Goal: Task Accomplishment & Management: Manage account settings

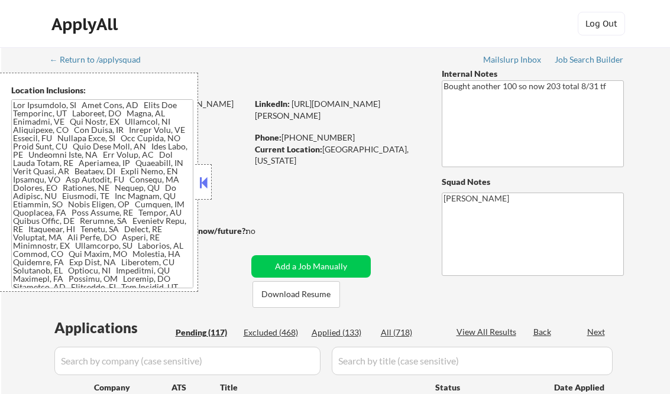
select select ""pending""
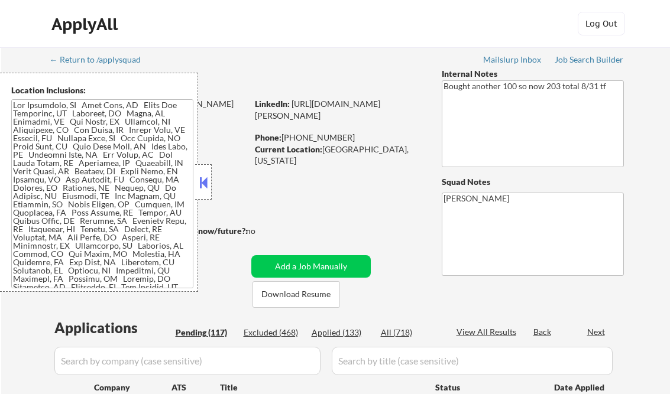
select select ""pending""
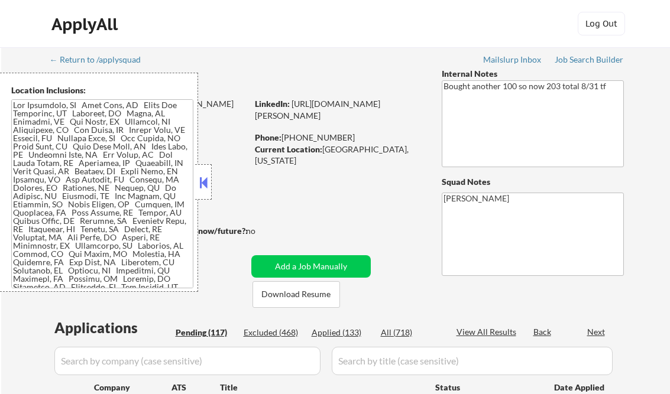
select select ""pending""
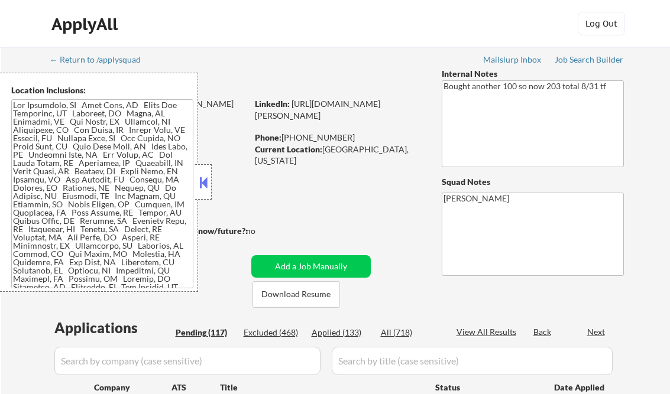
select select ""pending""
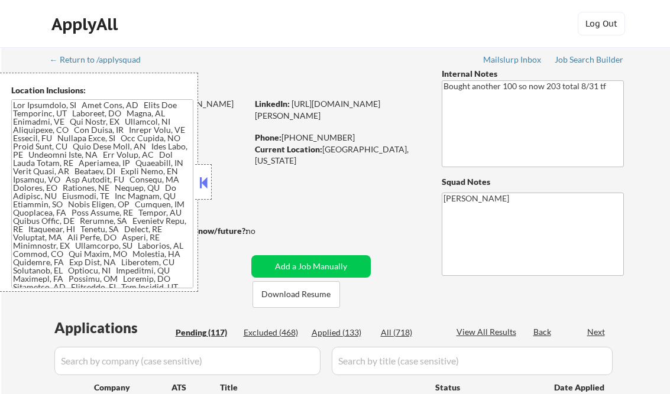
select select ""pending""
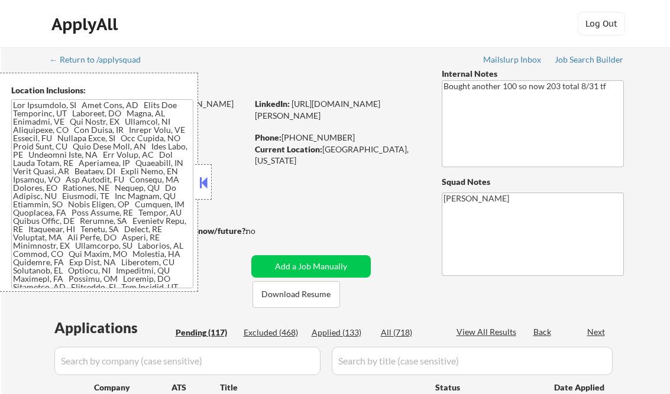
select select ""pending""
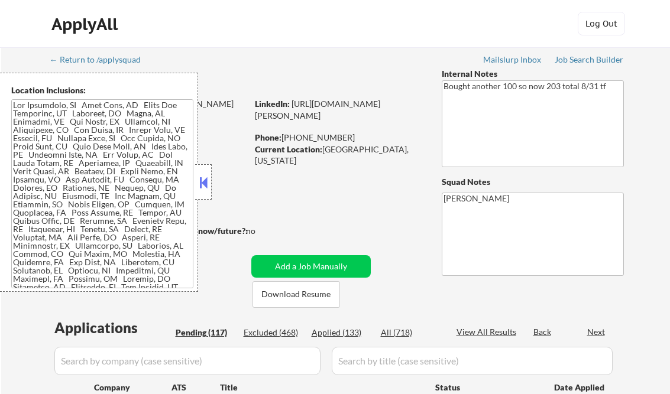
select select ""pending""
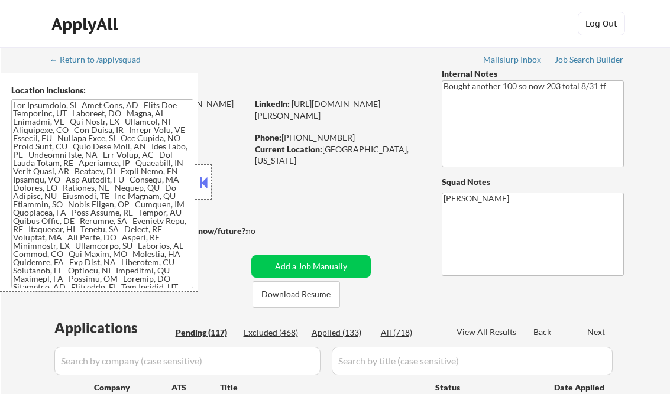
select select ""pending""
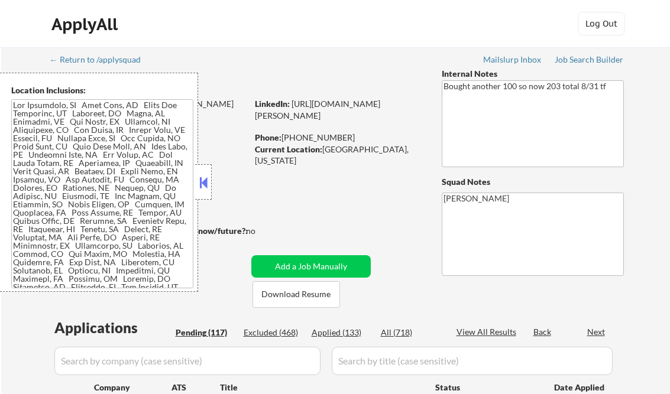
select select ""pending""
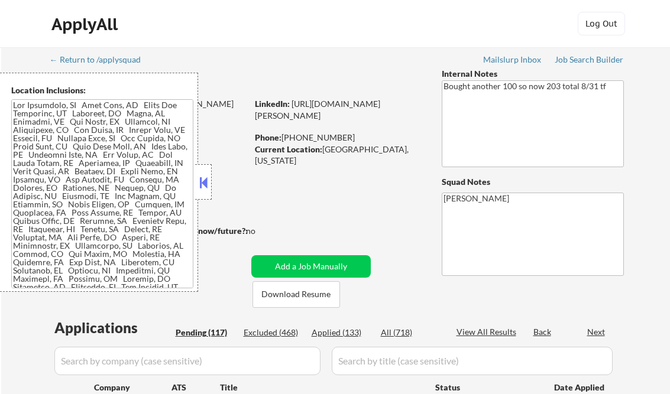
select select ""pending""
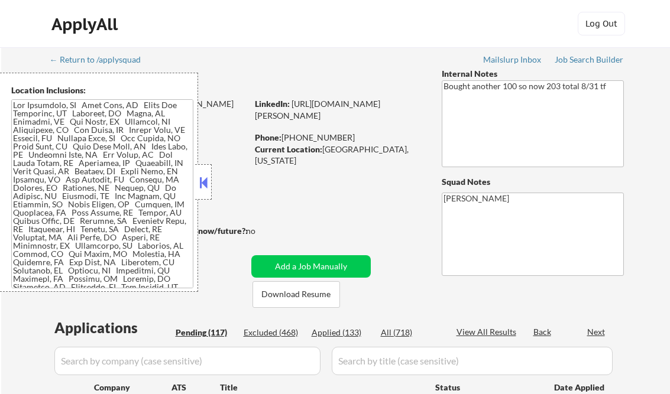
select select ""pending""
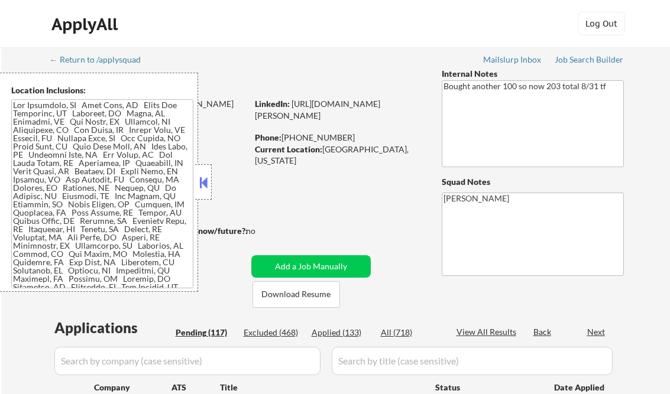
select select ""pending""
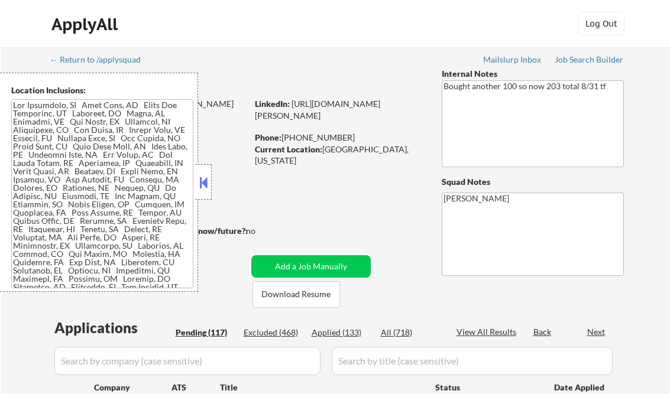
select select ""pending""
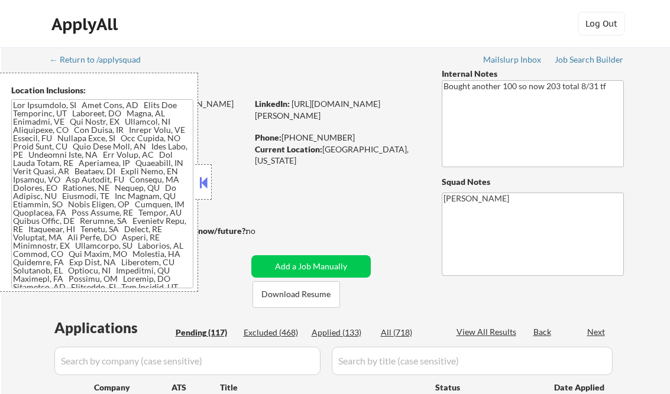
select select ""pending""
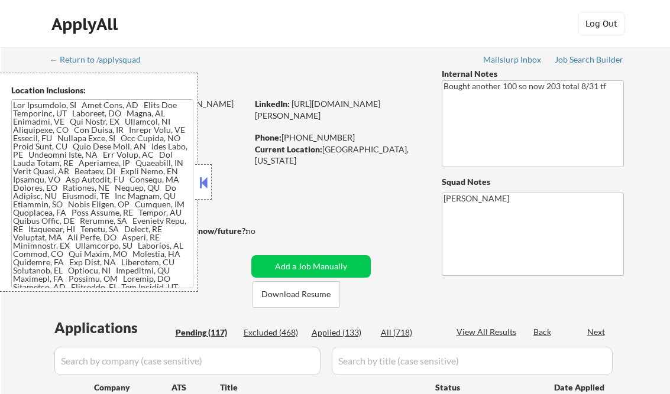
select select ""pending""
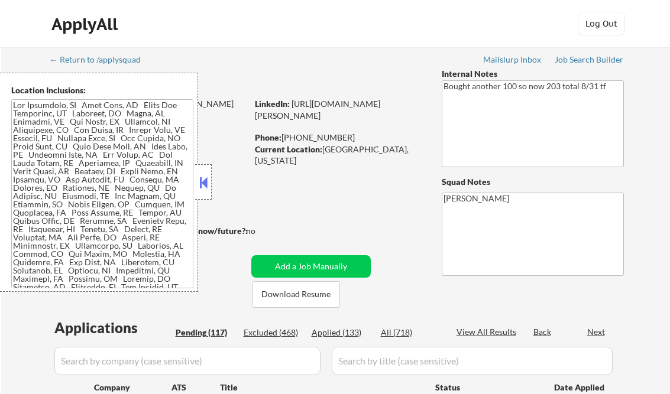
select select ""pending""
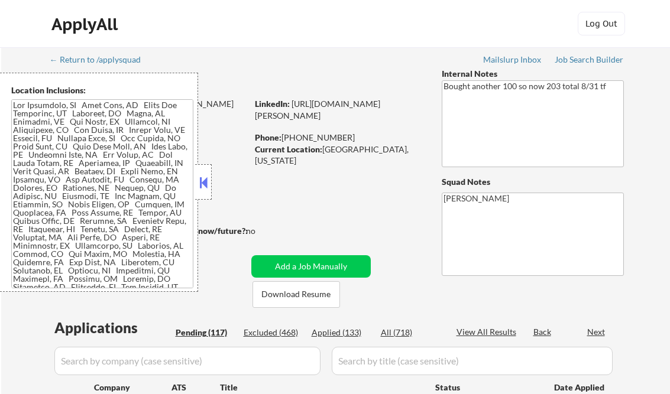
select select ""pending""
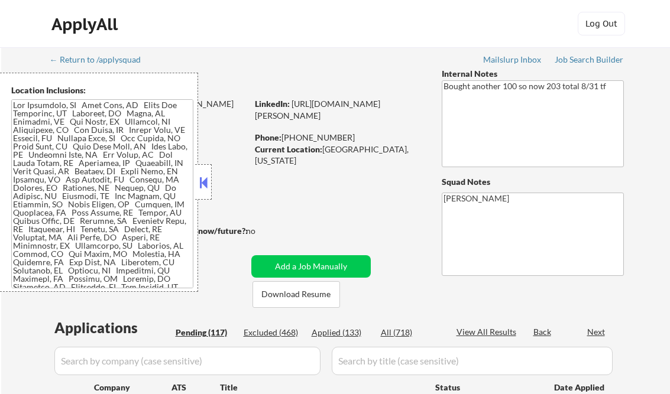
select select ""pending""
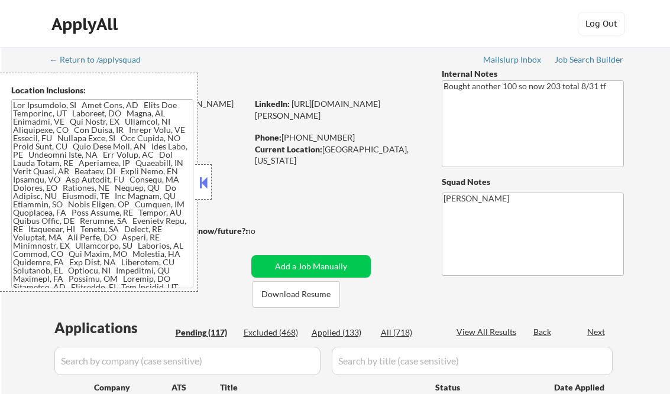
select select ""pending""
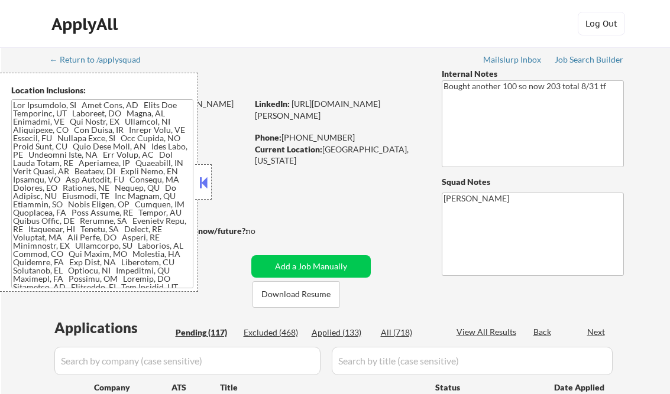
select select ""pending""
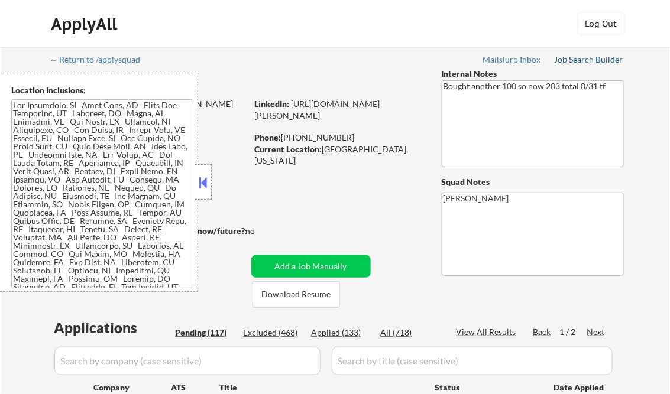
drag, startPoint x: 592, startPoint y: 63, endPoint x: 590, endPoint y: 57, distance: 6.0
click at [592, 63] on div "Job Search Builder" at bounding box center [588, 60] width 69 height 8
click at [203, 183] on button at bounding box center [203, 183] width 13 height 18
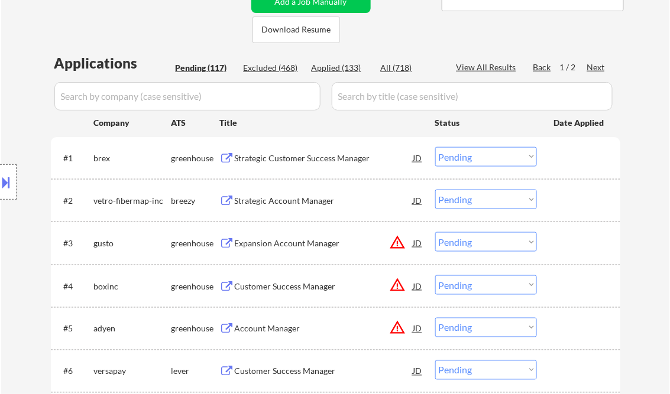
scroll to position [284, 0]
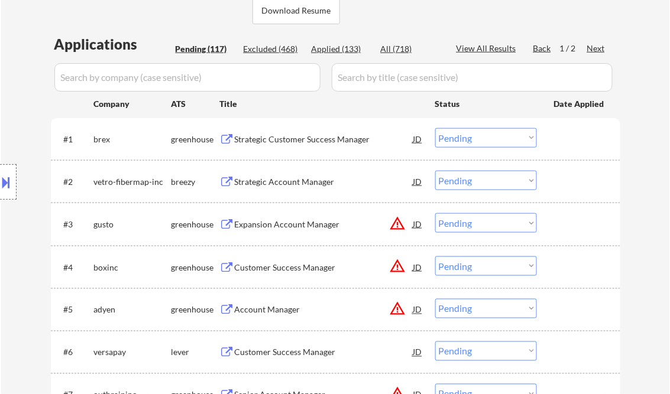
click at [308, 132] on div "Strategic Customer Success Manager" at bounding box center [324, 138] width 178 height 21
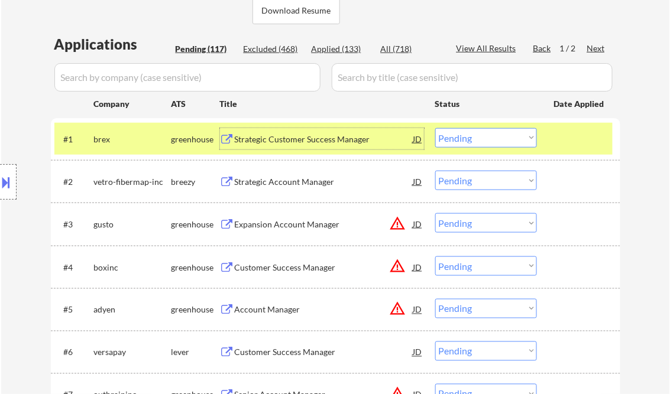
click at [482, 142] on select "Choose an option... Pending Applied Excluded (Questions) Excluded (Expired) Exc…" at bounding box center [486, 138] width 102 height 20
click at [435, 128] on select "Choose an option... Pending Applied Excluded (Questions) Excluded (Expired) Exc…" at bounding box center [486, 138] width 102 height 20
click at [284, 193] on div "#2 vetro-fibermap-inc breezy Strategic Account Manager JD Choose an option... P…" at bounding box center [333, 181] width 558 height 32
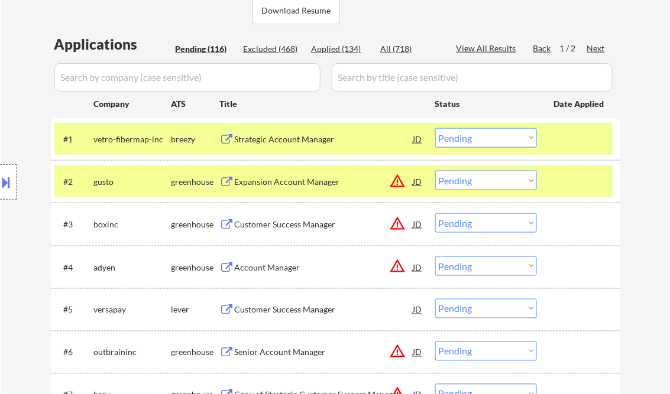
click at [283, 223] on div "Customer Success Manager" at bounding box center [324, 225] width 178 height 12
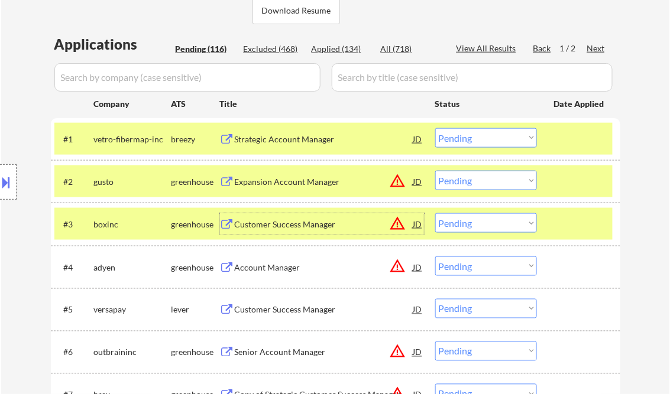
drag, startPoint x: 294, startPoint y: 134, endPoint x: 308, endPoint y: 141, distance: 15.3
click at [294, 133] on div "Strategic Account Manager" at bounding box center [324, 138] width 178 height 21
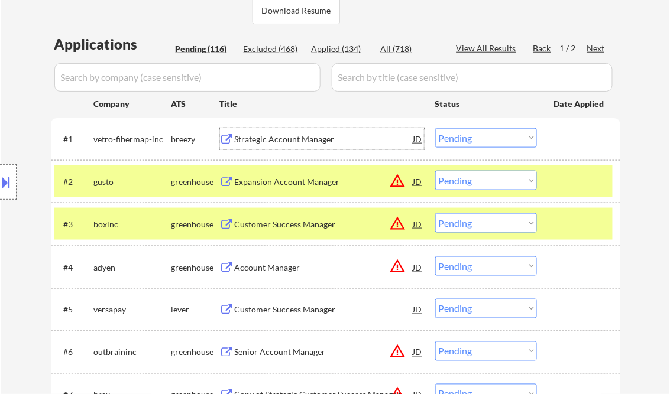
click at [468, 135] on select "Choose an option... Pending Applied Excluded (Questions) Excluded (Expired) Exc…" at bounding box center [486, 138] width 102 height 20
click at [435, 128] on select "Choose an option... Pending Applied Excluded (Questions) Excluded (Expired) Exc…" at bounding box center [486, 138] width 102 height 20
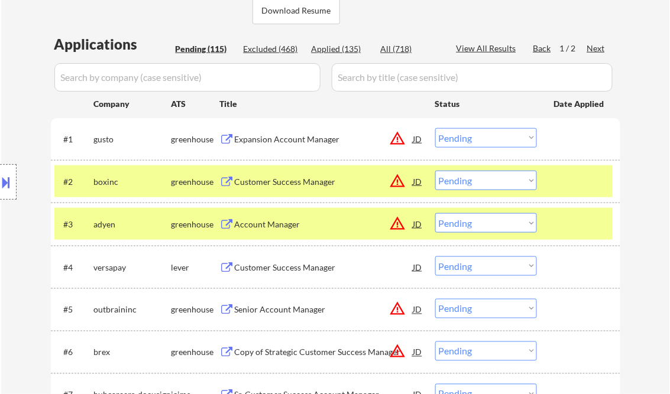
click at [274, 139] on div "Expansion Account Manager" at bounding box center [324, 140] width 178 height 12
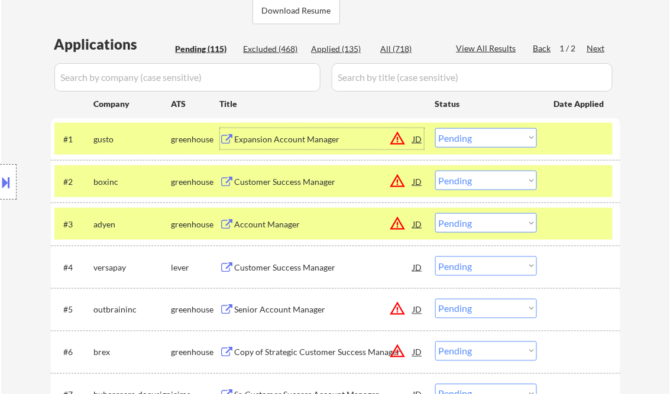
drag, startPoint x: 473, startPoint y: 139, endPoint x: 485, endPoint y: 144, distance: 12.0
click at [473, 139] on select "Choose an option... Pending Applied Excluded (Questions) Excluded (Expired) Exc…" at bounding box center [486, 138] width 102 height 20
click at [435, 128] on select "Choose an option... Pending Applied Excluded (Questions) Excluded (Expired) Exc…" at bounding box center [486, 138] width 102 height 20
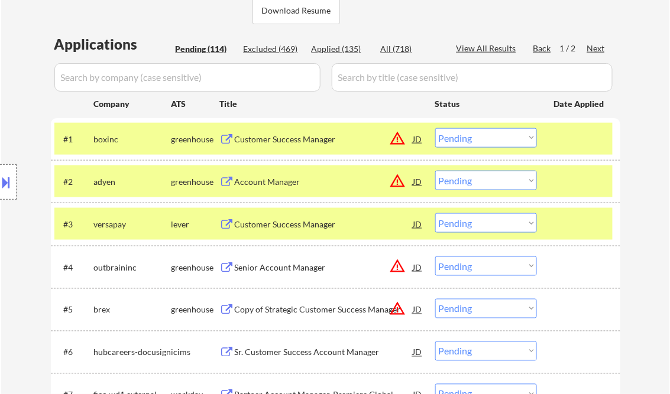
click at [271, 141] on div "Customer Success Manager" at bounding box center [324, 140] width 178 height 12
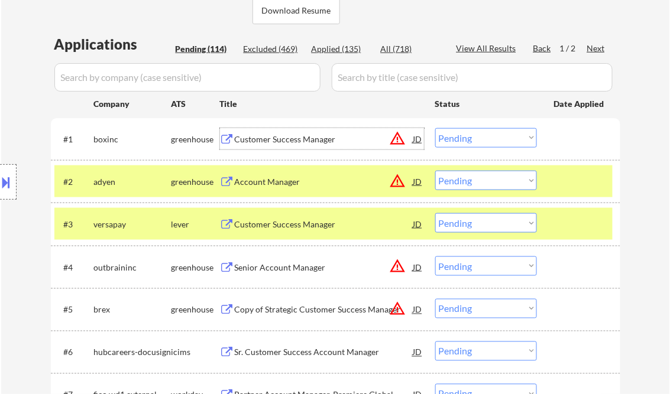
drag, startPoint x: 488, startPoint y: 139, endPoint x: 490, endPoint y: 149, distance: 9.7
click at [488, 139] on select "Choose an option... Pending Applied Excluded (Questions) Excluded (Expired) Exc…" at bounding box center [486, 138] width 102 height 20
click at [435, 128] on select "Choose an option... Pending Applied Excluded (Questions) Excluded (Expired) Exc…" at bounding box center [486, 138] width 102 height 20
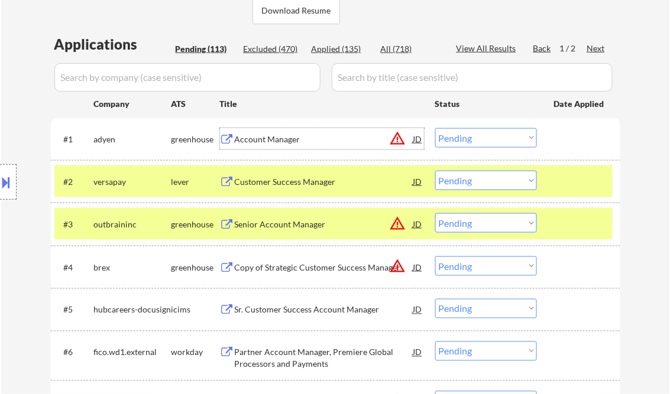
click at [308, 144] on div "Account Manager" at bounding box center [324, 140] width 178 height 12
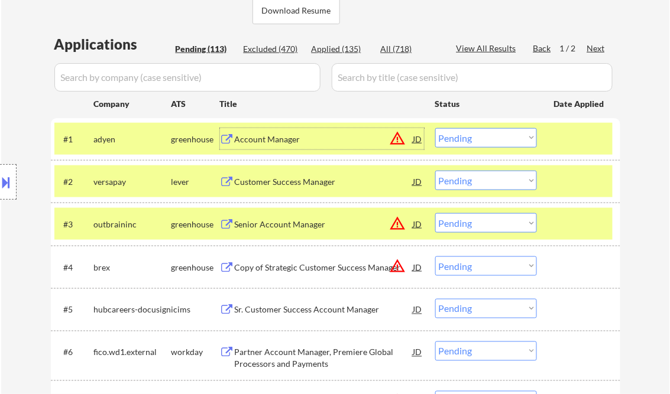
click at [510, 138] on select "Choose an option... Pending Applied Excluded (Questions) Excluded (Expired) Exc…" at bounding box center [486, 138] width 102 height 20
click at [435, 128] on select "Choose an option... Pending Applied Excluded (Questions) Excluded (Expired) Exc…" at bounding box center [486, 138] width 102 height 20
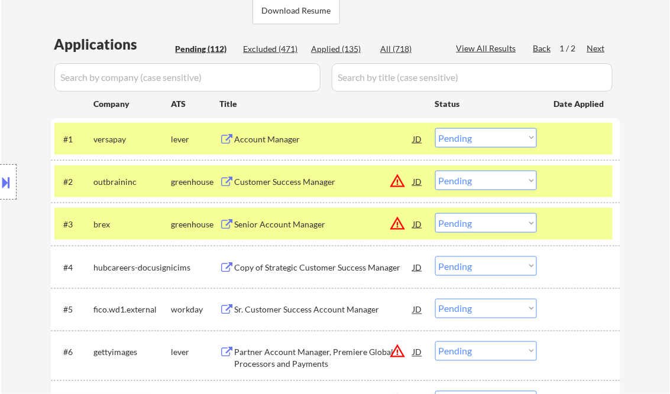
click at [302, 143] on div "Account Manager" at bounding box center [324, 140] width 178 height 12
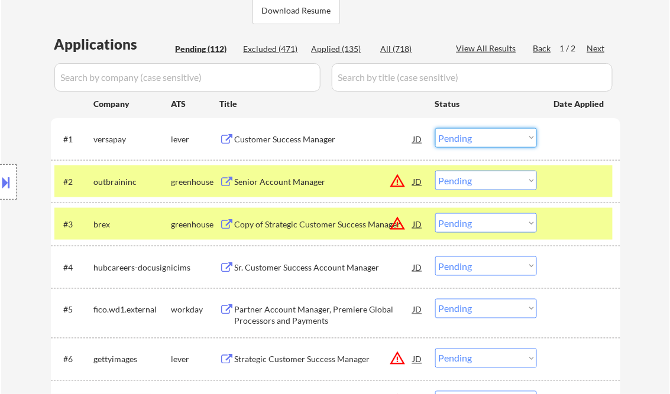
drag, startPoint x: 503, startPoint y: 139, endPoint x: 502, endPoint y: 147, distance: 7.7
click at [503, 139] on select "Choose an option... Pending Applied Excluded (Questions) Excluded (Expired) Exc…" at bounding box center [486, 138] width 102 height 20
click at [435, 128] on select "Choose an option... Pending Applied Excluded (Questions) Excluded (Expired) Exc…" at bounding box center [486, 138] width 102 height 20
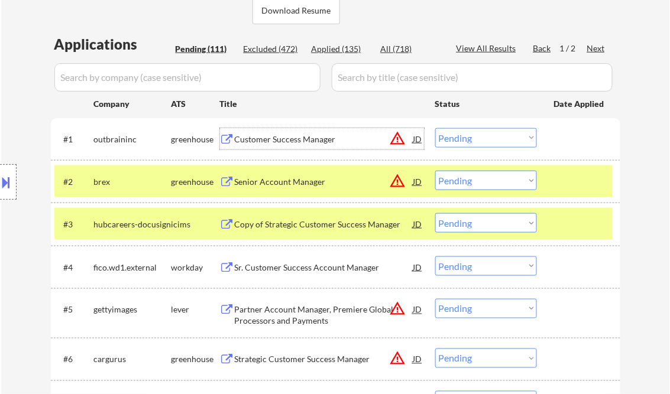
click at [298, 133] on div "Customer Success Manager" at bounding box center [324, 138] width 178 height 21
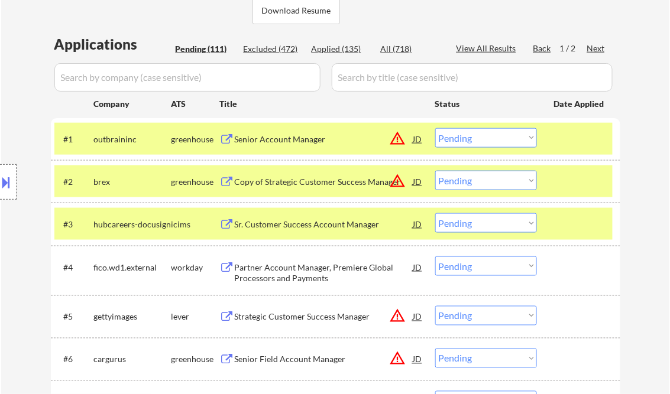
click at [12, 174] on button at bounding box center [6, 183] width 13 height 20
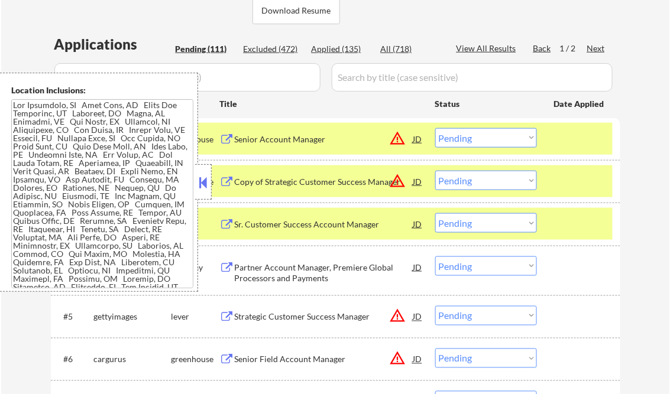
scroll to position [912, 0]
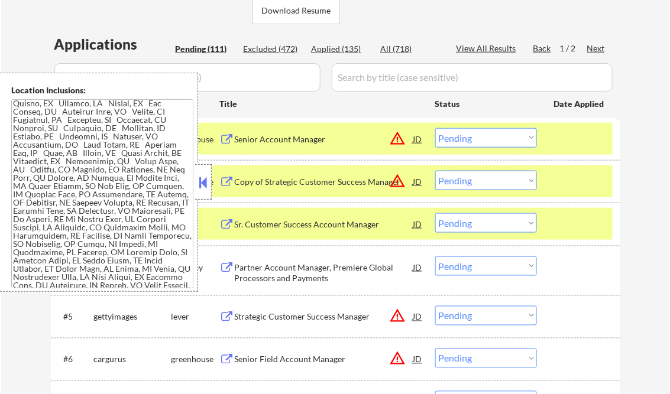
click at [197, 182] on button at bounding box center [203, 183] width 13 height 18
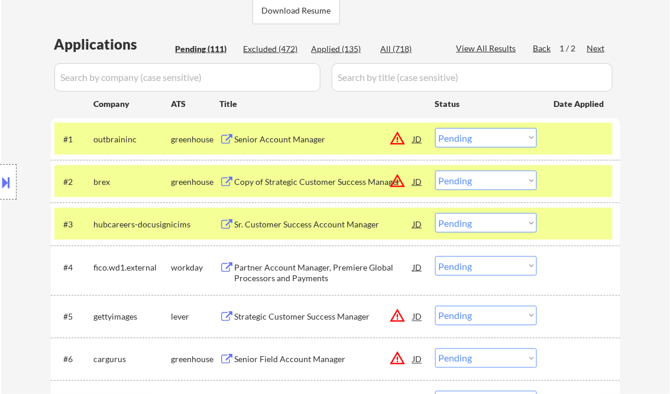
drag, startPoint x: 496, startPoint y: 141, endPoint x: 494, endPoint y: 148, distance: 6.7
click at [496, 141] on select "Choose an option... Pending Applied Excluded (Questions) Excluded (Expired) Exc…" at bounding box center [486, 138] width 102 height 20
click at [435, 128] on select "Choose an option... Pending Applied Excluded (Questions) Excluded (Expired) Exc…" at bounding box center [486, 138] width 102 height 20
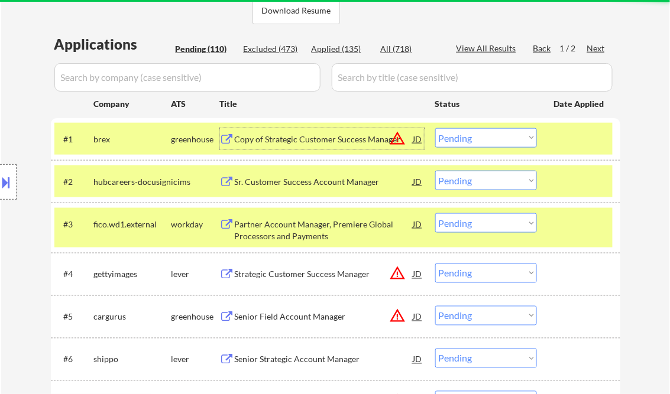
click at [300, 135] on div "Copy of Strategic Customer Success Manager" at bounding box center [324, 140] width 178 height 12
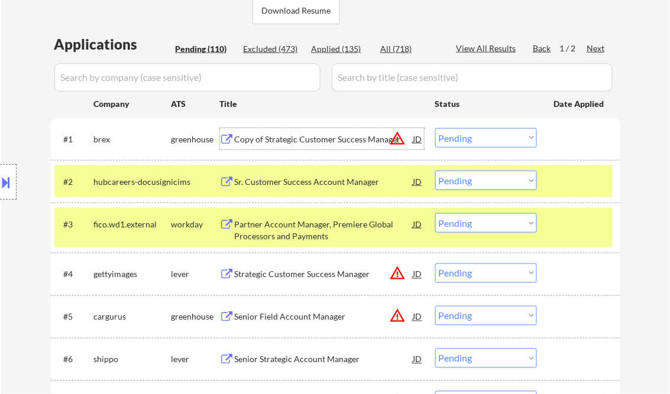
drag, startPoint x: 447, startPoint y: 137, endPoint x: 463, endPoint y: 145, distance: 18.5
click at [447, 137] on select "Choose an option... Pending Applied Excluded (Questions) Excluded (Expired) Exc…" at bounding box center [486, 138] width 102 height 20
click at [435, 128] on select "Choose an option... Pending Applied Excluded (Questions) Excluded (Expired) Exc…" at bounding box center [486, 138] width 102 height 20
select select ""pending""
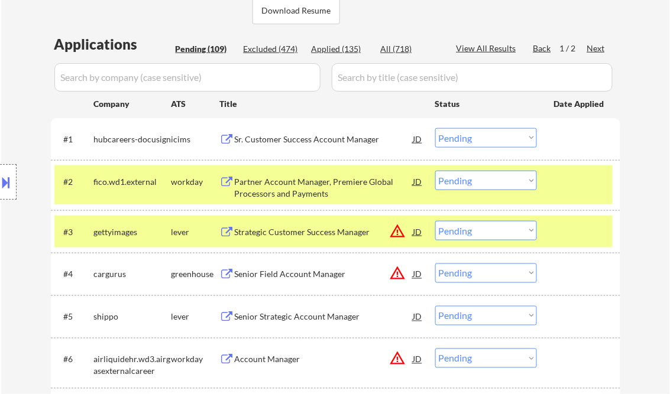
click at [295, 233] on div "Strategic Customer Success Manager" at bounding box center [324, 232] width 178 height 12
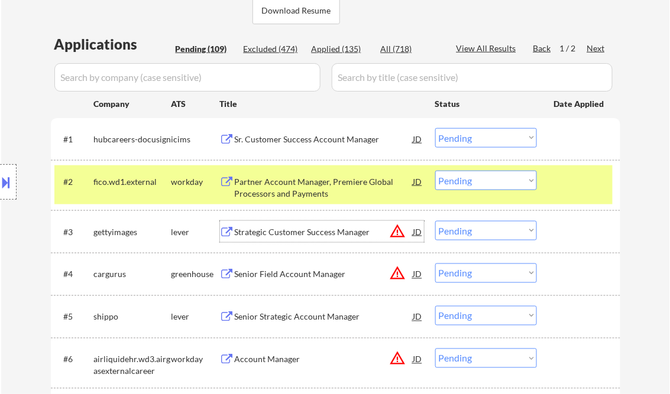
click at [460, 232] on select "Choose an option... Pending Applied Excluded (Questions) Excluded (Expired) Exc…" at bounding box center [486, 231] width 102 height 20
click at [435, 221] on select "Choose an option... Pending Applied Excluded (Questions) Excluded (Expired) Exc…" at bounding box center [486, 231] width 102 height 20
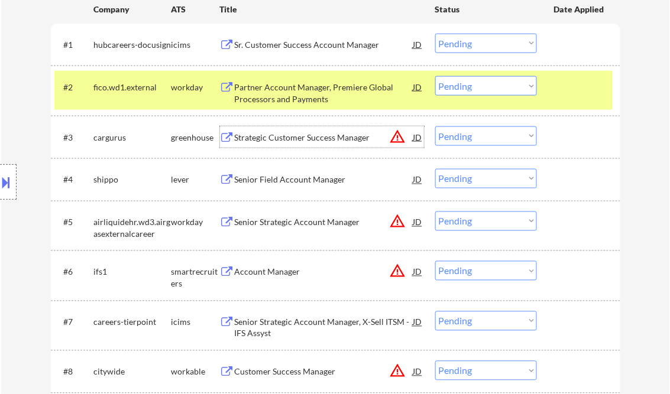
click at [290, 144] on div "Strategic Customer Success Manager" at bounding box center [324, 136] width 178 height 21
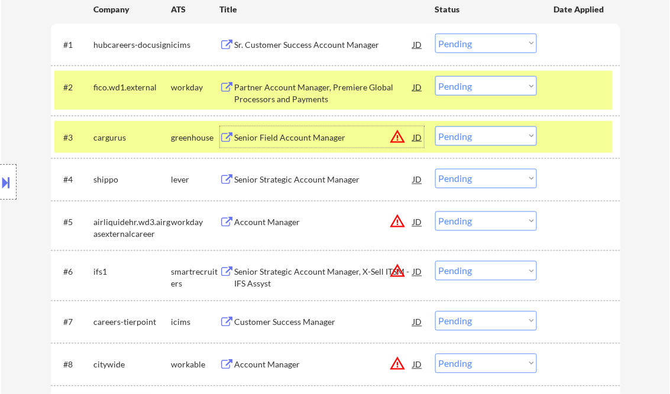
drag, startPoint x: 500, startPoint y: 136, endPoint x: 512, endPoint y: 147, distance: 16.3
click at [500, 136] on select "Choose an option... Pending Applied Excluded (Questions) Excluded (Expired) Exc…" at bounding box center [486, 136] width 102 height 20
click at [435, 126] on select "Choose an option... Pending Applied Excluded (Questions) Excluded (Expired) Exc…" at bounding box center [486, 136] width 102 height 20
select select ""pending""
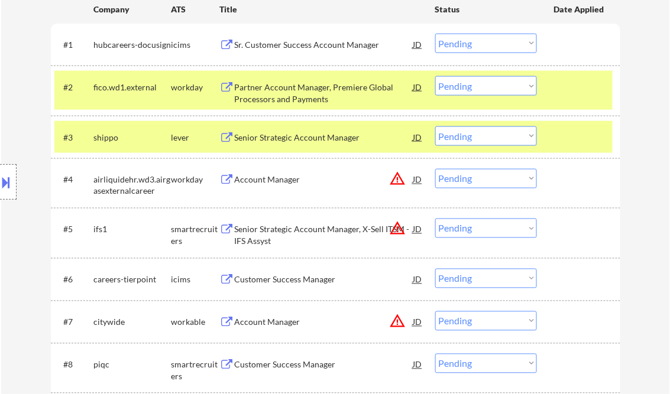
click at [332, 138] on div "Senior Strategic Account Manager" at bounding box center [324, 138] width 178 height 12
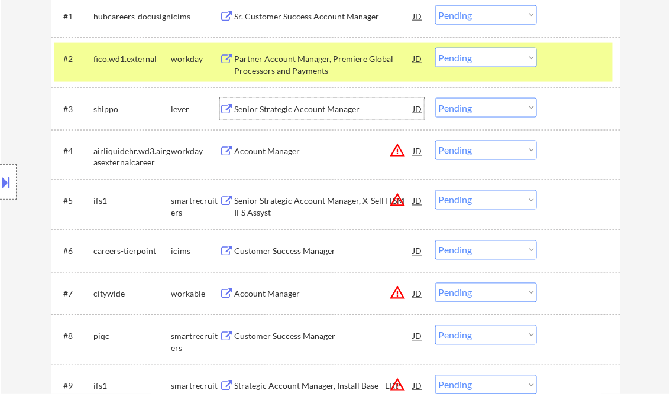
scroll to position [425, 0]
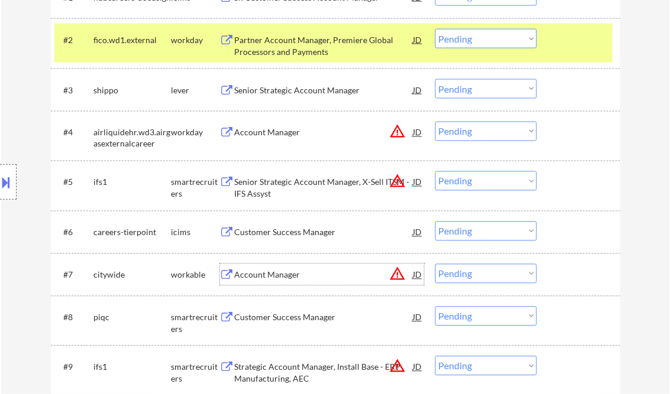
click at [271, 274] on div "Account Manager" at bounding box center [324, 275] width 178 height 12
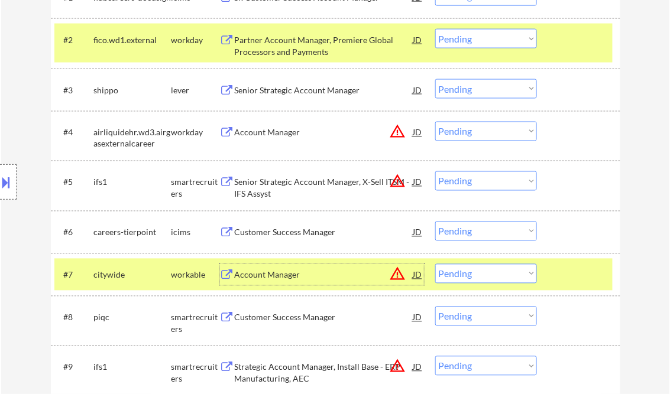
click at [477, 276] on select "Choose an option... Pending Applied Excluded (Questions) Excluded (Expired) Exc…" at bounding box center [486, 274] width 102 height 20
click at [435, 264] on select "Choose an option... Pending Applied Excluded (Questions) Excluded (Expired) Exc…" at bounding box center [486, 274] width 102 height 20
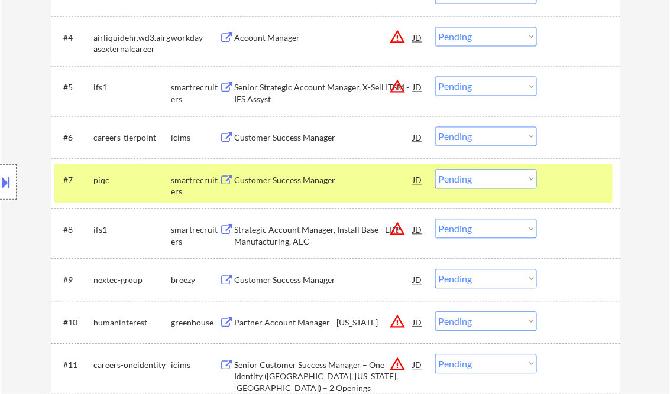
click at [282, 181] on div "Customer Success Manager" at bounding box center [324, 181] width 178 height 12
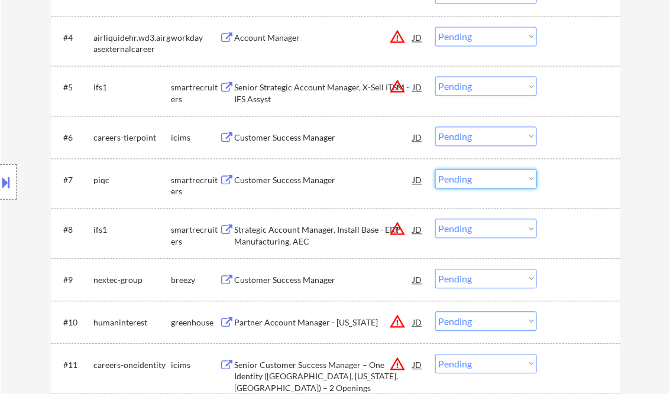
click at [489, 175] on select "Choose an option... Pending Applied Excluded (Questions) Excluded (Expired) Exc…" at bounding box center [486, 180] width 102 height 20
click at [435, 170] on select "Choose an option... Pending Applied Excluded (Questions) Excluded (Expired) Exc…" at bounding box center [486, 180] width 102 height 20
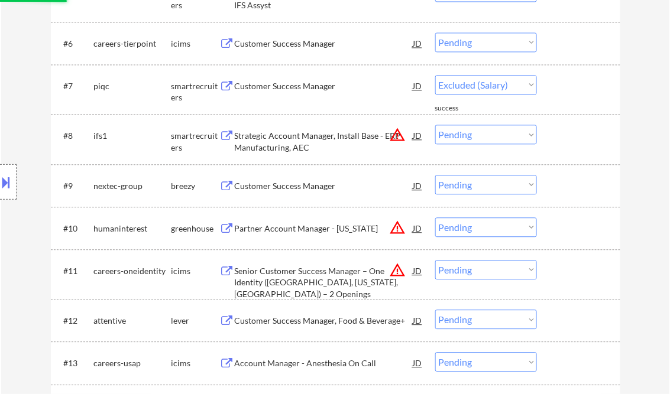
select select ""pending""
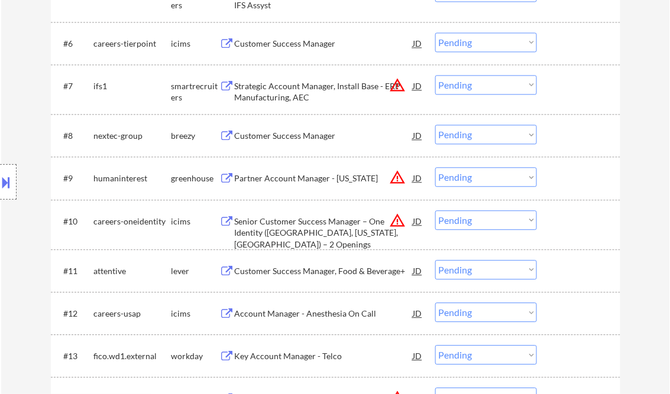
click at [305, 131] on div "Customer Success Manager" at bounding box center [324, 136] width 178 height 12
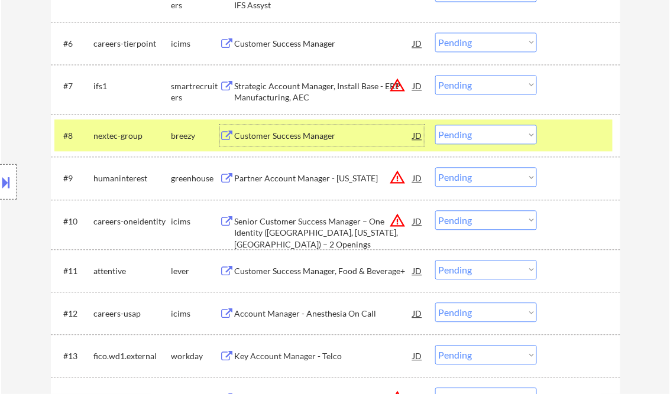
click at [483, 139] on select "Choose an option... Pending Applied Excluded (Questions) Excluded (Expired) Exc…" at bounding box center [486, 135] width 102 height 20
click at [435, 125] on select "Choose an option... Pending Applied Excluded (Questions) Excluded (Expired) Exc…" at bounding box center [486, 135] width 102 height 20
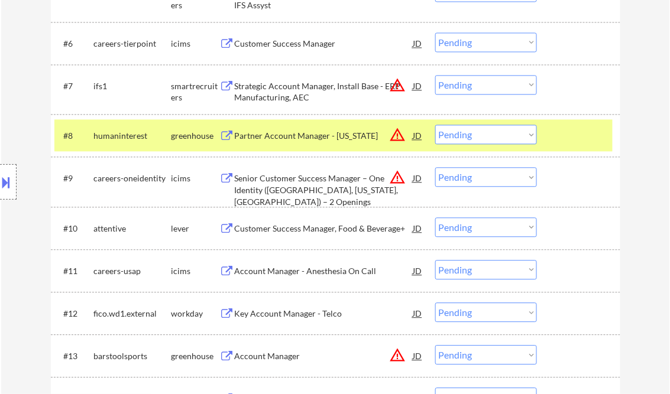
click at [468, 137] on select "Choose an option... Pending Applied Excluded (Questions) Excluded (Expired) Exc…" at bounding box center [486, 135] width 102 height 20
click at [435, 125] on select "Choose an option... Pending Applied Excluded (Questions) Excluded (Expired) Exc…" at bounding box center [486, 135] width 102 height 20
select select ""pending""
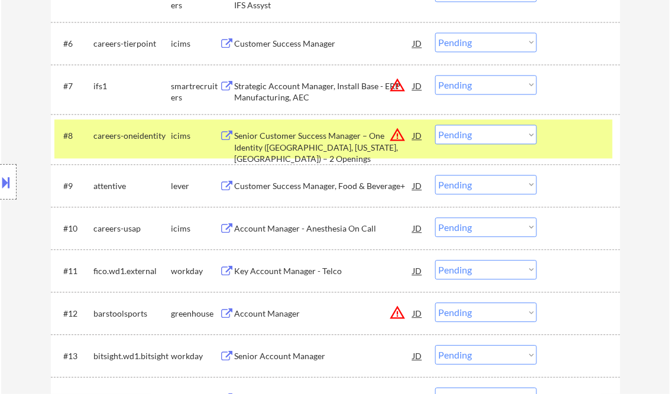
click at [290, 96] on div "Strategic Account Manager, Install Base - ERP Manufacturing, AEC" at bounding box center [324, 91] width 178 height 23
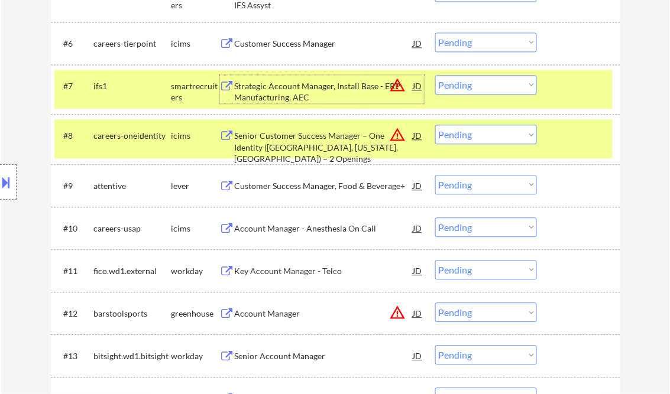
click at [488, 85] on select "Choose an option... Pending Applied Excluded (Questions) Excluded (Expired) Exc…" at bounding box center [486, 85] width 102 height 20
click at [435, 75] on select "Choose an option... Pending Applied Excluded (Questions) Excluded (Expired) Exc…" at bounding box center [486, 85] width 102 height 20
select select ""pending""
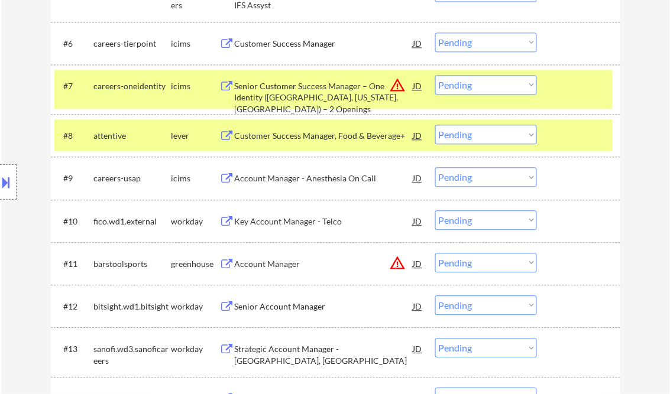
click at [333, 134] on div "Customer Success Manager, Food & Beverage+" at bounding box center [324, 136] width 178 height 12
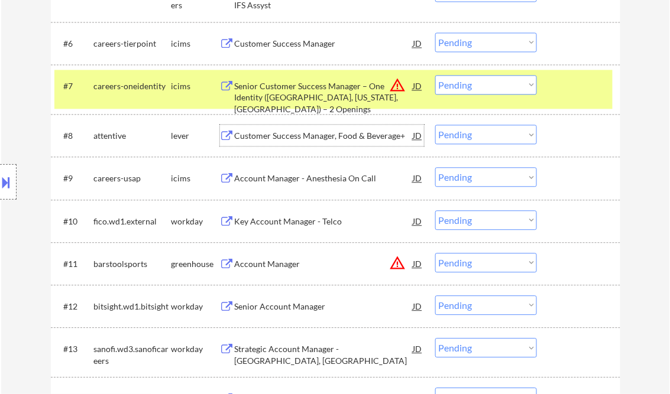
click at [477, 138] on select "Choose an option... Pending Applied Excluded (Questions) Excluded (Expired) Exc…" at bounding box center [486, 135] width 102 height 20
click at [435, 125] on select "Choose an option... Pending Applied Excluded (Questions) Excluded (Expired) Exc…" at bounding box center [486, 135] width 102 height 20
select select ""pending""
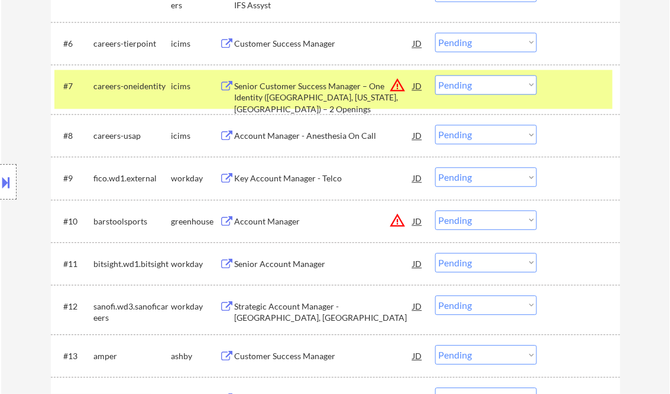
click at [335, 179] on div "Key Account Manager - Telco" at bounding box center [324, 179] width 178 height 12
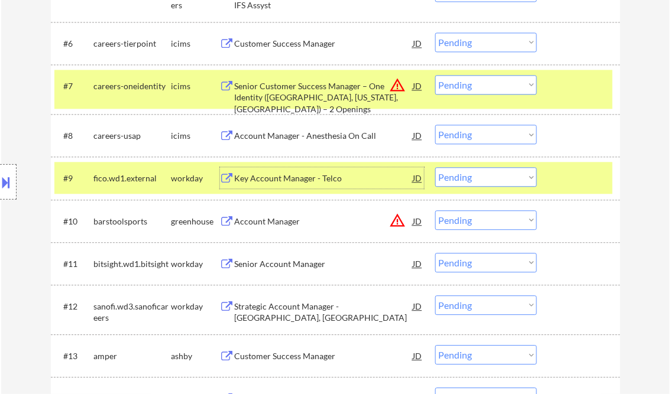
drag, startPoint x: 472, startPoint y: 181, endPoint x: 473, endPoint y: 187, distance: 6.6
click at [472, 181] on select "Choose an option... Pending Applied Excluded (Questions) Excluded (Expired) Exc…" at bounding box center [486, 177] width 102 height 20
click at [435, 167] on select "Choose an option... Pending Applied Excluded (Questions) Excluded (Expired) Exc…" at bounding box center [486, 177] width 102 height 20
click at [262, 216] on div "Account Manager" at bounding box center [324, 222] width 178 height 12
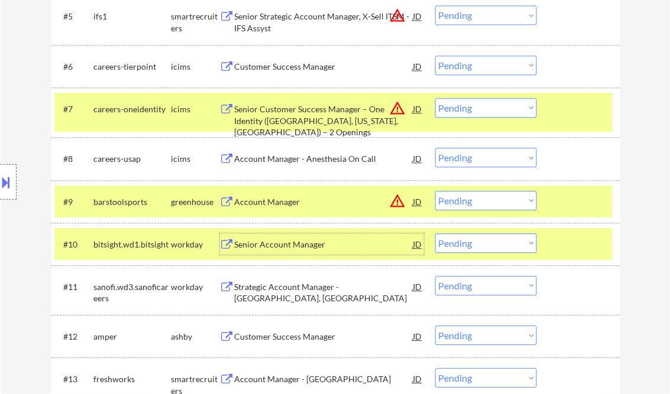
click at [11, 183] on button at bounding box center [6, 183] width 13 height 20
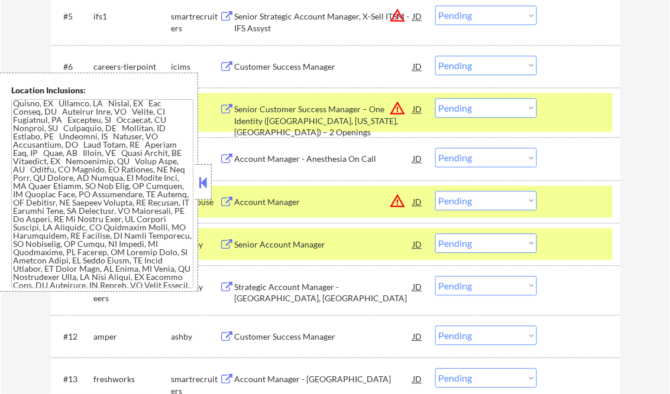
click at [200, 180] on button at bounding box center [203, 183] width 13 height 18
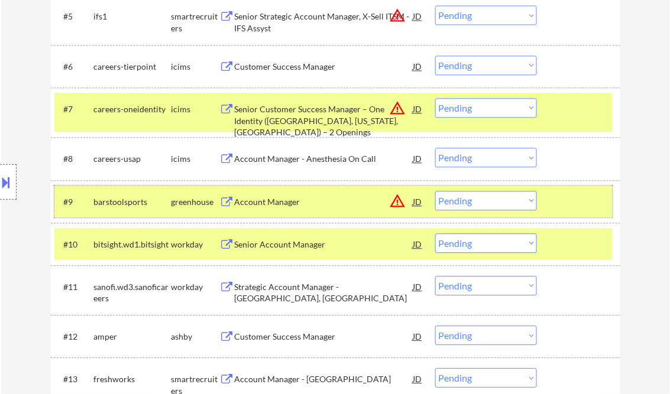
click at [516, 212] on div "#9 barstoolsports greenhouse Account Manager JD warning_amber Choose an option.…" at bounding box center [333, 202] width 558 height 32
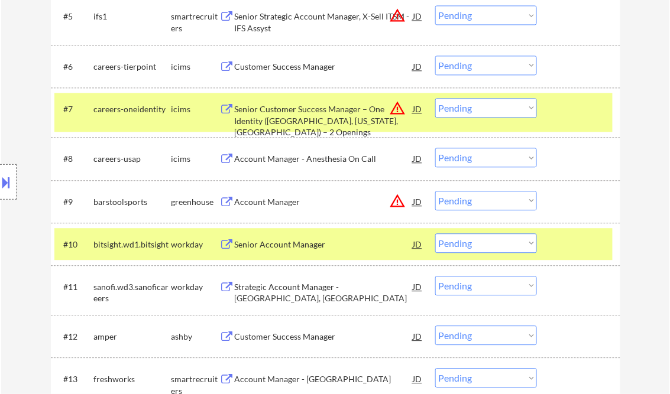
click at [488, 201] on select "Choose an option... Pending Applied Excluded (Questions) Excluded (Expired) Exc…" at bounding box center [486, 201] width 102 height 20
click at [435, 191] on select "Choose an option... Pending Applied Excluded (Questions) Excluded (Expired) Exc…" at bounding box center [486, 201] width 102 height 20
click at [569, 241] on div at bounding box center [580, 243] width 52 height 21
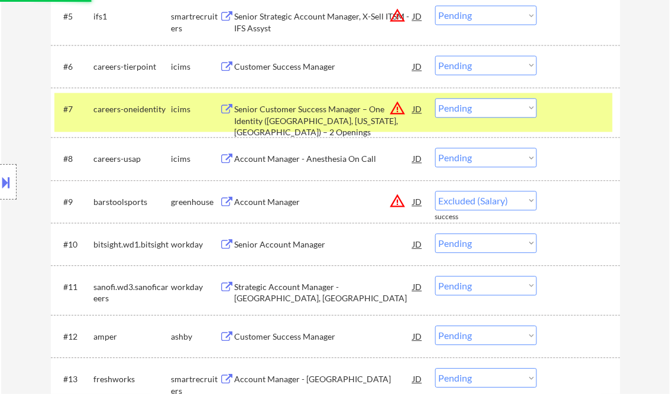
select select ""pending""
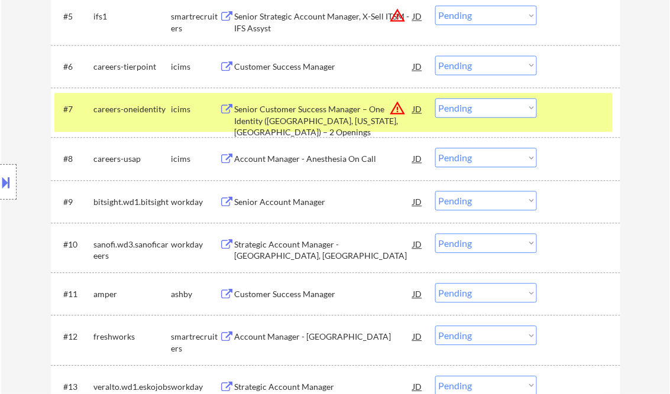
scroll to position [709, 0]
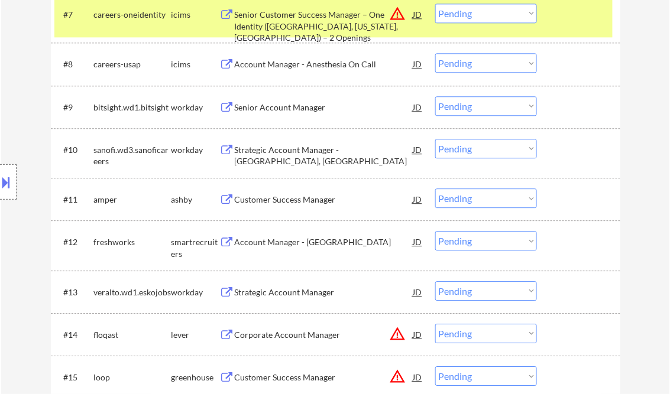
click at [288, 196] on div "Customer Success Manager" at bounding box center [324, 200] width 178 height 12
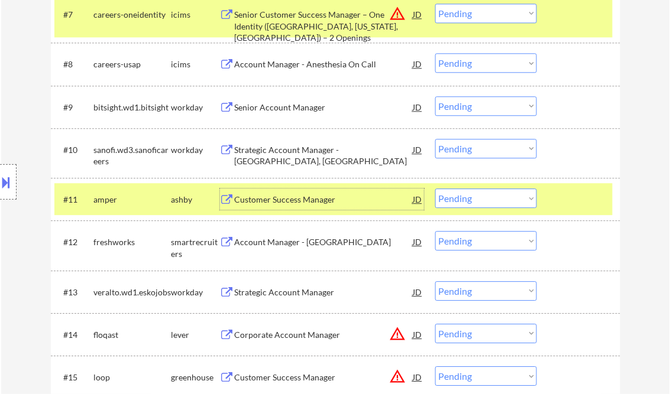
drag, startPoint x: 496, startPoint y: 196, endPoint x: 512, endPoint y: 208, distance: 19.9
click at [496, 197] on select "Choose an option... Pending Applied Excluded (Questions) Excluded (Expired) Exc…" at bounding box center [486, 199] width 102 height 20
click at [435, 189] on select "Choose an option... Pending Applied Excluded (Questions) Excluded (Expired) Exc…" at bounding box center [486, 199] width 102 height 20
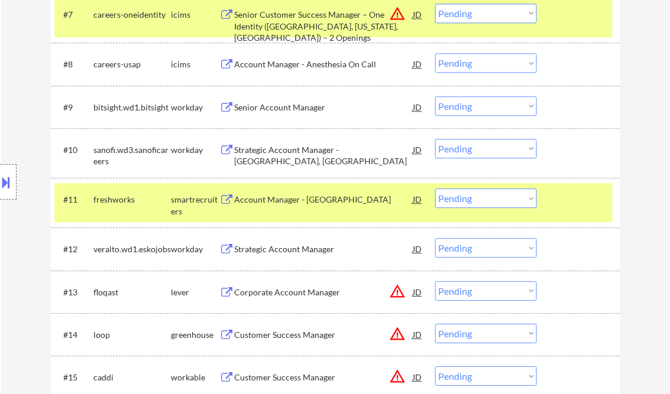
click at [313, 196] on div "Account Manager - [GEOGRAPHIC_DATA]" at bounding box center [324, 200] width 178 height 12
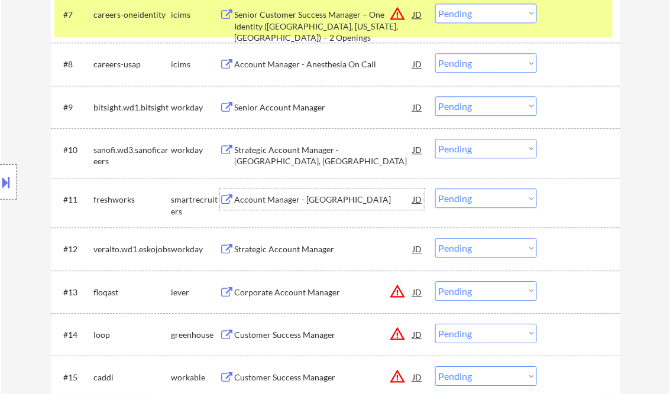
click at [12, 177] on button at bounding box center [6, 183] width 13 height 20
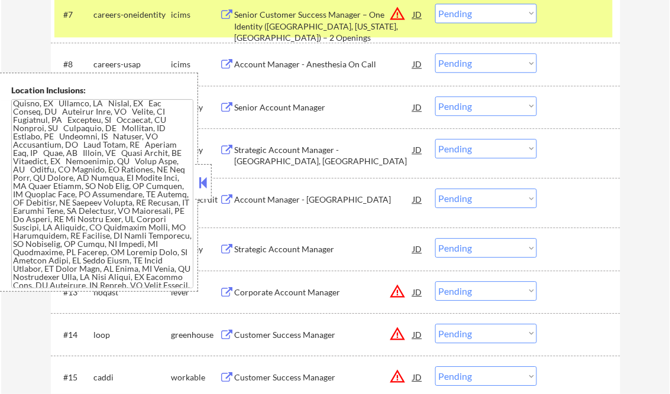
scroll to position [0, 0]
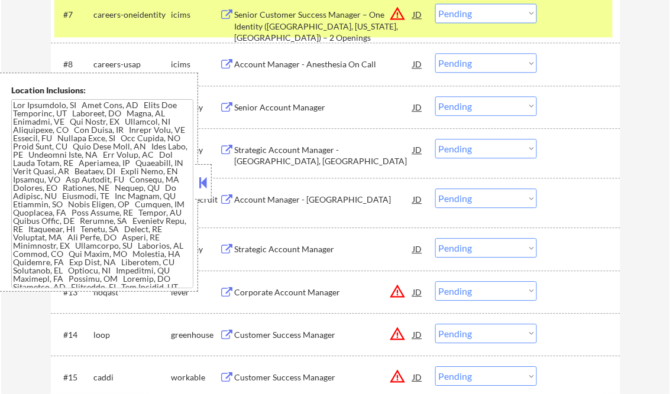
click at [202, 187] on button at bounding box center [203, 183] width 13 height 18
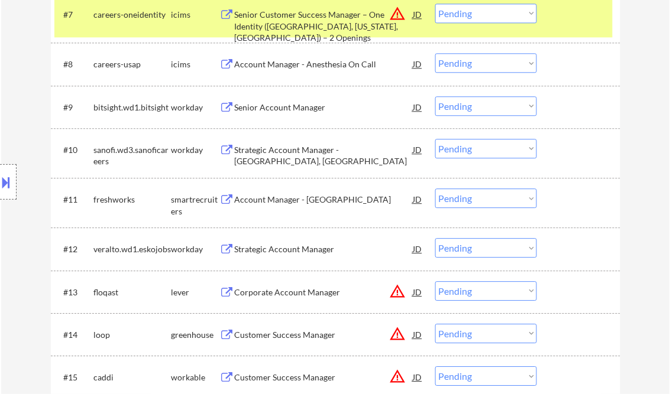
drag, startPoint x: 465, startPoint y: 190, endPoint x: 477, endPoint y: 202, distance: 17.6
click at [465, 190] on select "Choose an option... Pending Applied Excluded (Questions) Excluded (Expired) Exc…" at bounding box center [486, 199] width 102 height 20
click at [435, 189] on select "Choose an option... Pending Applied Excluded (Questions) Excluded (Expired) Exc…" at bounding box center [486, 199] width 102 height 20
select select ""pending""
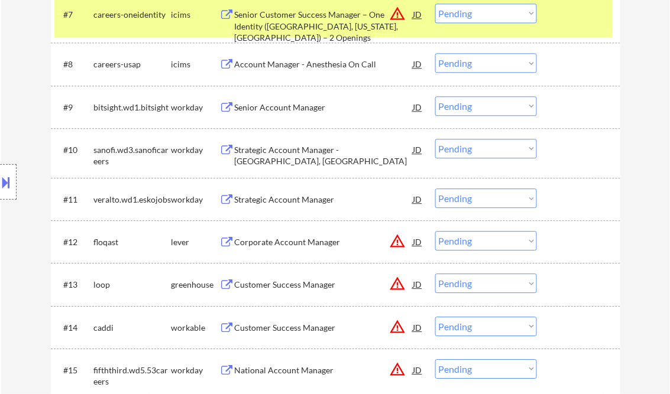
scroll to position [756, 0]
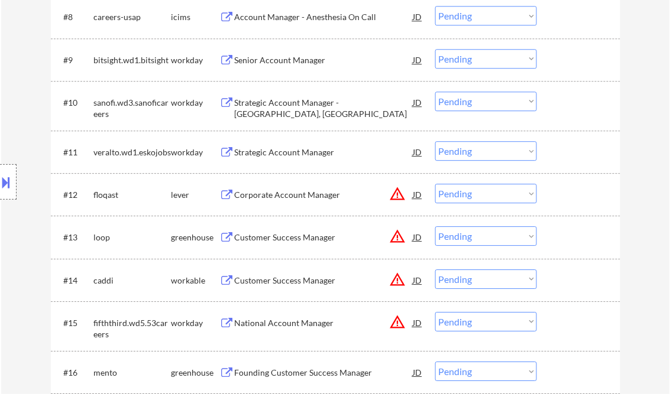
click at [293, 197] on div "Corporate Account Manager" at bounding box center [324, 195] width 178 height 12
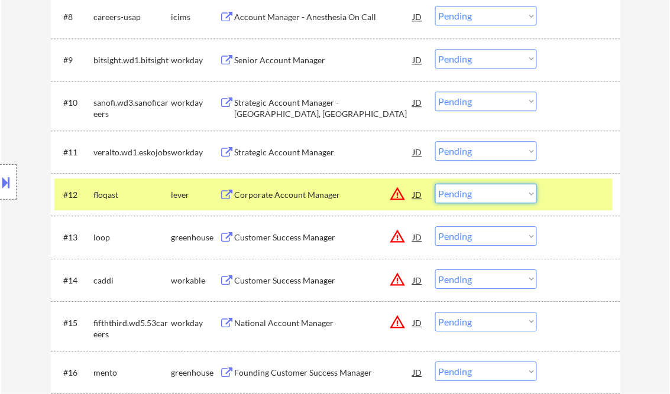
click at [475, 198] on select "Choose an option... Pending Applied Excluded (Questions) Excluded (Expired) Exc…" at bounding box center [486, 194] width 102 height 20
click at [435, 184] on select "Choose an option... Pending Applied Excluded (Questions) Excluded (Expired) Exc…" at bounding box center [486, 194] width 102 height 20
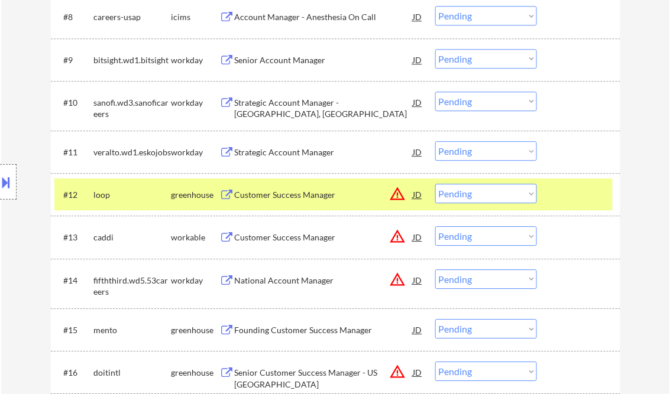
click at [301, 197] on div "Customer Success Manager" at bounding box center [324, 195] width 178 height 12
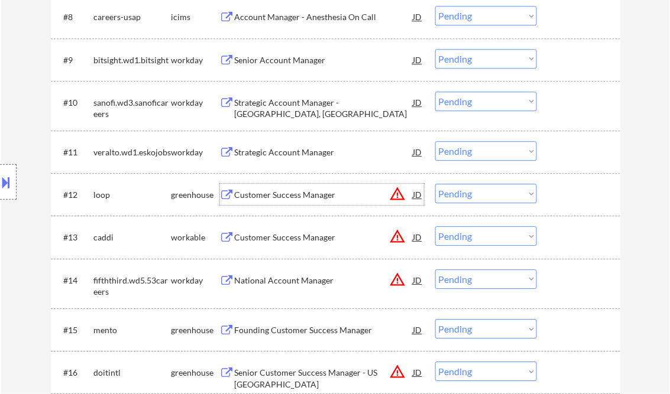
click at [12, 178] on button at bounding box center [6, 183] width 13 height 20
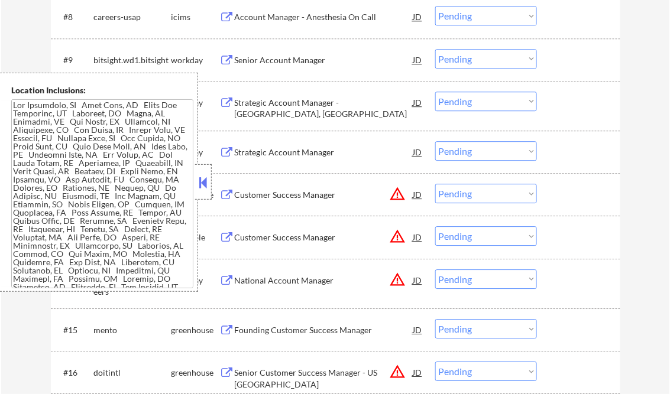
scroll to position [912, 0]
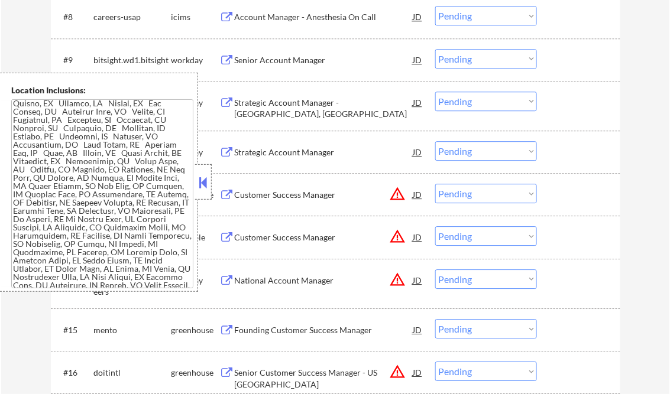
click at [205, 183] on button at bounding box center [203, 183] width 13 height 18
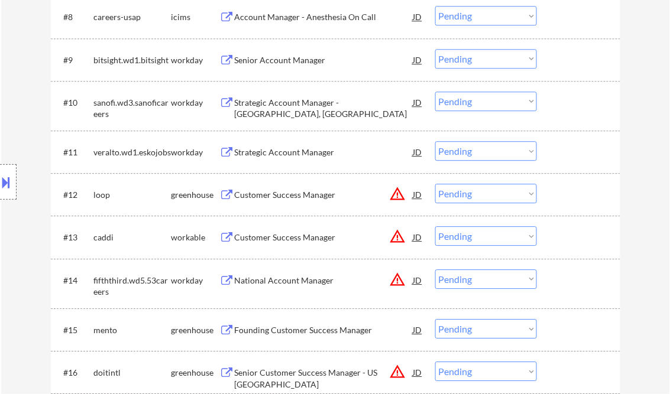
click at [471, 198] on select "Choose an option... Pending Applied Excluded (Questions) Excluded (Expired) Exc…" at bounding box center [486, 194] width 102 height 20
click at [435, 184] on select "Choose an option... Pending Applied Excluded (Questions) Excluded (Expired) Exc…" at bounding box center [486, 194] width 102 height 20
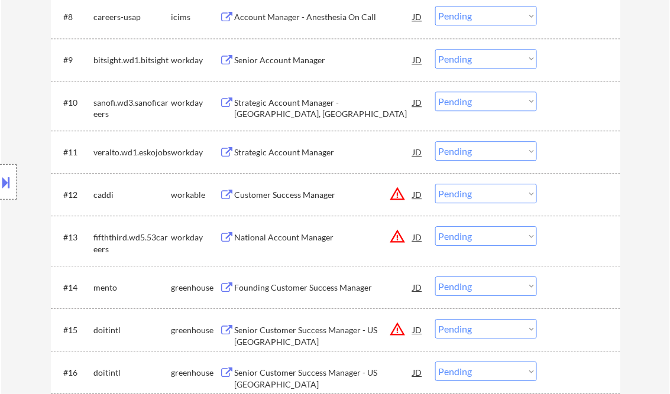
click at [275, 194] on div "Customer Success Manager" at bounding box center [324, 195] width 178 height 12
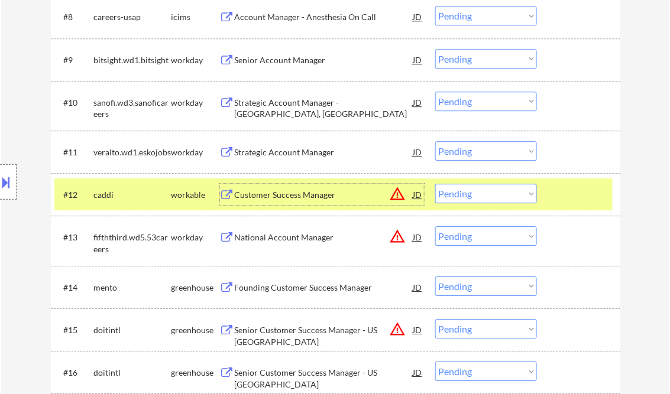
drag, startPoint x: 470, startPoint y: 188, endPoint x: 479, endPoint y: 190, distance: 8.6
click at [470, 188] on select "Choose an option... Pending Applied Excluded (Questions) Excluded (Expired) Exc…" at bounding box center [486, 194] width 102 height 20
click at [435, 184] on select "Choose an option... Pending Applied Excluded (Questions) Excluded (Expired) Exc…" at bounding box center [486, 194] width 102 height 20
select select ""pending""
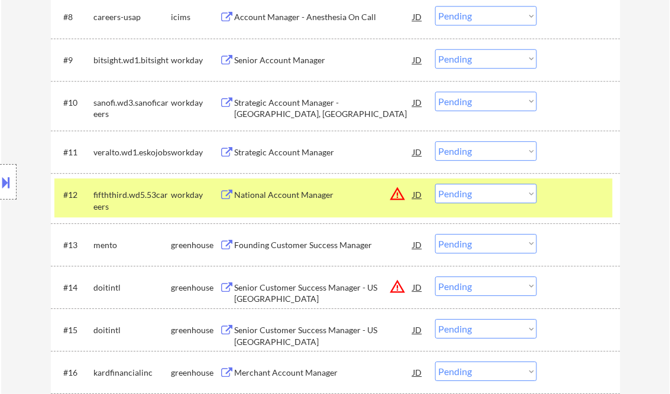
scroll to position [851, 0]
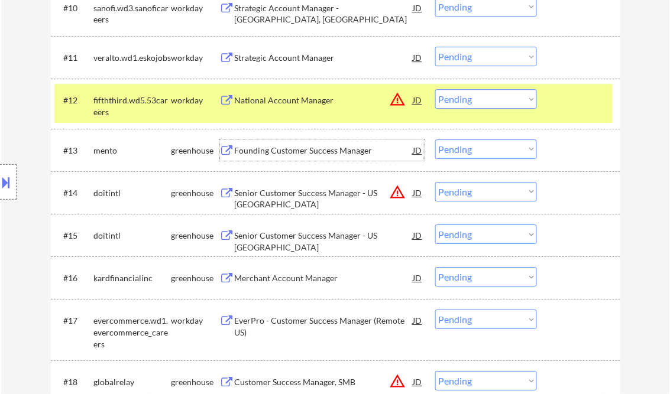
click at [308, 147] on div "Founding Customer Success Manager" at bounding box center [324, 151] width 178 height 12
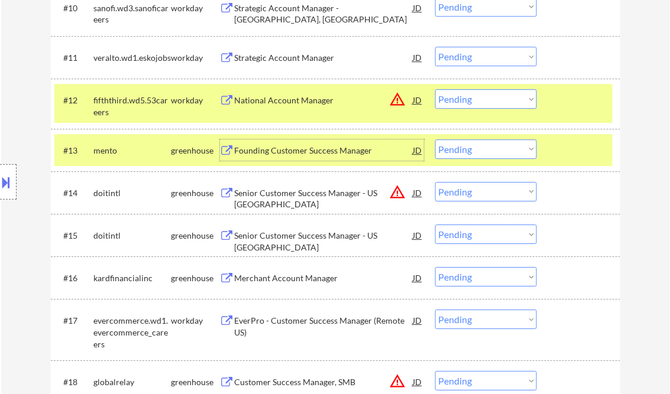
click at [464, 155] on select "Choose an option... Pending Applied Excluded (Questions) Excluded (Expired) Exc…" at bounding box center [486, 149] width 102 height 20
click at [435, 139] on select "Choose an option... Pending Applied Excluded (Questions) Excluded (Expired) Exc…" at bounding box center [486, 149] width 102 height 20
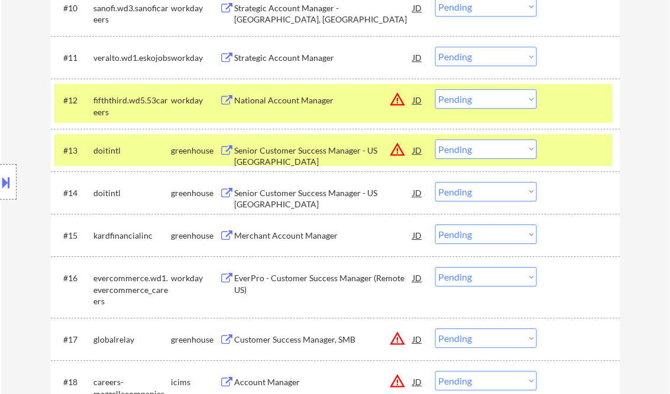
click at [464, 152] on select "Choose an option... Pending Applied Excluded (Questions) Excluded (Expired) Exc…" at bounding box center [486, 149] width 102 height 20
click at [435, 139] on select "Choose an option... Pending Applied Excluded (Questions) Excluded (Expired) Exc…" at bounding box center [486, 149] width 102 height 20
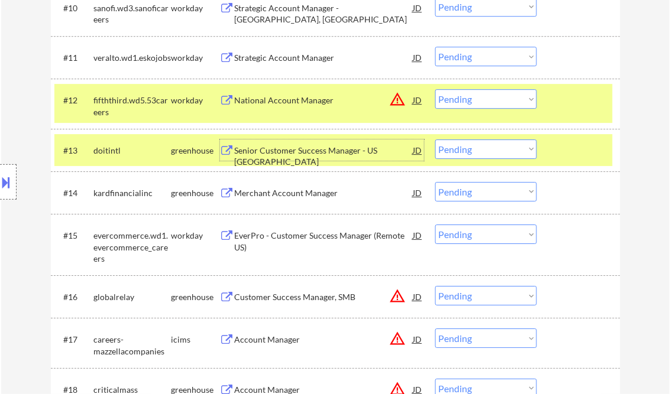
click at [355, 152] on div "Senior Customer Success Manager - US [GEOGRAPHIC_DATA]" at bounding box center [324, 156] width 178 height 23
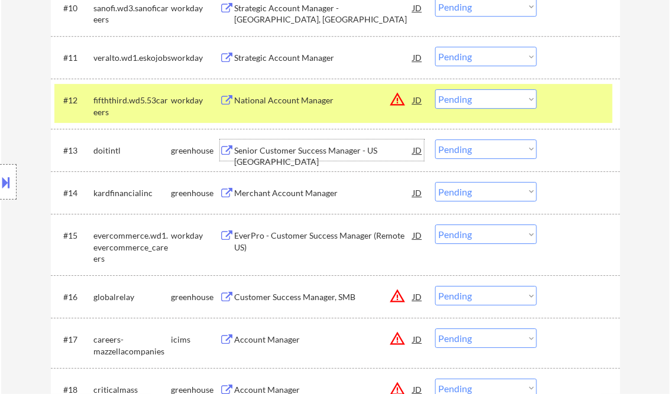
click at [460, 148] on select "Choose an option... Pending Applied Excluded (Questions) Excluded (Expired) Exc…" at bounding box center [486, 149] width 102 height 20
click at [435, 139] on select "Choose an option... Pending Applied Excluded (Questions) Excluded (Expired) Exc…" at bounding box center [486, 149] width 102 height 20
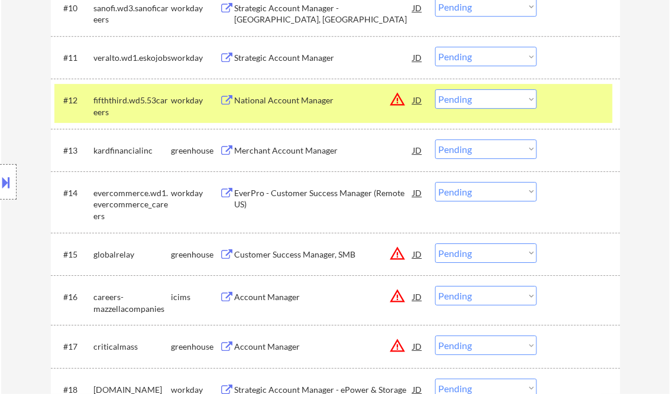
click at [324, 151] on div "Merchant Account Manager" at bounding box center [324, 151] width 178 height 12
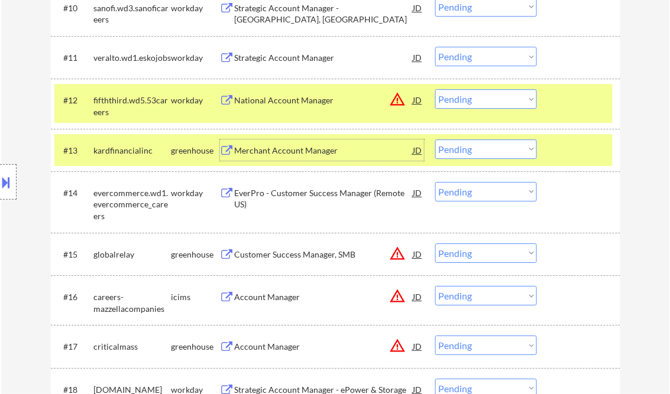
click at [481, 152] on select "Choose an option... Pending Applied Excluded (Questions) Excluded (Expired) Exc…" at bounding box center [486, 149] width 102 height 20
click at [435, 139] on select "Choose an option... Pending Applied Excluded (Questions) Excluded (Expired) Exc…" at bounding box center [486, 149] width 102 height 20
select select ""pending""
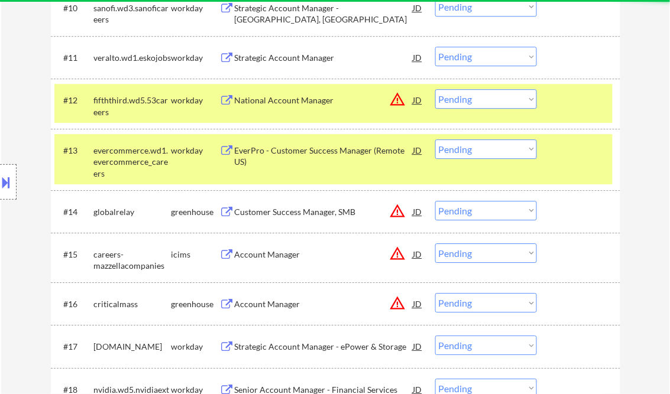
click at [314, 216] on div "Customer Success Manager, SMB" at bounding box center [324, 212] width 178 height 12
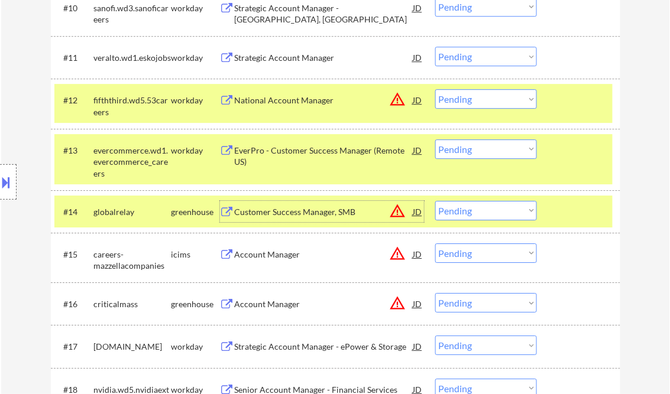
click at [493, 213] on select "Choose an option... Pending Applied Excluded (Questions) Excluded (Expired) Exc…" at bounding box center [486, 211] width 102 height 20
click at [435, 201] on select "Choose an option... Pending Applied Excluded (Questions) Excluded (Expired) Exc…" at bounding box center [486, 211] width 102 height 20
select select ""pending""
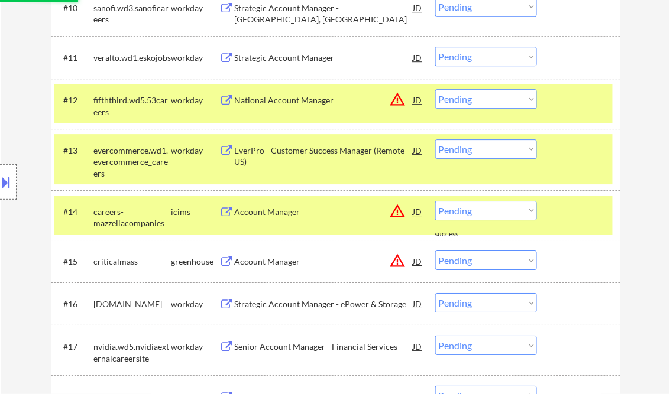
scroll to position [946, 0]
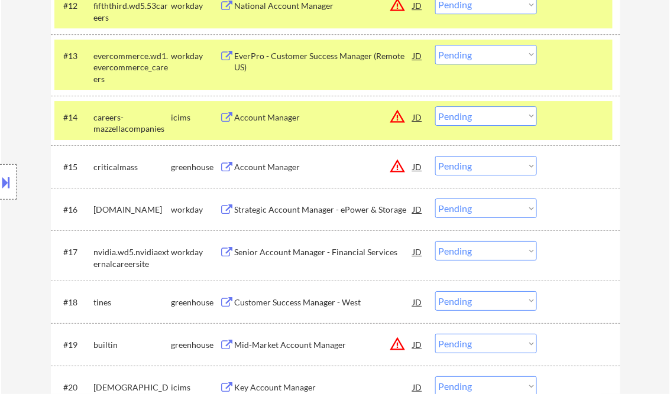
click at [272, 169] on div "Account Manager" at bounding box center [324, 167] width 178 height 12
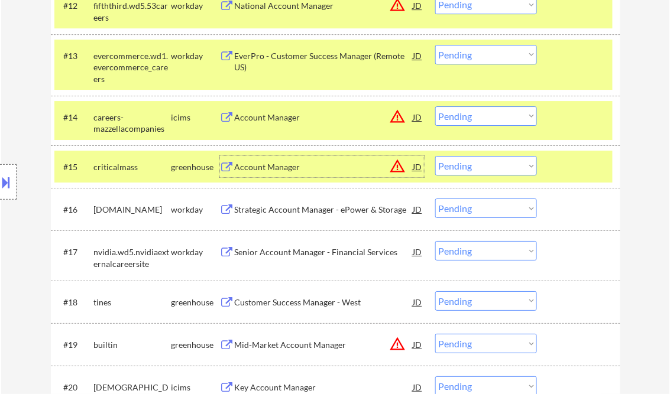
drag, startPoint x: 479, startPoint y: 158, endPoint x: 482, endPoint y: 176, distance: 17.4
click at [478, 159] on select "Choose an option... Pending Applied Excluded (Questions) Excluded (Expired) Exc…" at bounding box center [486, 166] width 102 height 20
click at [435, 156] on select "Choose an option... Pending Applied Excluded (Questions) Excluded (Expired) Exc…" at bounding box center [486, 166] width 102 height 20
select select ""pending""
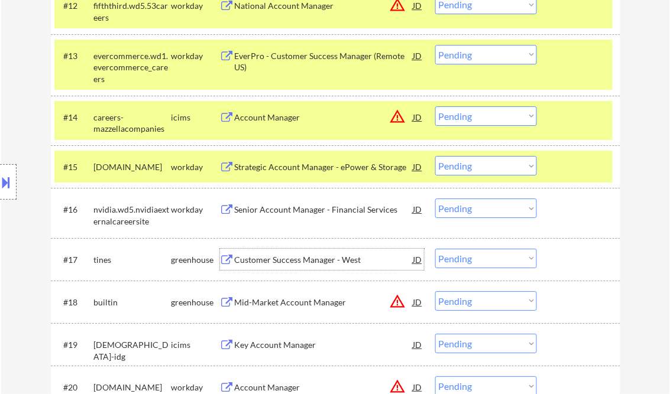
click at [318, 257] on div "Customer Success Manager - West" at bounding box center [324, 260] width 178 height 12
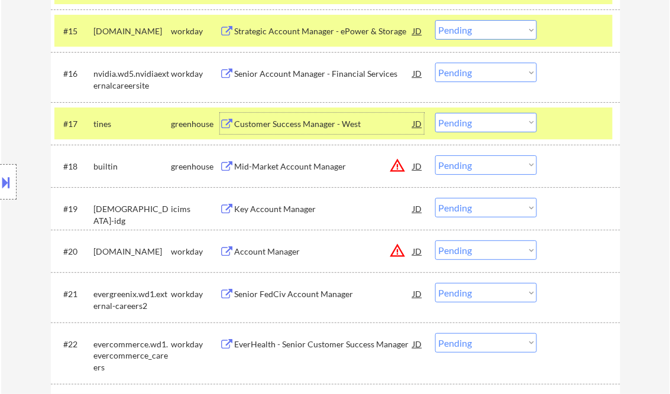
scroll to position [1087, 0]
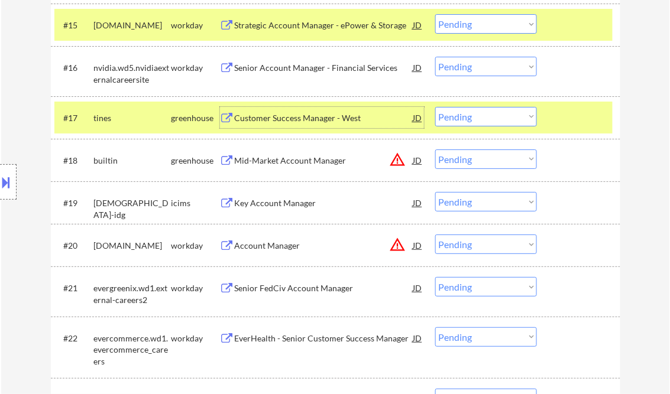
click at [456, 113] on select "Choose an option... Pending Applied Excluded (Questions) Excluded (Expired) Exc…" at bounding box center [486, 117] width 102 height 20
click at [435, 107] on select "Choose an option... Pending Applied Excluded (Questions) Excluded (Expired) Exc…" at bounding box center [486, 117] width 102 height 20
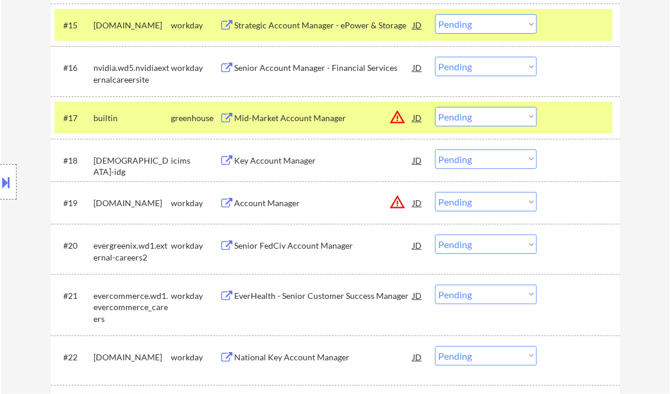
click at [281, 121] on div "Mid-Market Account Manager" at bounding box center [324, 118] width 178 height 12
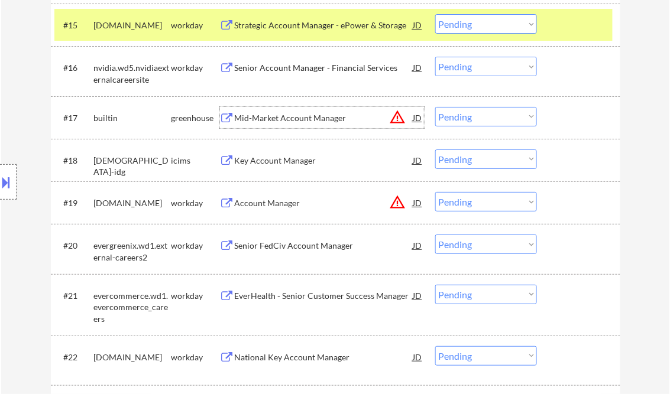
drag, startPoint x: 470, startPoint y: 117, endPoint x: 473, endPoint y: 124, distance: 6.9
click at [470, 117] on select "Choose an option... Pending Applied Excluded (Questions) Excluded (Expired) Exc…" at bounding box center [486, 117] width 102 height 20
click at [435, 107] on select "Choose an option... Pending Applied Excluded (Questions) Excluded (Expired) Exc…" at bounding box center [486, 117] width 102 height 20
select select ""pending""
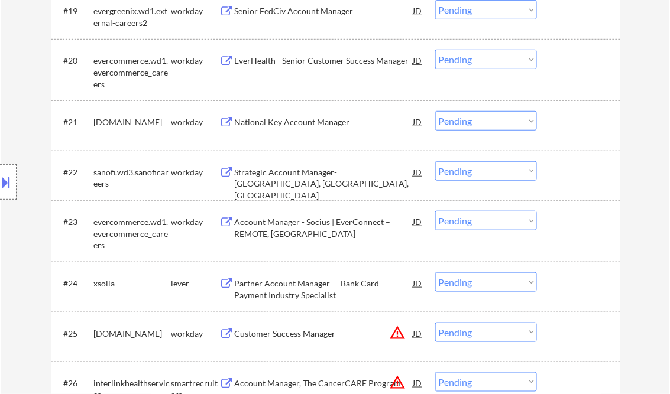
scroll to position [1324, 0]
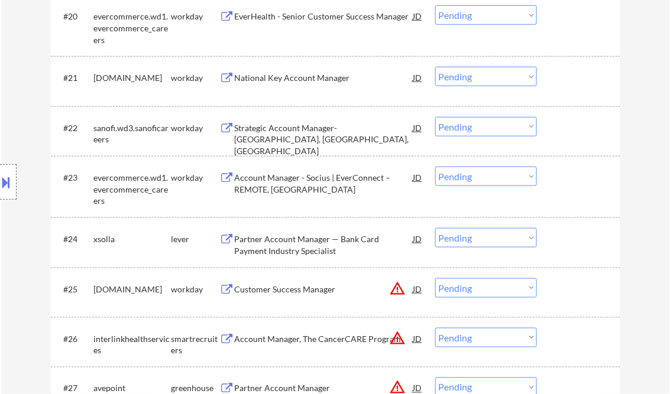
click at [266, 239] on div "Partner Account Manager — Bank Card Payment Industry Specialist" at bounding box center [324, 244] width 178 height 23
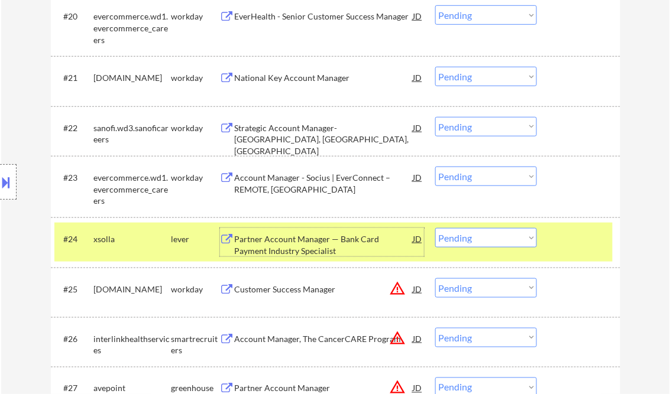
click at [9, 182] on button at bounding box center [6, 183] width 13 height 20
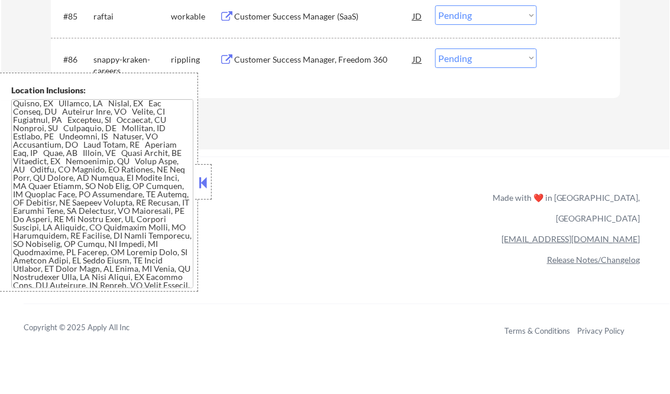
scroll to position [661, 0]
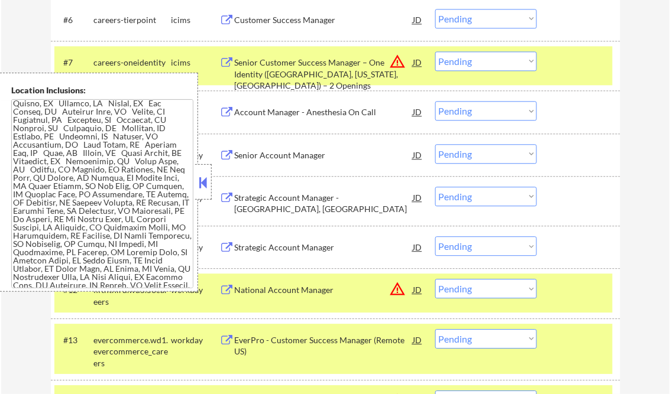
click at [201, 180] on button at bounding box center [203, 183] width 13 height 18
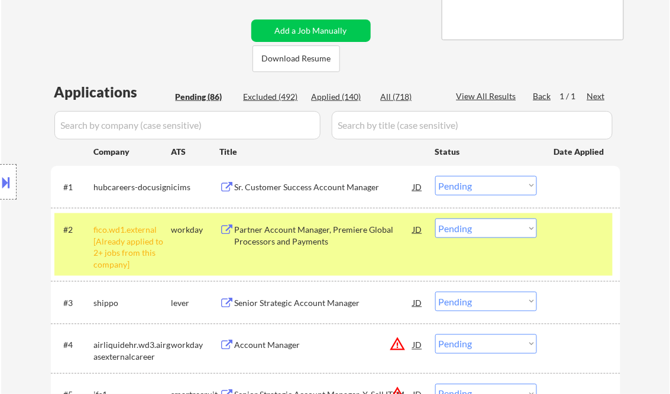
scroll to position [330, 0]
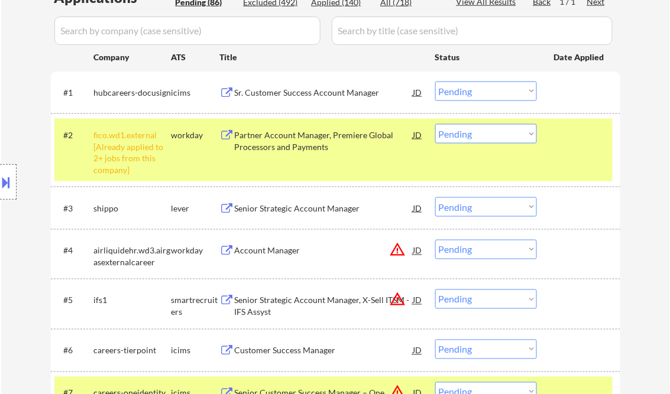
drag, startPoint x: 494, startPoint y: 138, endPoint x: 498, endPoint y: 143, distance: 6.4
click at [494, 138] on select "Choose an option... Pending Applied Excluded (Questions) Excluded (Expired) Exc…" at bounding box center [486, 134] width 102 height 20
click at [435, 124] on select "Choose an option... Pending Applied Excluded (Questions) Excluded (Expired) Exc…" at bounding box center [486, 134] width 102 height 20
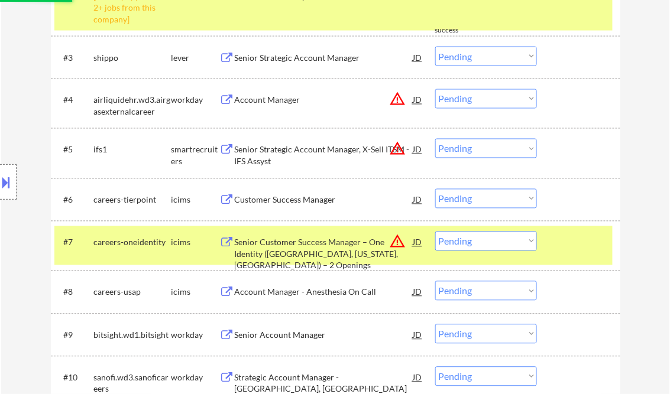
scroll to position [519, 0]
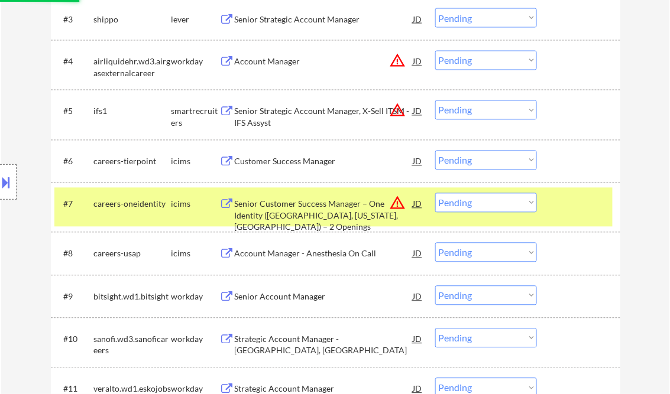
select select ""pending""
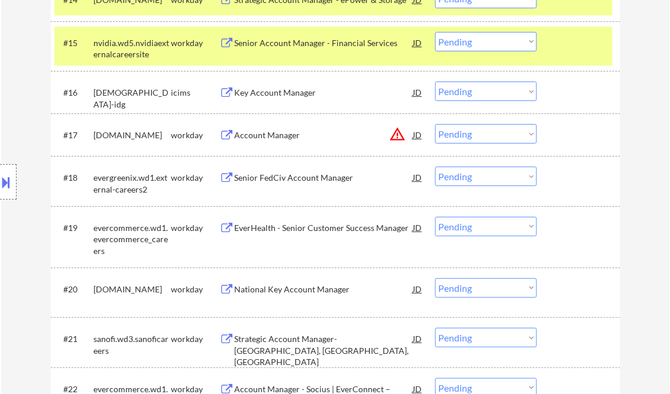
scroll to position [1292, 0]
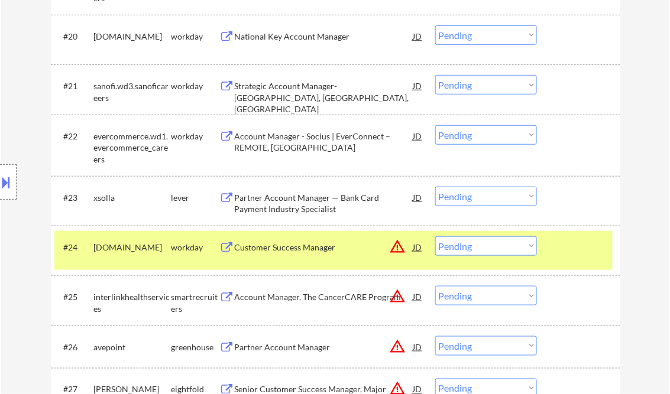
drag, startPoint x: 500, startPoint y: 197, endPoint x: 501, endPoint y: 204, distance: 7.2
click at [500, 197] on select "Choose an option... Pending Applied Excluded (Questions) Excluded (Expired) Exc…" at bounding box center [486, 197] width 102 height 20
click at [435, 187] on select "Choose an option... Pending Applied Excluded (Questions) Excluded (Expired) Exc…" at bounding box center [486, 197] width 102 height 20
select select ""pending""
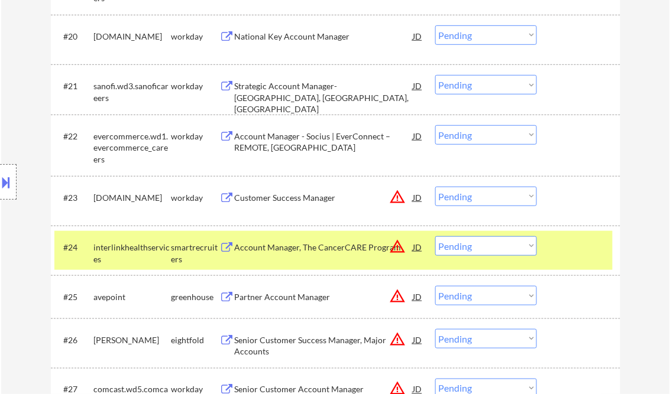
click at [316, 243] on div "Account Manager, The CancerCARE Program" at bounding box center [324, 248] width 178 height 12
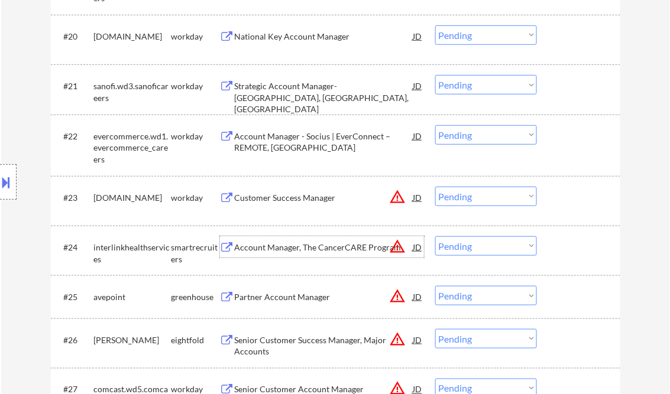
click at [460, 247] on select "Choose an option... Pending Applied Excluded (Questions) Excluded (Expired) Exc…" at bounding box center [486, 246] width 102 height 20
click at [435, 236] on select "Choose an option... Pending Applied Excluded (Questions) Excluded (Expired) Exc…" at bounding box center [486, 246] width 102 height 20
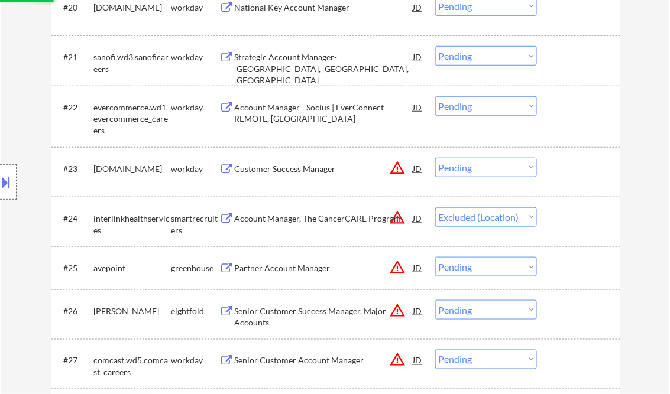
scroll to position [1340, 0]
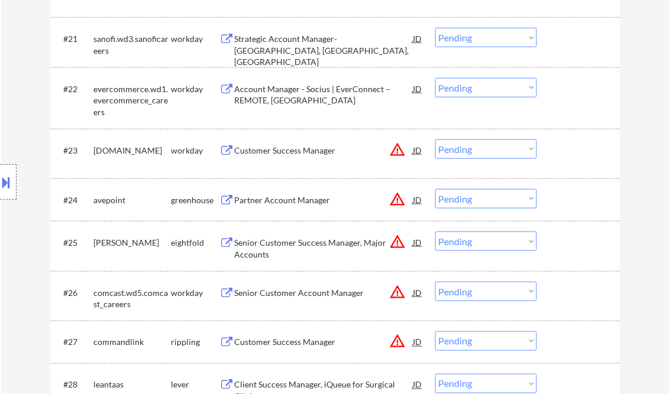
click at [287, 202] on div "Partner Account Manager" at bounding box center [324, 200] width 178 height 12
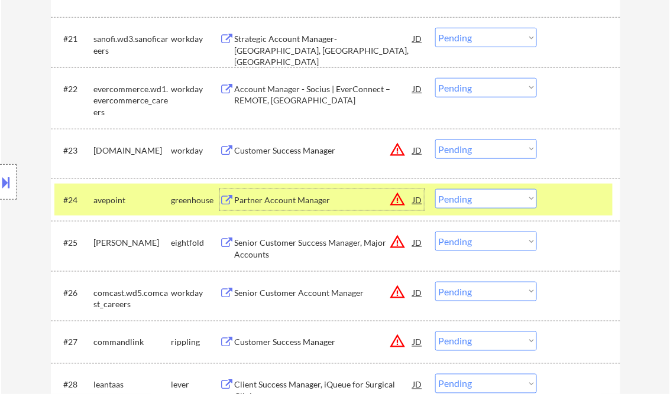
click at [473, 197] on select "Choose an option... Pending Applied Excluded (Questions) Excluded (Expired) Exc…" at bounding box center [486, 199] width 102 height 20
click at [435, 189] on select "Choose an option... Pending Applied Excluded (Questions) Excluded (Expired) Exc…" at bounding box center [486, 199] width 102 height 20
select select ""pending""
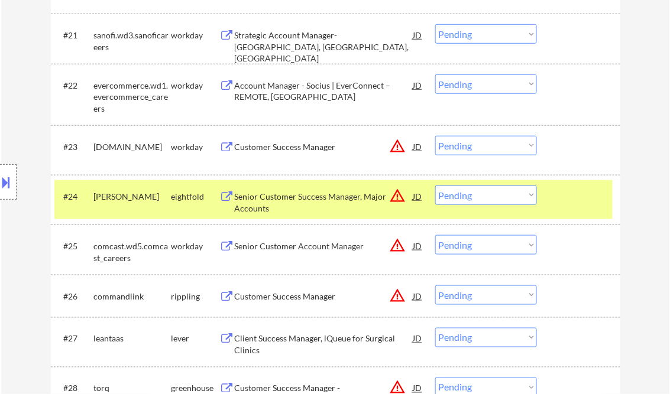
scroll to position [1387, 0]
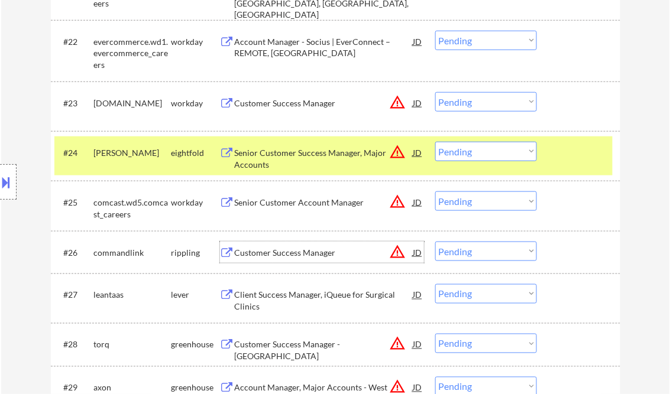
click at [269, 251] on div "Customer Success Manager" at bounding box center [324, 253] width 178 height 12
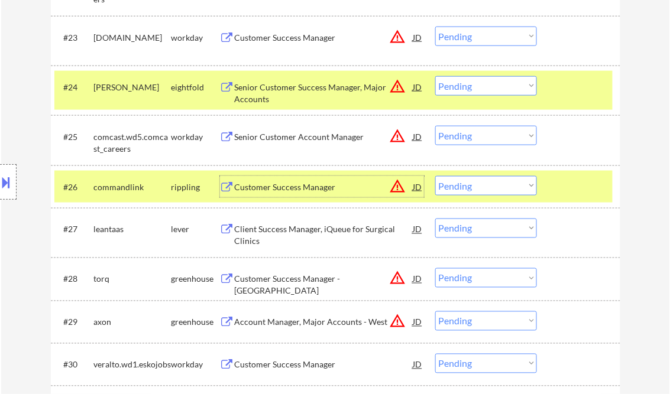
scroll to position [1482, 0]
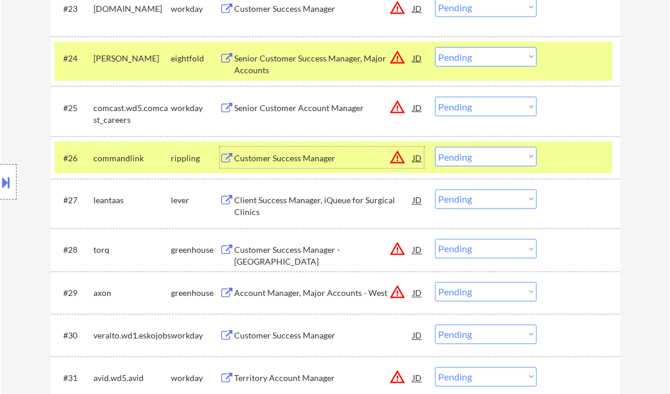
click at [468, 160] on select "Choose an option... Pending Applied Excluded (Questions) Excluded (Expired) Exc…" at bounding box center [486, 157] width 102 height 20
click at [435, 147] on select "Choose an option... Pending Applied Excluded (Questions) Excluded (Expired) Exc…" at bounding box center [486, 157] width 102 height 20
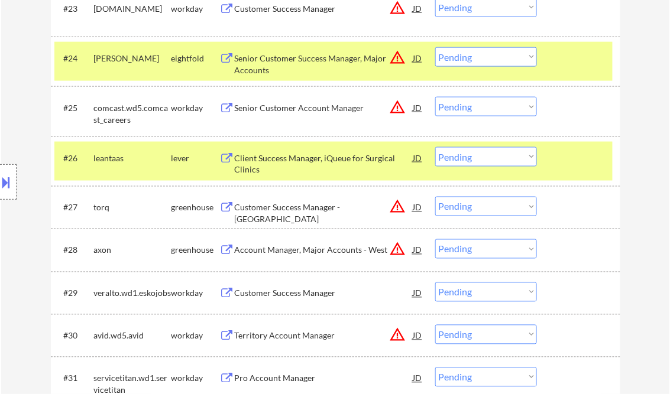
click at [479, 163] on select "Choose an option... Pending Applied Excluded (Questions) Excluded (Expired) Exc…" at bounding box center [486, 157] width 102 height 20
click at [435, 147] on select "Choose an option... Pending Applied Excluded (Questions) Excluded (Expired) Exc…" at bounding box center [486, 157] width 102 height 20
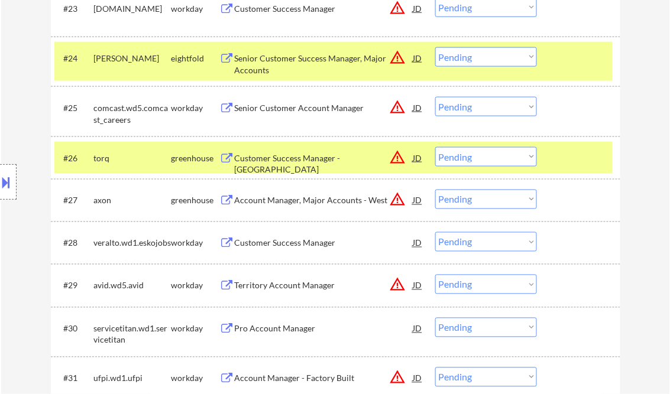
click at [399, 199] on button "warning_amber" at bounding box center [397, 199] width 17 height 17
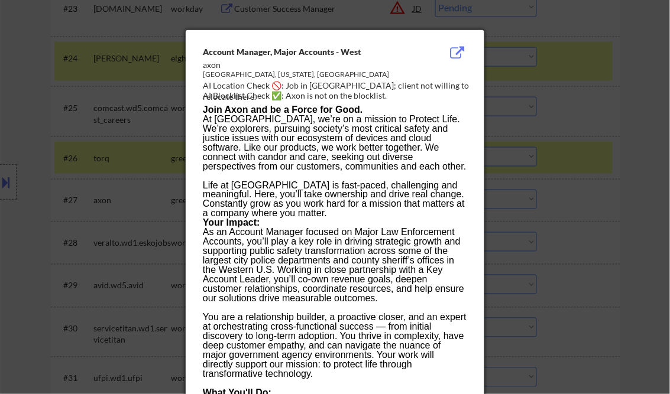
click at [636, 176] on div at bounding box center [335, 197] width 670 height 394
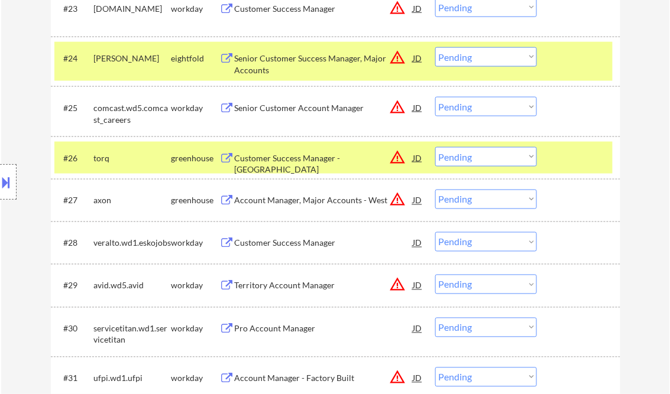
click at [453, 154] on select "Choose an option... Pending Applied Excluded (Questions) Excluded (Expired) Exc…" at bounding box center [486, 157] width 102 height 20
click at [435, 147] on select "Choose an option... Pending Applied Excluded (Questions) Excluded (Expired) Exc…" at bounding box center [486, 157] width 102 height 20
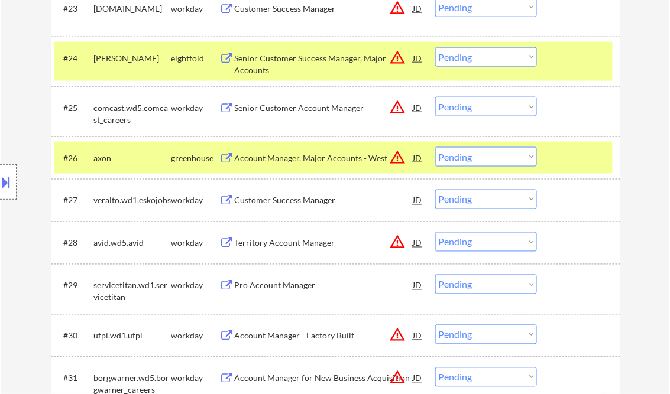
click at [304, 153] on div "Account Manager, Major Accounts - West" at bounding box center [324, 158] width 178 height 12
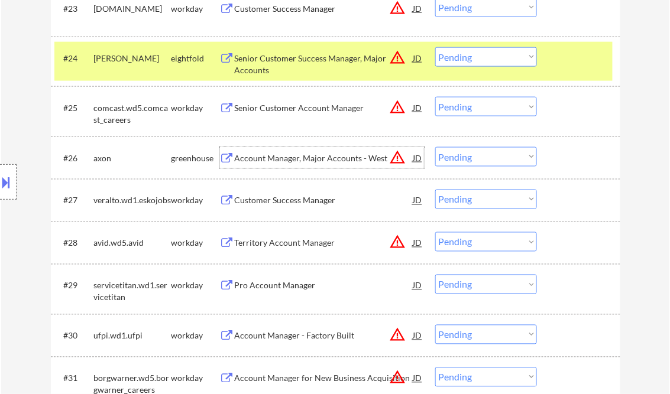
click at [11, 177] on button at bounding box center [6, 183] width 13 height 20
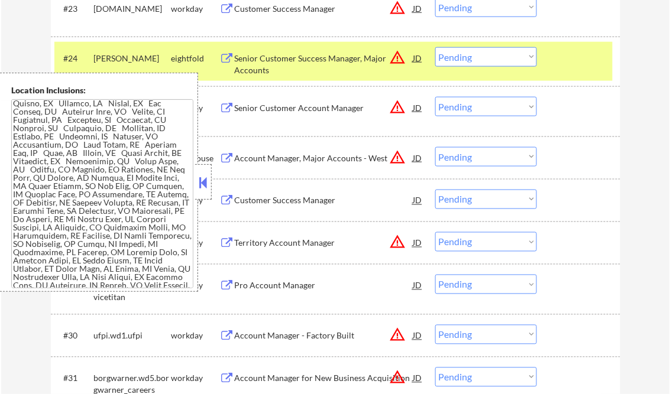
scroll to position [589, 0]
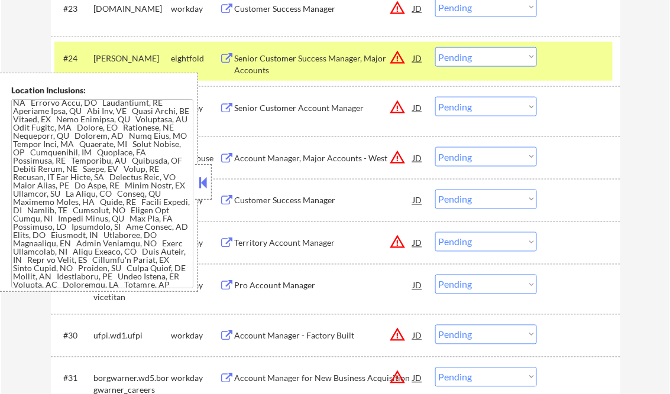
click at [207, 180] on button at bounding box center [203, 183] width 13 height 18
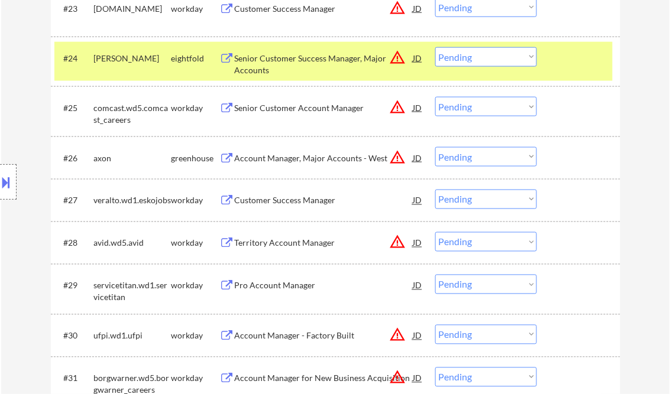
click at [342, 156] on div "Account Manager, Major Accounts - West" at bounding box center [324, 158] width 178 height 12
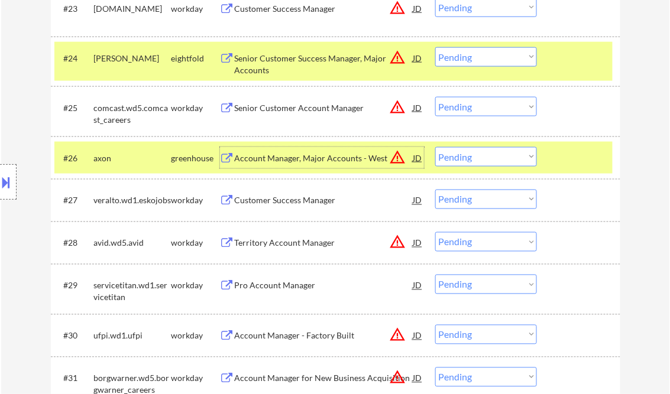
drag, startPoint x: 466, startPoint y: 155, endPoint x: 477, endPoint y: 163, distance: 13.8
click at [466, 155] on select "Choose an option... Pending Applied Excluded (Questions) Excluded (Expired) Exc…" at bounding box center [486, 157] width 102 height 20
click at [435, 147] on select "Choose an option... Pending Applied Excluded (Questions) Excluded (Expired) Exc…" at bounding box center [486, 157] width 102 height 20
select select ""pending""
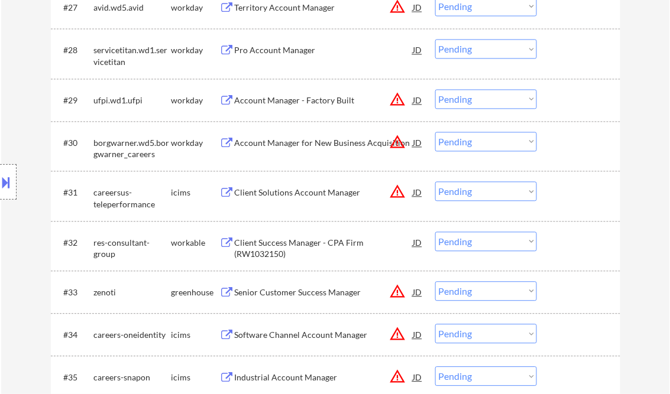
scroll to position [1718, 0]
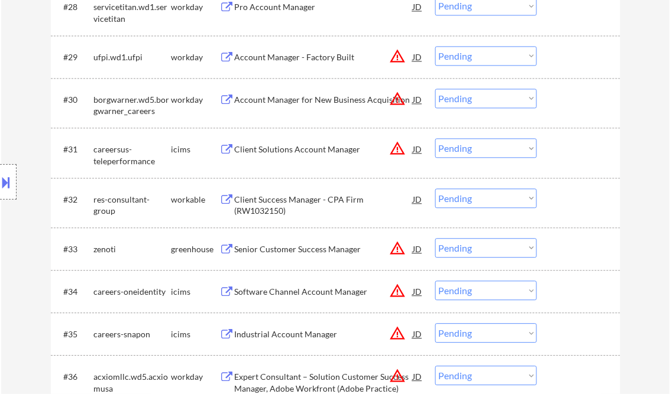
click at [288, 199] on div "Client Success Manager - CPA Firm (RW1032150)" at bounding box center [324, 205] width 178 height 23
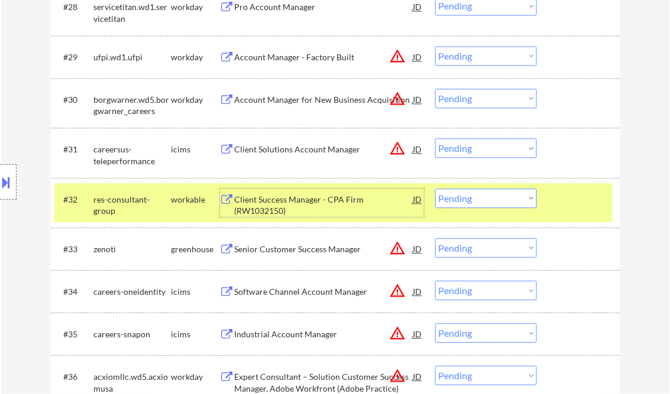
drag, startPoint x: 473, startPoint y: 202, endPoint x: 478, endPoint y: 209, distance: 8.0
click at [473, 202] on select "Choose an option... Pending Applied Excluded (Questions) Excluded (Expired) Exc…" at bounding box center [486, 199] width 102 height 20
click at [435, 189] on select "Choose an option... Pending Applied Excluded (Questions) Excluded (Expired) Exc…" at bounding box center [486, 199] width 102 height 20
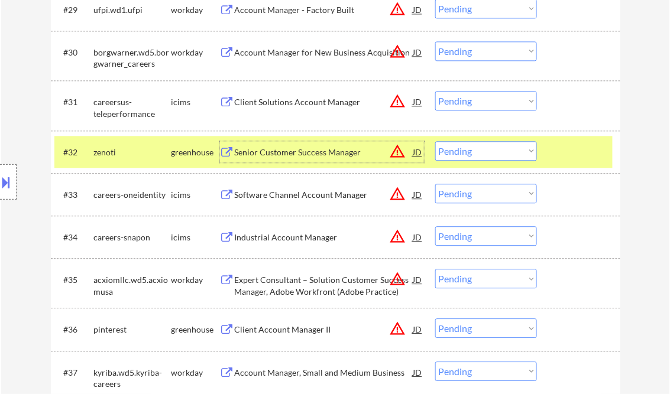
click at [305, 152] on div "Senior Customer Success Manager" at bounding box center [324, 153] width 178 height 12
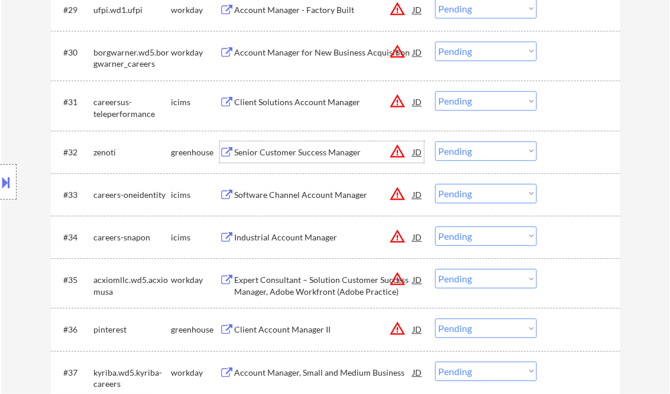
click at [11, 175] on button at bounding box center [6, 183] width 13 height 20
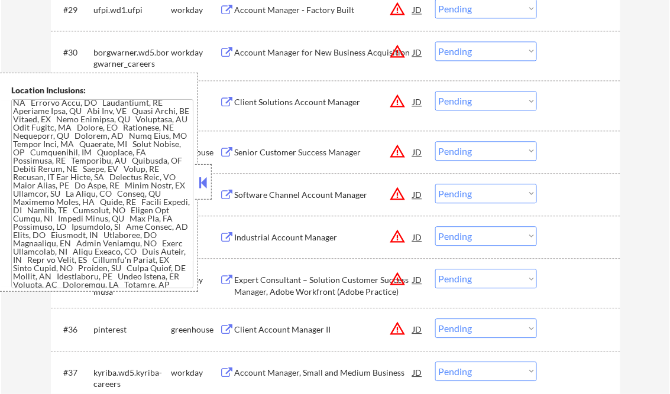
scroll to position [821, 0]
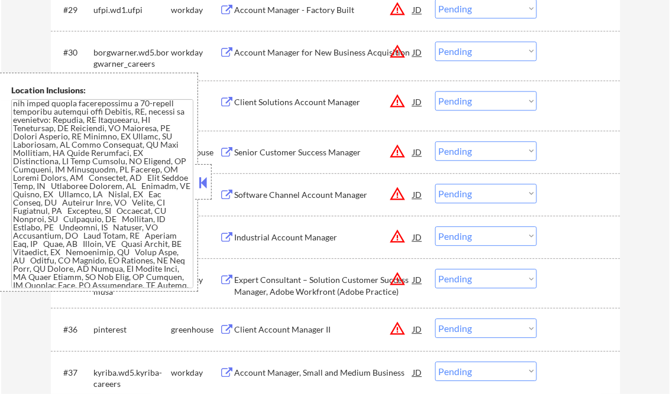
click at [201, 178] on button at bounding box center [203, 183] width 13 height 18
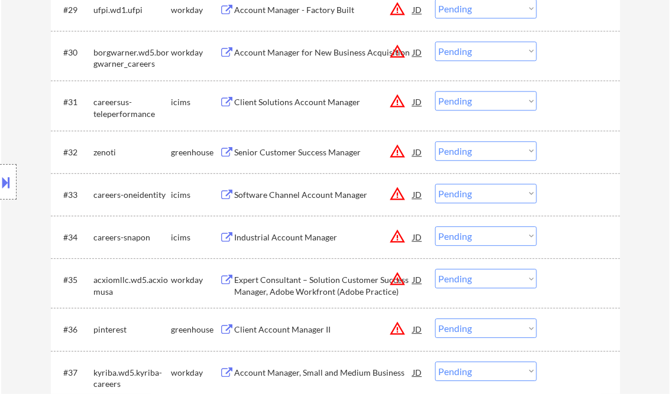
drag, startPoint x: 472, startPoint y: 155, endPoint x: 477, endPoint y: 160, distance: 7.1
click at [472, 155] on select "Choose an option... Pending Applied Excluded (Questions) Excluded (Expired) Exc…" at bounding box center [486, 151] width 102 height 20
click at [435, 141] on select "Choose an option... Pending Applied Excluded (Questions) Excluded (Expired) Exc…" at bounding box center [486, 151] width 102 height 20
select select ""pending""
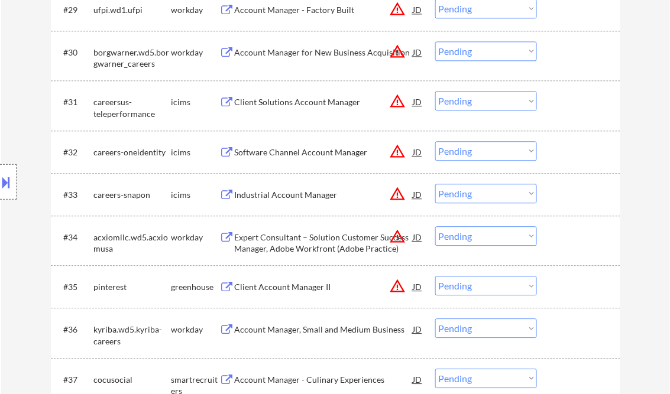
scroll to position [1954, 0]
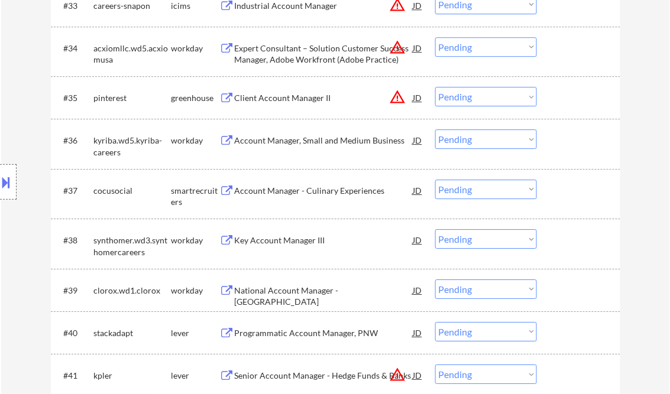
click at [279, 100] on div "Client Account Manager II" at bounding box center [324, 98] width 178 height 12
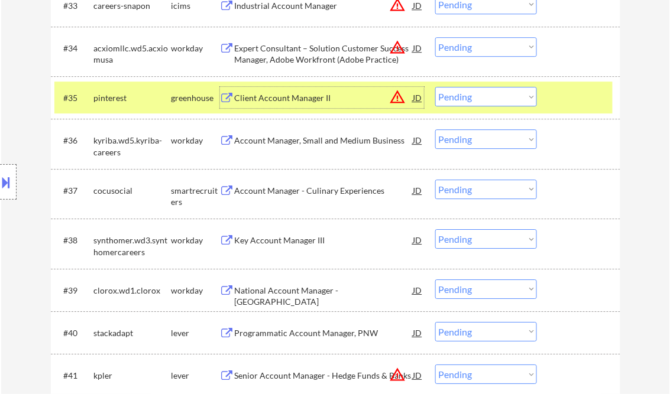
click at [6, 183] on button at bounding box center [6, 183] width 13 height 20
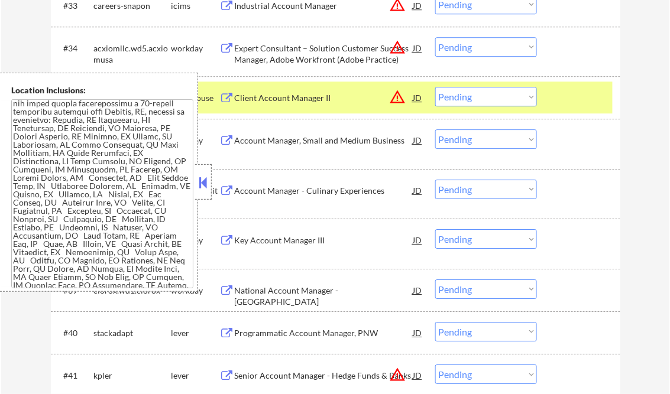
click at [203, 181] on button at bounding box center [203, 183] width 13 height 18
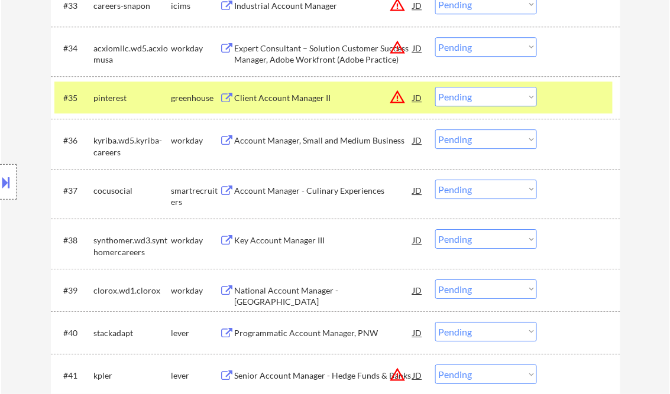
drag, startPoint x: 8, startPoint y: 181, endPoint x: 41, endPoint y: 181, distance: 33.1
click at [8, 180] on button at bounding box center [6, 183] width 13 height 20
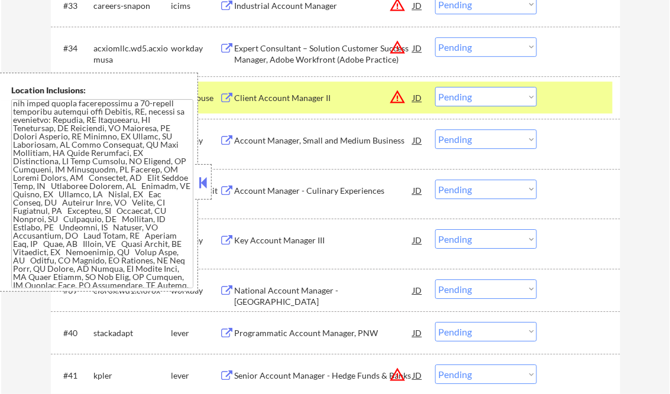
scroll to position [823, 0]
click at [204, 177] on button at bounding box center [203, 183] width 13 height 18
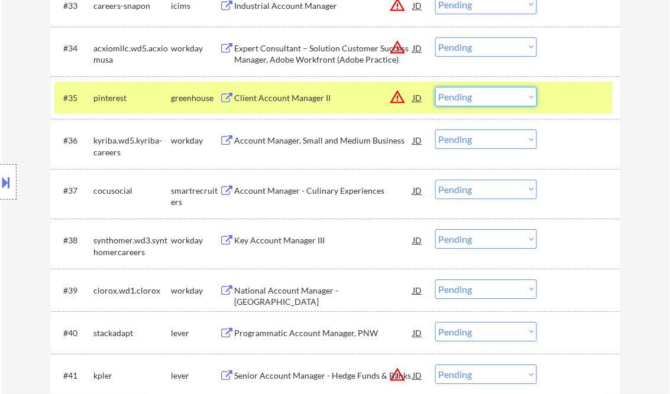
drag, startPoint x: 477, startPoint y: 97, endPoint x: 485, endPoint y: 108, distance: 13.1
click at [477, 97] on select "Choose an option... Pending Applied Excluded (Questions) Excluded (Expired) Exc…" at bounding box center [486, 97] width 102 height 20
click at [435, 87] on select "Choose an option... Pending Applied Excluded (Questions) Excluded (Expired) Exc…" at bounding box center [486, 97] width 102 height 20
select select ""pending""
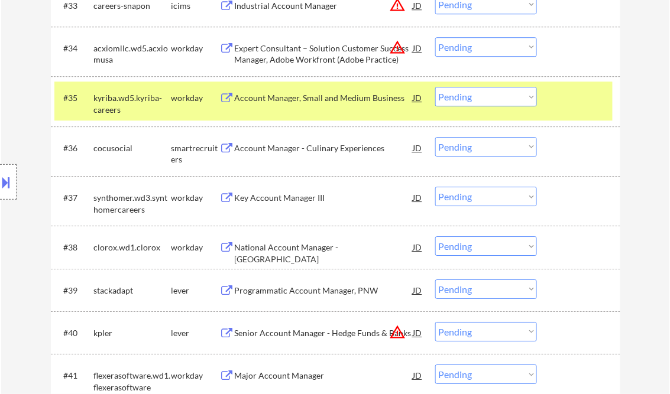
click at [268, 149] on div "Account Manager - Culinary Experiences" at bounding box center [324, 148] width 178 height 12
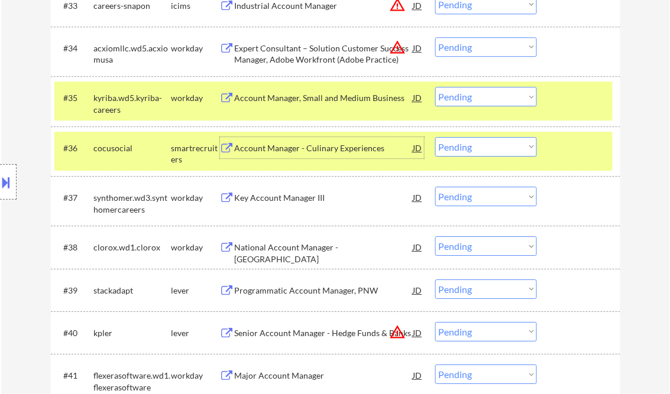
click at [490, 147] on select "Choose an option... Pending Applied Excluded (Questions) Excluded (Expired) Exc…" at bounding box center [486, 147] width 102 height 20
click at [435, 137] on select "Choose an option... Pending Applied Excluded (Questions) Excluded (Expired) Exc…" at bounding box center [486, 147] width 102 height 20
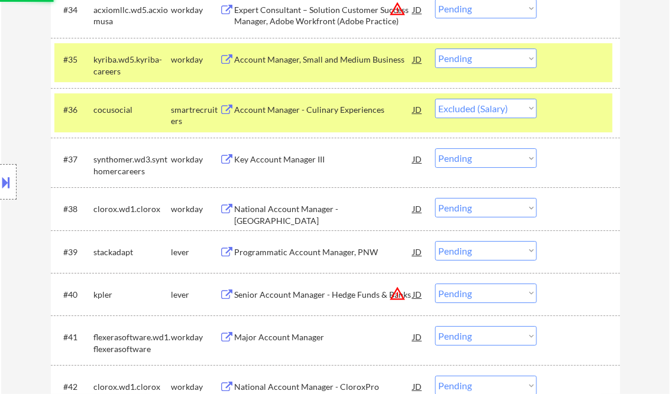
scroll to position [2002, 0]
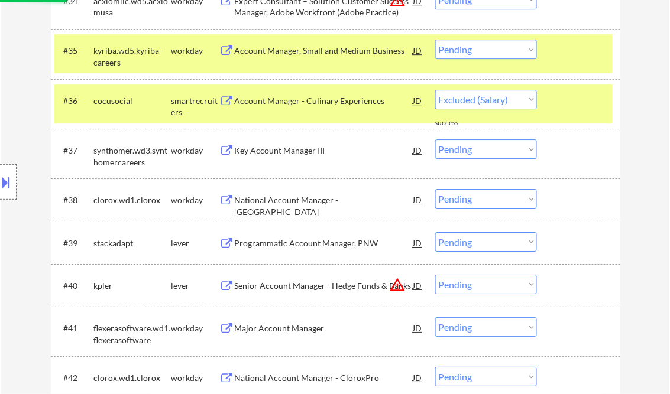
select select ""pending""
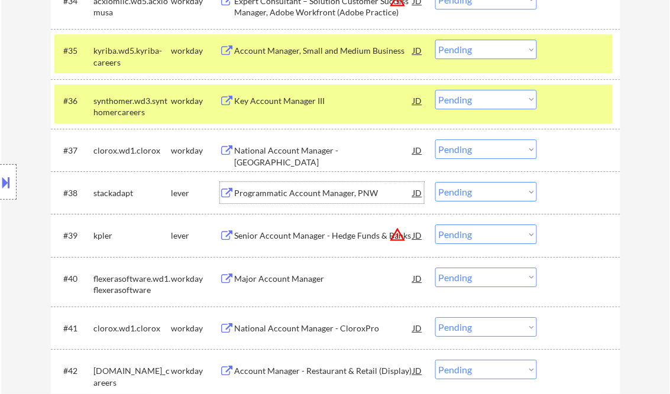
click at [297, 195] on div "Programmatic Account Manager, PNW" at bounding box center [324, 193] width 178 height 12
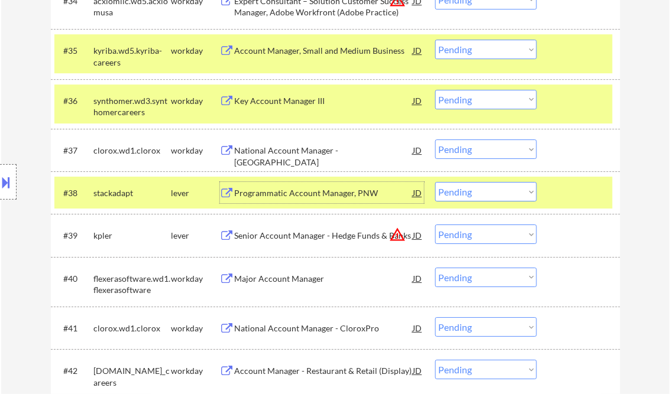
drag, startPoint x: 456, startPoint y: 189, endPoint x: 467, endPoint y: 199, distance: 15.1
click at [456, 189] on select "Choose an option... Pending Applied Excluded (Questions) Excluded (Expired) Exc…" at bounding box center [486, 192] width 102 height 20
click at [435, 182] on select "Choose an option... Pending Applied Excluded (Questions) Excluded (Expired) Exc…" at bounding box center [486, 192] width 102 height 20
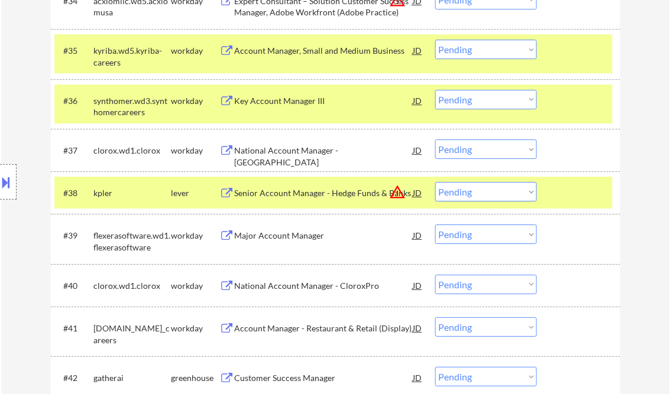
click at [309, 201] on div "Senior Account Manager - Hedge Funds & Banks" at bounding box center [324, 192] width 178 height 21
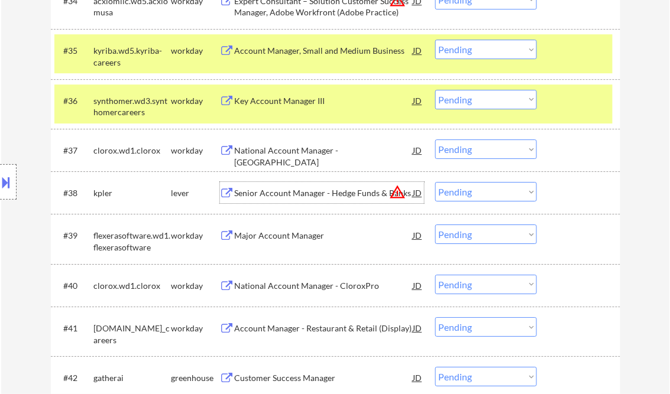
click at [472, 195] on select "Choose an option... Pending Applied Excluded (Questions) Excluded (Expired) Exc…" at bounding box center [486, 192] width 102 height 20
click at [435, 182] on select "Choose an option... Pending Applied Excluded (Questions) Excluded (Expired) Exc…" at bounding box center [486, 192] width 102 height 20
drag, startPoint x: 563, startPoint y: 115, endPoint x: 565, endPoint y: 105, distance: 10.3
click at [563, 114] on div "#36 synthomer.wd3.synthomercareers workday Key Account Manager III JD warning_a…" at bounding box center [333, 104] width 558 height 39
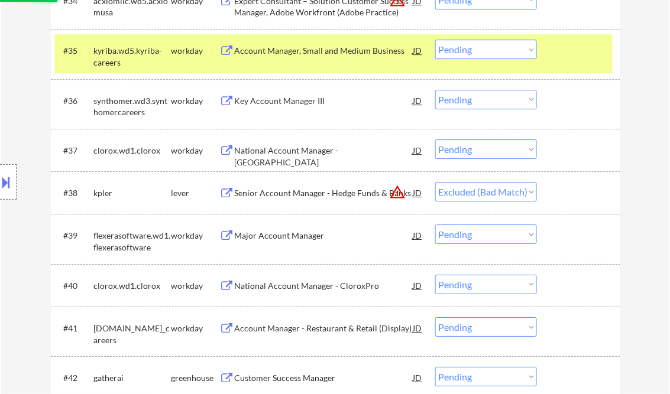
click at [566, 60] on div at bounding box center [580, 50] width 52 height 21
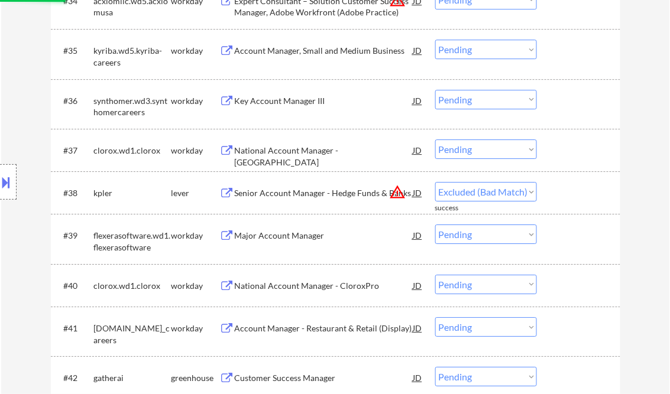
select select ""pending""
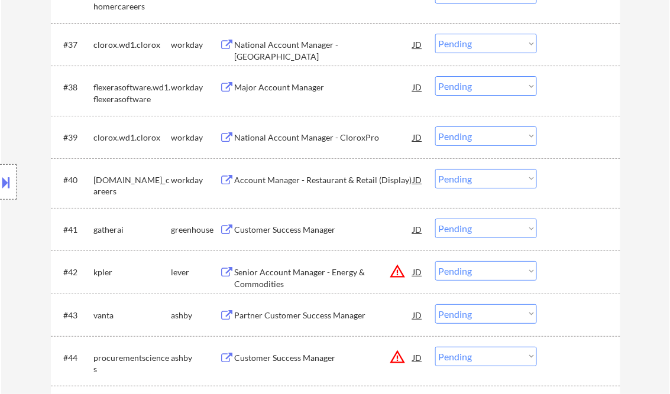
scroll to position [2143, 0]
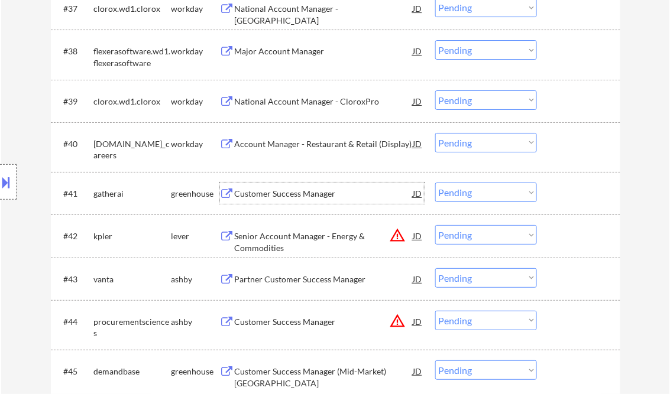
click at [284, 196] on div "Customer Success Manager" at bounding box center [324, 194] width 178 height 12
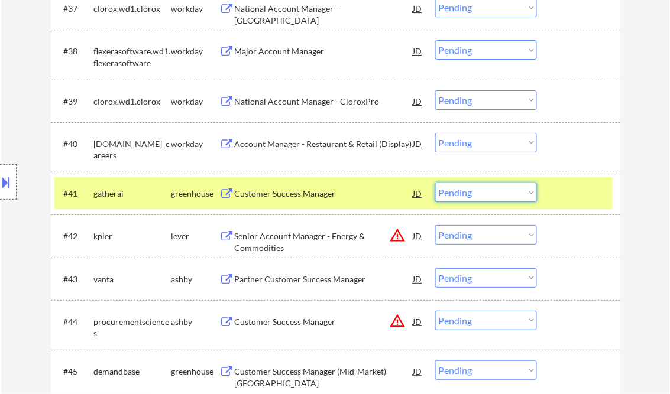
drag, startPoint x: 479, startPoint y: 191, endPoint x: 485, endPoint y: 197, distance: 8.8
click at [479, 191] on select "Choose an option... Pending Applied Excluded (Questions) Excluded (Expired) Exc…" at bounding box center [486, 193] width 102 height 20
click at [435, 183] on select "Choose an option... Pending Applied Excluded (Questions) Excluded (Expired) Exc…" at bounding box center [486, 193] width 102 height 20
select select ""pending""
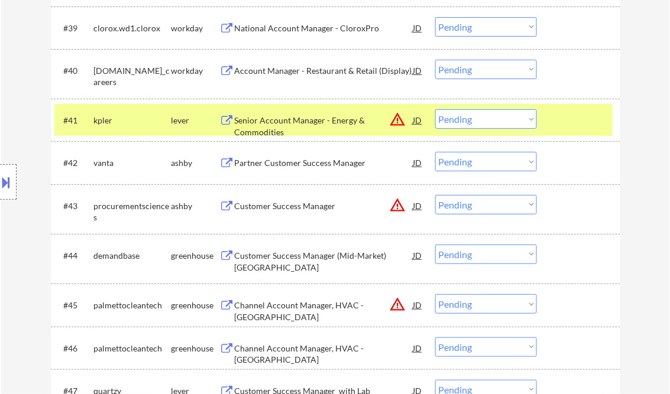
scroll to position [2238, 0]
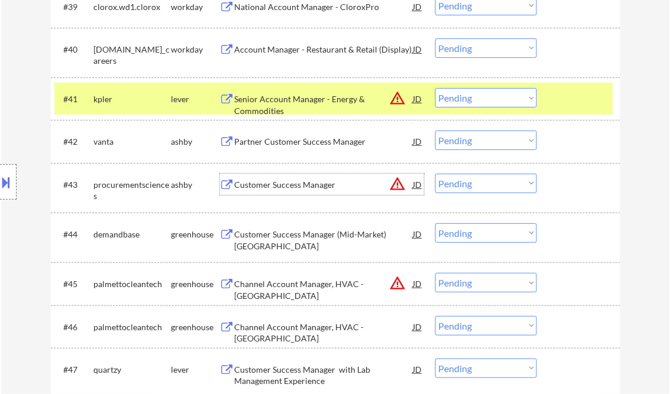
click at [290, 183] on div "Customer Success Manager" at bounding box center [324, 185] width 178 height 12
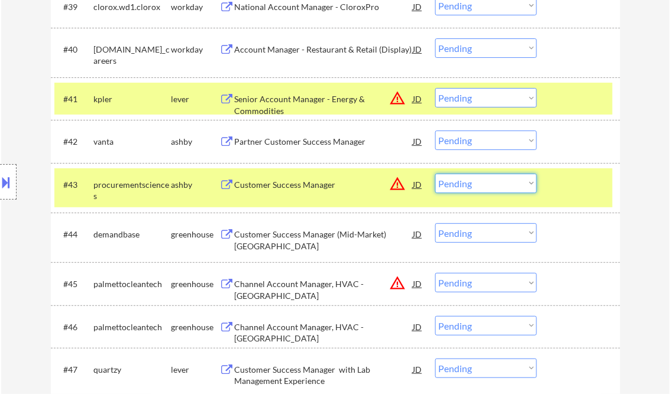
drag, startPoint x: 478, startPoint y: 180, endPoint x: 503, endPoint y: 192, distance: 27.7
click at [478, 180] on select "Choose an option... Pending Applied Excluded (Questions) Excluded (Expired) Exc…" at bounding box center [486, 184] width 102 height 20
click at [470, 186] on select "Choose an option... Pending Applied Excluded (Questions) Excluded (Expired) Exc…" at bounding box center [486, 184] width 102 height 20
click at [435, 174] on select "Choose an option... Pending Applied Excluded (Questions) Excluded (Expired) Exc…" at bounding box center [486, 184] width 102 height 20
select select ""pending""
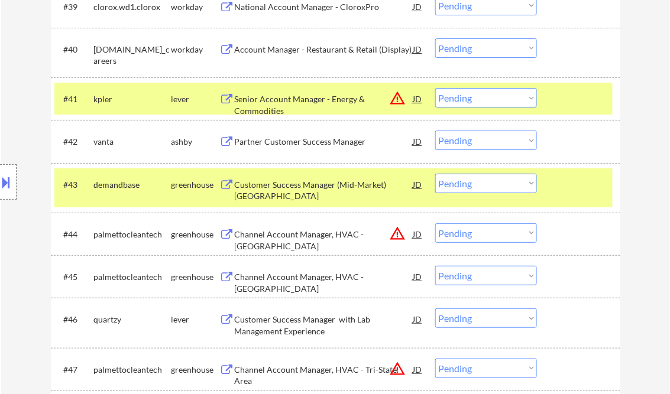
click at [317, 140] on div "Partner Customer Success Manager" at bounding box center [324, 142] width 178 height 12
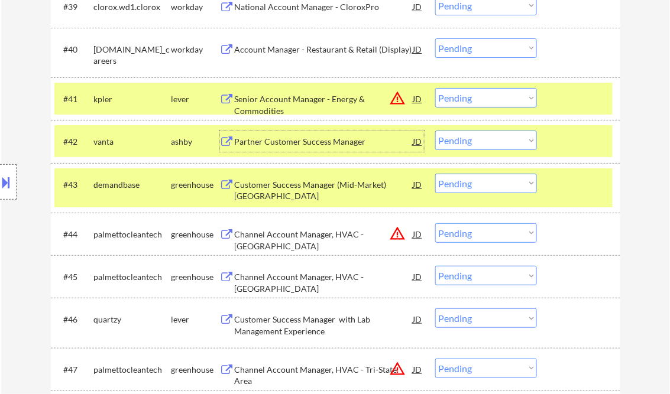
click at [487, 145] on select "Choose an option... Pending Applied Excluded (Questions) Excluded (Expired) Exc…" at bounding box center [486, 141] width 102 height 20
click at [435, 131] on select "Choose an option... Pending Applied Excluded (Questions) Excluded (Expired) Exc…" at bounding box center [486, 141] width 102 height 20
select select ""pending""
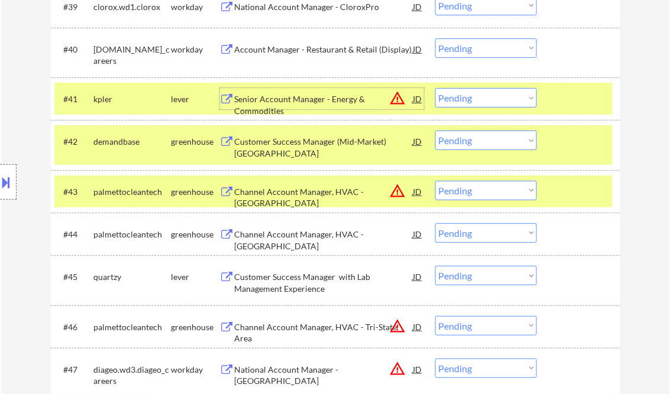
click at [324, 99] on div "Senior Account Manager - Energy & Commodities" at bounding box center [324, 104] width 178 height 23
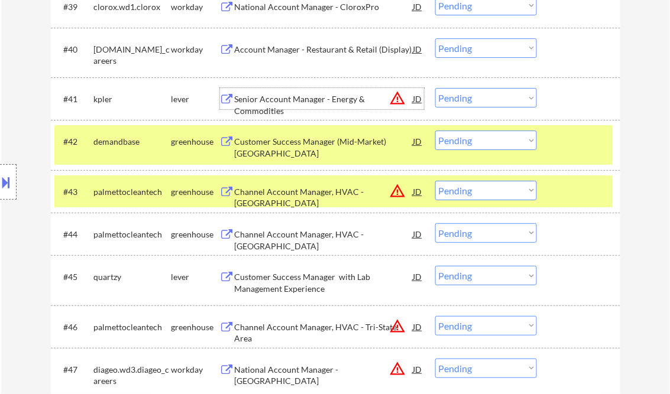
drag, startPoint x: 470, startPoint y: 92, endPoint x: 487, endPoint y: 107, distance: 22.6
click at [470, 92] on select "Choose an option... Pending Applied Excluded (Questions) Excluded (Expired) Exc…" at bounding box center [486, 98] width 102 height 20
click at [435, 88] on select "Choose an option... Pending Applied Excluded (Questions) Excluded (Expired) Exc…" at bounding box center [486, 98] width 102 height 20
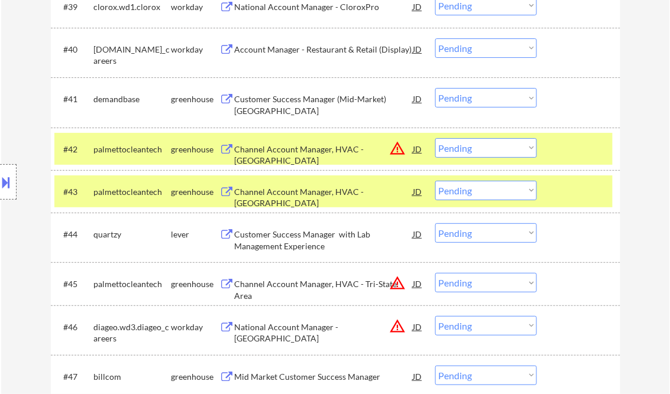
click at [310, 105] on div "Customer Success Manager (Mid-Market) West Coast" at bounding box center [324, 104] width 178 height 23
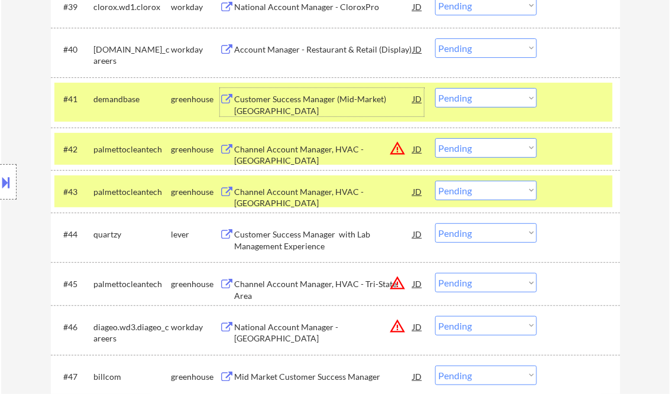
drag, startPoint x: 486, startPoint y: 93, endPoint x: 495, endPoint y: 107, distance: 16.7
click at [487, 94] on select "Choose an option... Pending Applied Excluded (Questions) Excluded (Expired) Exc…" at bounding box center [486, 98] width 102 height 20
click at [435, 88] on select "Choose an option... Pending Applied Excluded (Questions) Excluded (Expired) Exc…" at bounding box center [486, 98] width 102 height 20
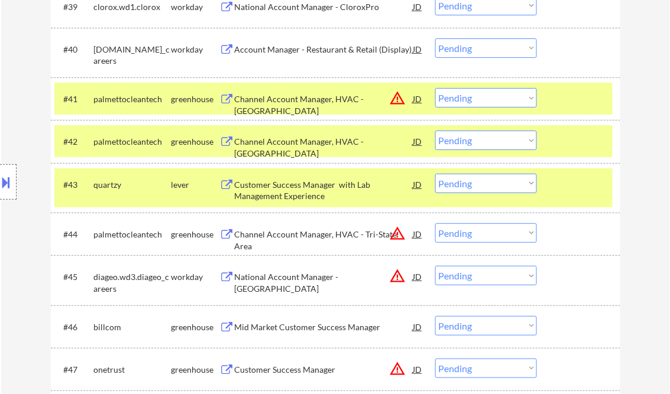
click at [312, 138] on div "Channel Account Manager, HVAC - West Coast" at bounding box center [324, 147] width 178 height 23
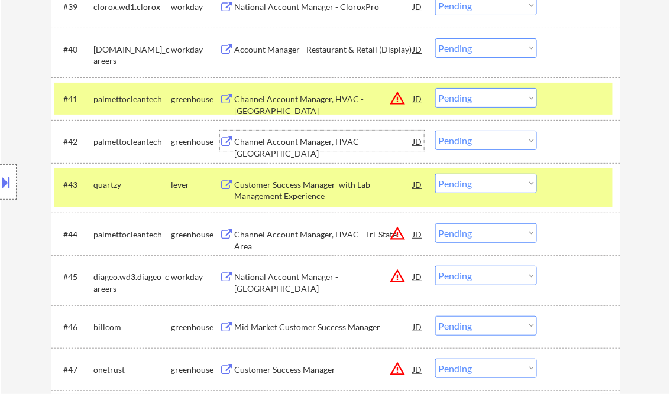
drag, startPoint x: 472, startPoint y: 96, endPoint x: 490, endPoint y: 100, distance: 19.5
click at [472, 96] on select "Choose an option... Pending Applied Excluded (Questions) Excluded (Expired) Exc…" at bounding box center [486, 98] width 102 height 20
click at [435, 88] on select "Choose an option... Pending Applied Excluded (Questions) Excluded (Expired) Exc…" at bounding box center [486, 98] width 102 height 20
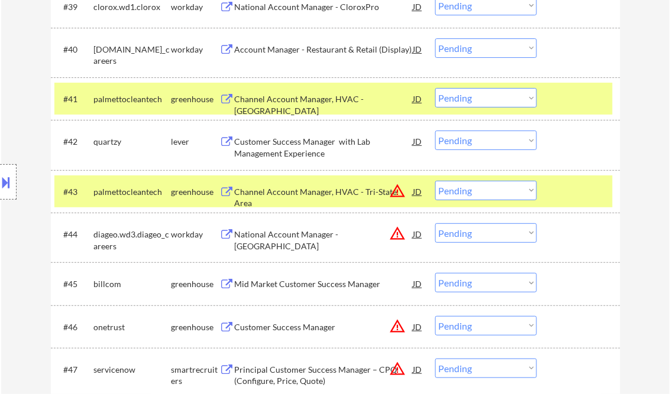
drag, startPoint x: 472, startPoint y: 101, endPoint x: 481, endPoint y: 107, distance: 11.2
click at [472, 101] on select "Choose an option... Pending Applied Excluded (Questions) Excluded (Expired) Exc…" at bounding box center [486, 98] width 102 height 20
drag, startPoint x: 323, startPoint y: 97, endPoint x: 330, endPoint y: 93, distance: 7.9
click at [322, 96] on div "Channel Account Manager, HVAC - West Coast" at bounding box center [324, 104] width 178 height 23
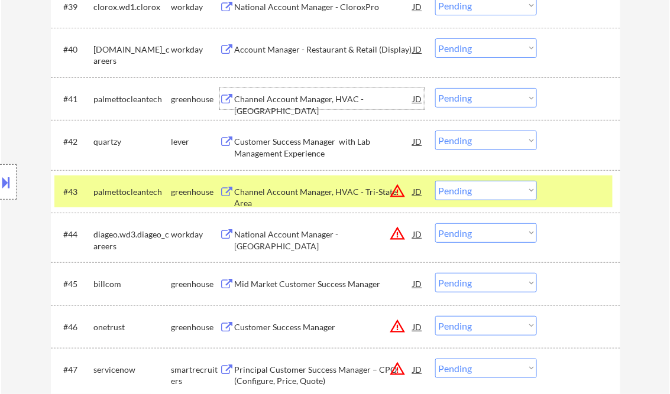
drag, startPoint x: 479, startPoint y: 93, endPoint x: 495, endPoint y: 99, distance: 16.3
click at [479, 93] on select "Choose an option... Pending Applied Excluded (Questions) Excluded (Expired) Exc…" at bounding box center [486, 98] width 102 height 20
click at [435, 88] on select "Choose an option... Pending Applied Excluded (Questions) Excluded (Expired) Exc…" at bounding box center [486, 98] width 102 height 20
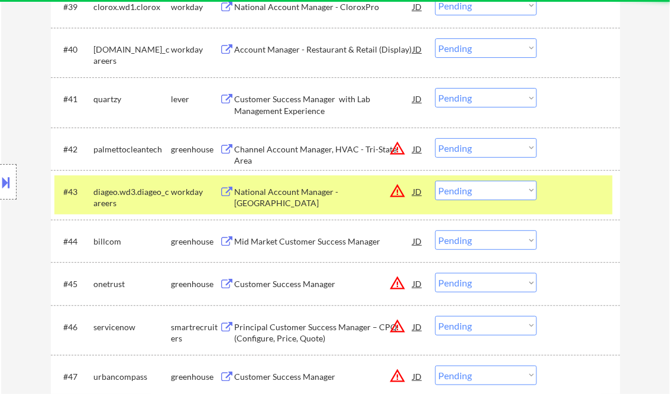
click at [313, 103] on div "Customer Success Manager with Lab Management Experience" at bounding box center [324, 104] width 178 height 23
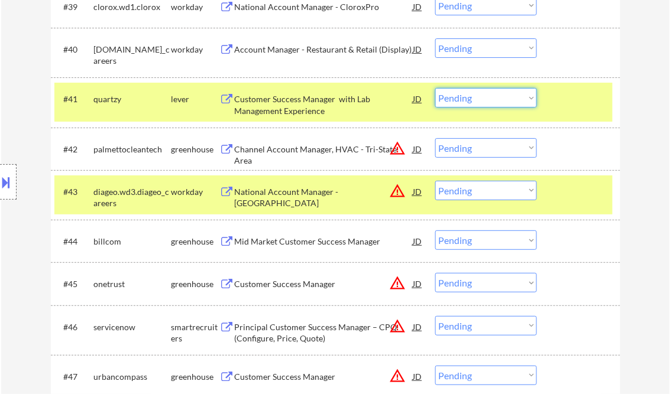
drag, startPoint x: 494, startPoint y: 96, endPoint x: 499, endPoint y: 106, distance: 11.4
click at [494, 96] on select "Choose an option... Pending Applied Excluded (Questions) Excluded (Expired) Exc…" at bounding box center [486, 98] width 102 height 20
click at [435, 88] on select "Choose an option... Pending Applied Excluded (Questions) Excluded (Expired) Exc…" at bounding box center [486, 98] width 102 height 20
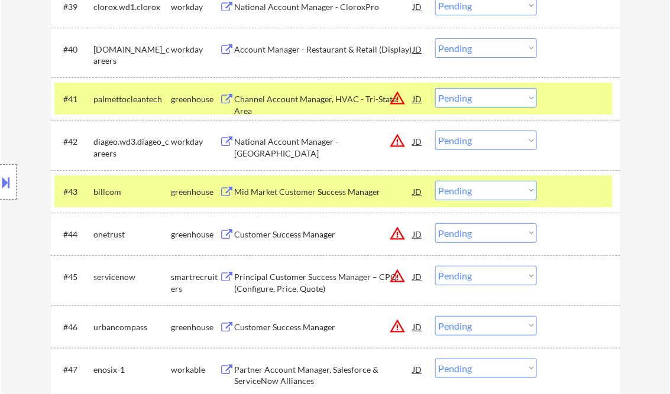
click at [319, 96] on div "Channel Account Manager, HVAC - Tri-State Area" at bounding box center [324, 104] width 178 height 23
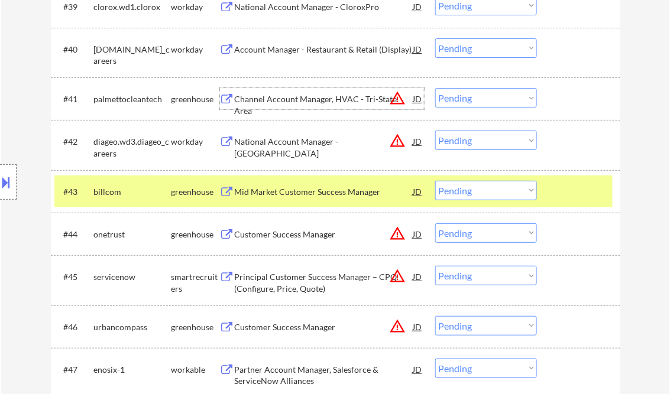
click at [496, 95] on select "Choose an option... Pending Applied Excluded (Questions) Excluded (Expired) Exc…" at bounding box center [486, 98] width 102 height 20
click at [435, 88] on select "Choose an option... Pending Applied Excluded (Questions) Excluded (Expired) Exc…" at bounding box center [486, 98] width 102 height 20
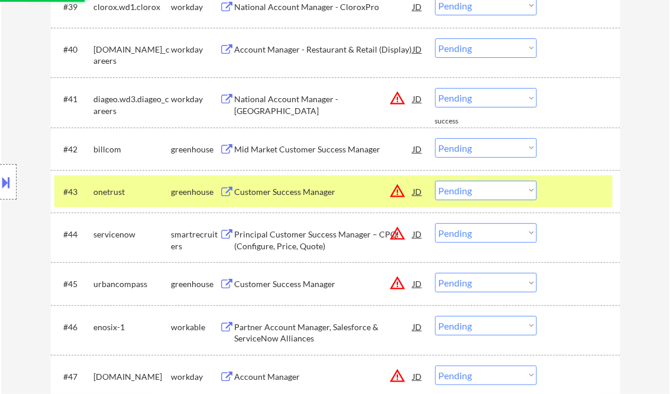
drag, startPoint x: 459, startPoint y: 96, endPoint x: 480, endPoint y: 108, distance: 24.3
click at [459, 96] on select "Choose an option... Pending Applied Excluded (Questions) Excluded (Expired) Exc…" at bounding box center [486, 98] width 102 height 20
click at [435, 88] on select "Choose an option... Pending Applied Excluded (Questions) Excluded (Expired) Exc…" at bounding box center [486, 98] width 102 height 20
select select ""pending""
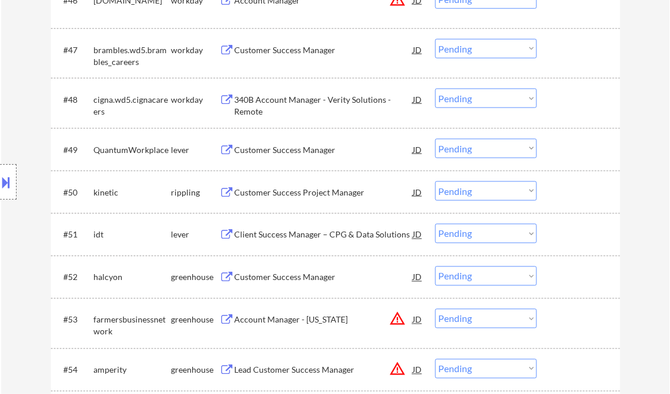
scroll to position [2616, 0]
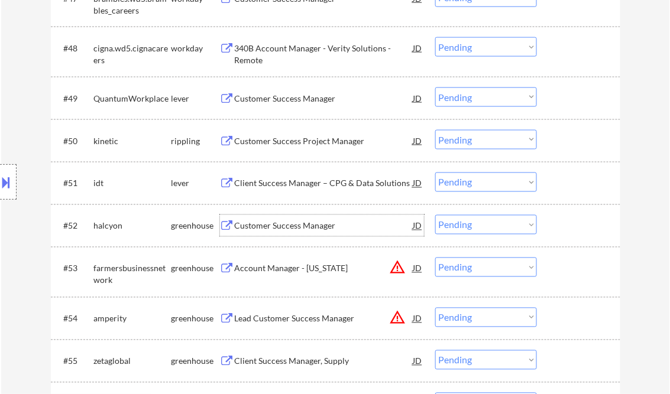
click at [287, 224] on div "Customer Success Manager" at bounding box center [324, 226] width 178 height 12
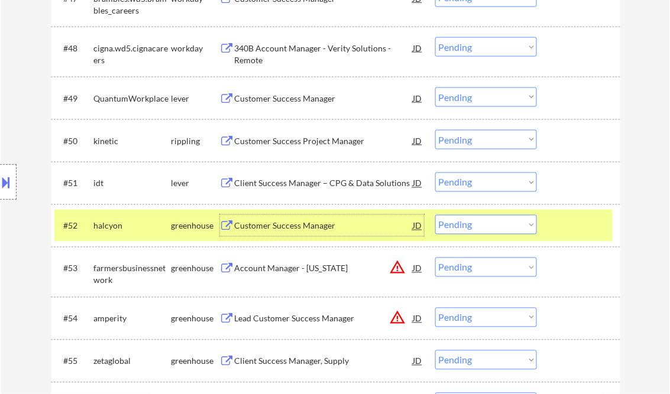
click at [467, 229] on select "Choose an option... Pending Applied Excluded (Questions) Excluded (Expired) Exc…" at bounding box center [486, 225] width 102 height 20
click at [435, 215] on select "Choose an option... Pending Applied Excluded (Questions) Excluded (Expired) Exc…" at bounding box center [486, 225] width 102 height 20
select select ""pending""
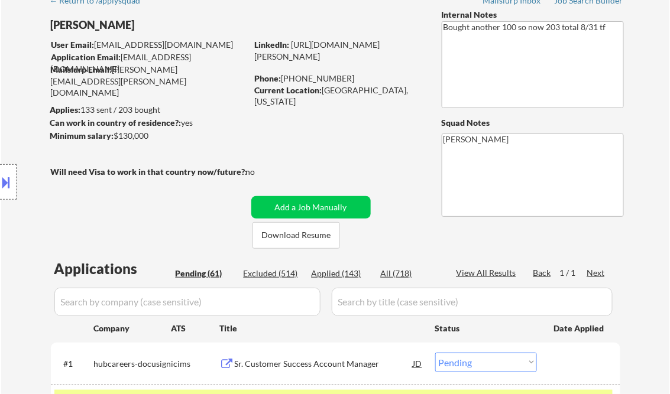
scroll to position [95, 0]
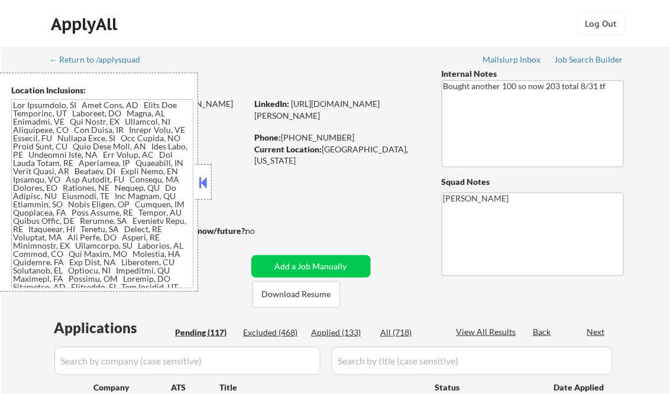
drag, startPoint x: 207, startPoint y: 185, endPoint x: 223, endPoint y: 180, distance: 17.4
click at [207, 185] on button at bounding box center [203, 183] width 13 height 18
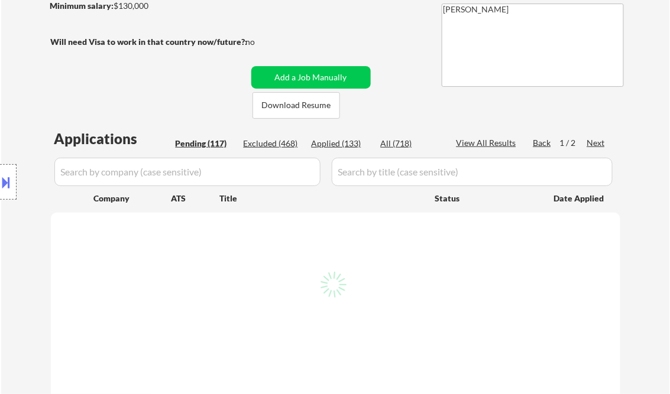
scroll to position [284, 0]
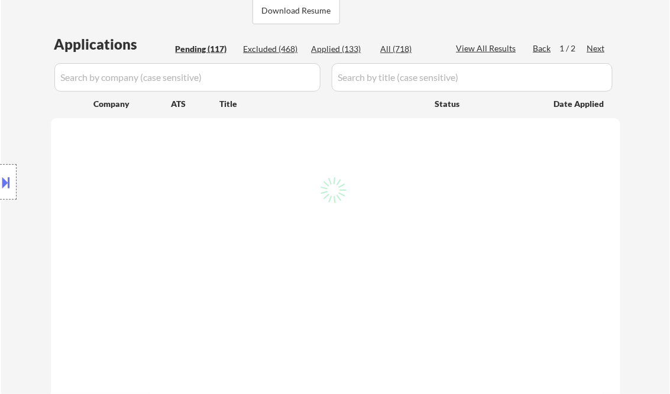
select select ""pending""
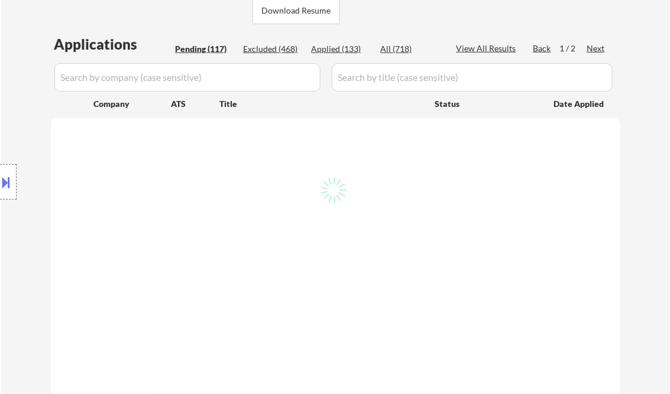
select select ""pending""
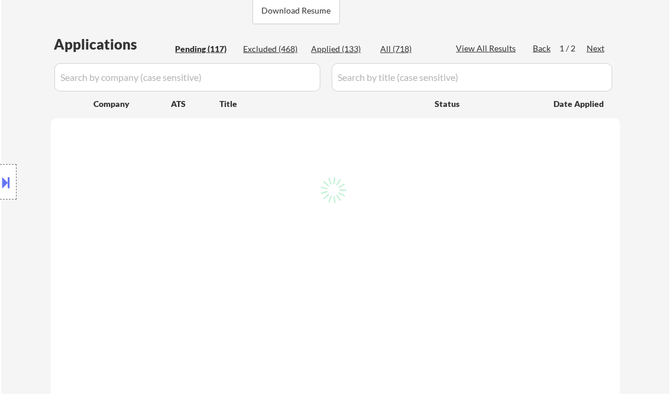
select select ""pending""
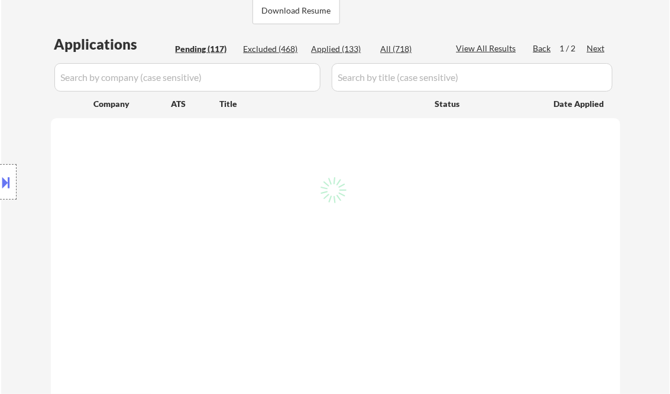
select select ""pending""
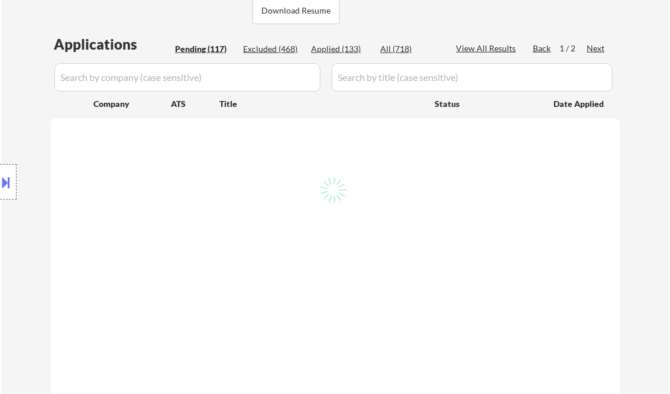
select select ""pending""
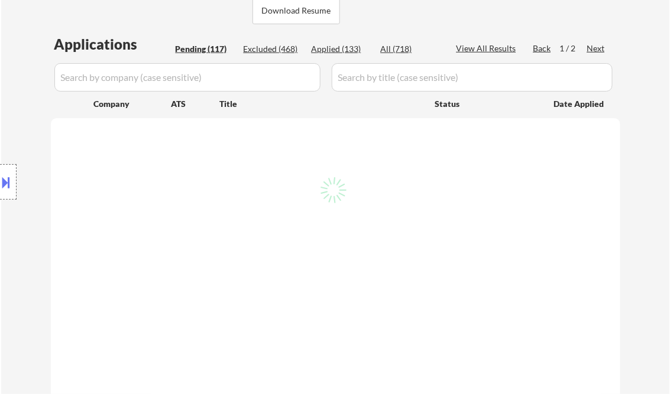
select select ""pending""
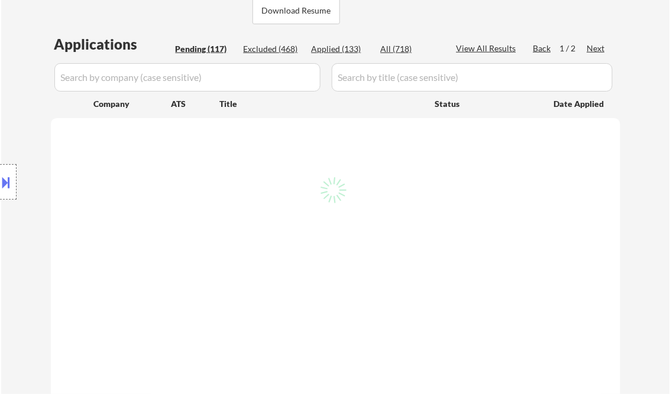
select select ""pending""
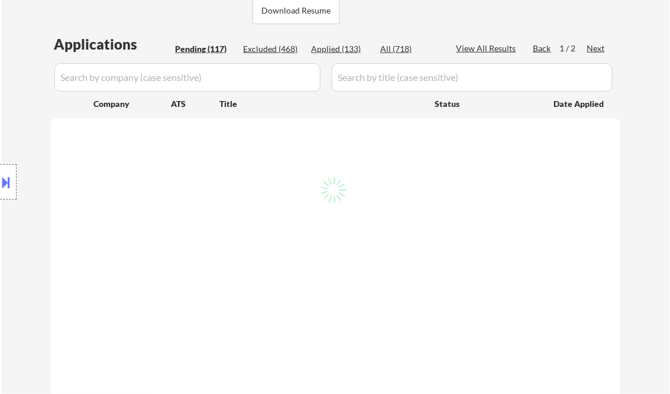
select select ""pending""
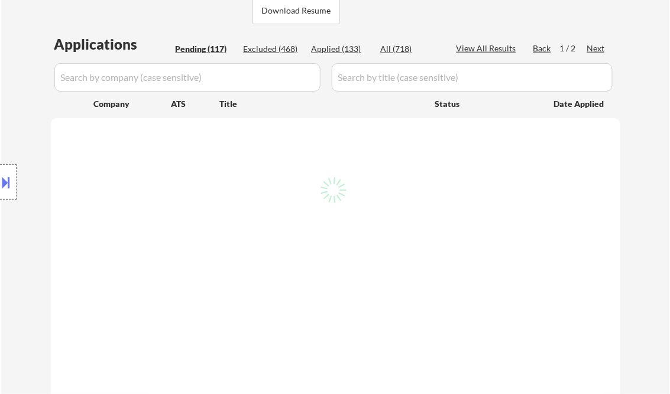
select select ""pending""
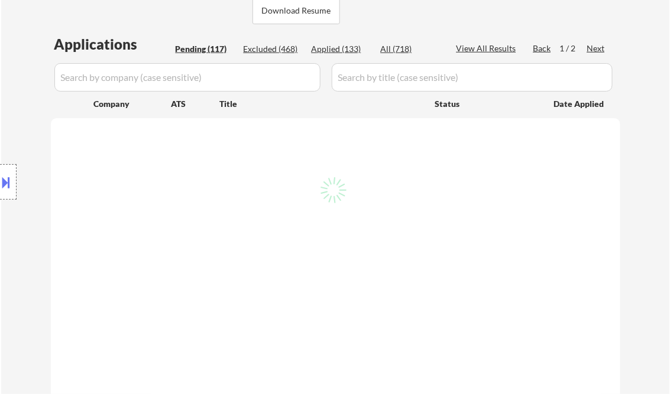
select select ""pending""
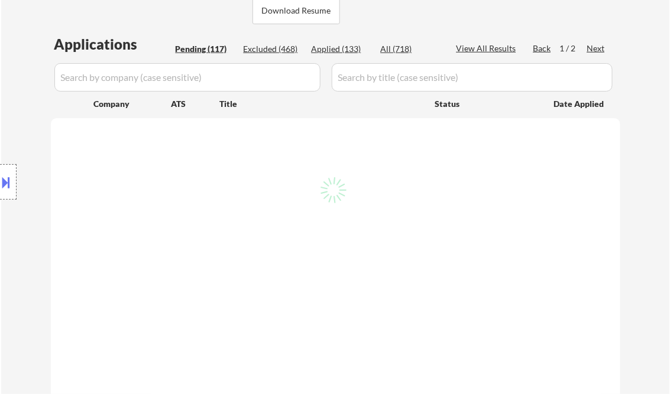
select select ""pending""
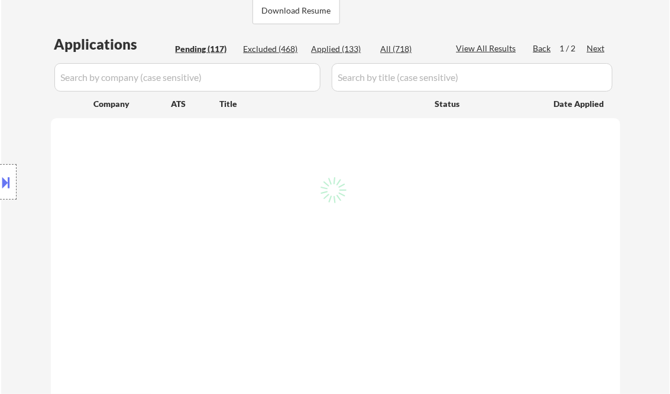
select select ""pending""
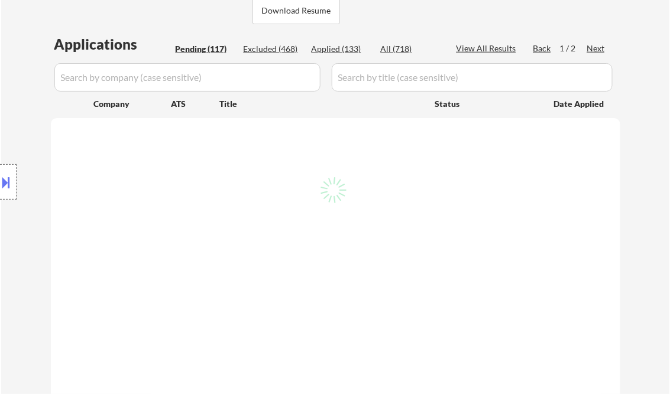
select select ""pending""
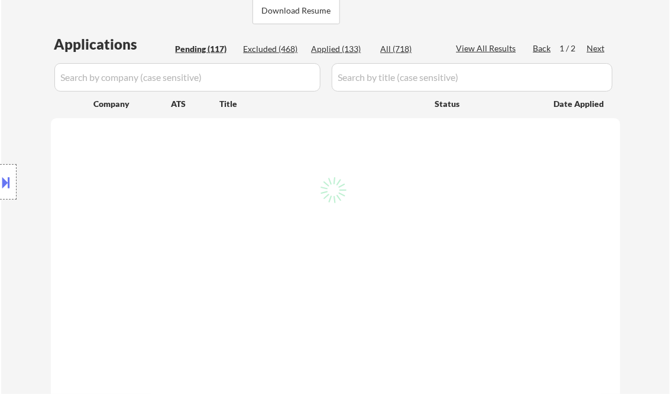
select select ""pending""
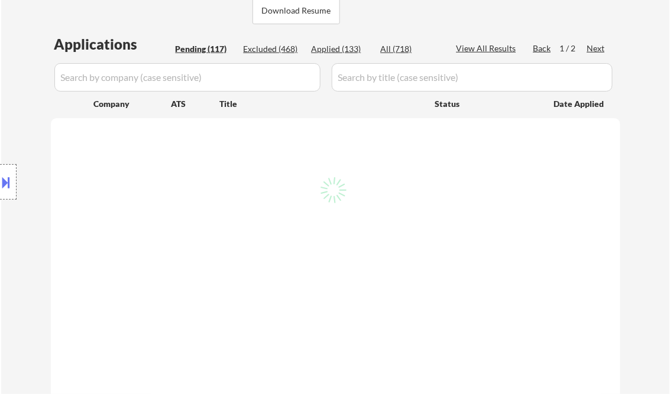
select select ""pending""
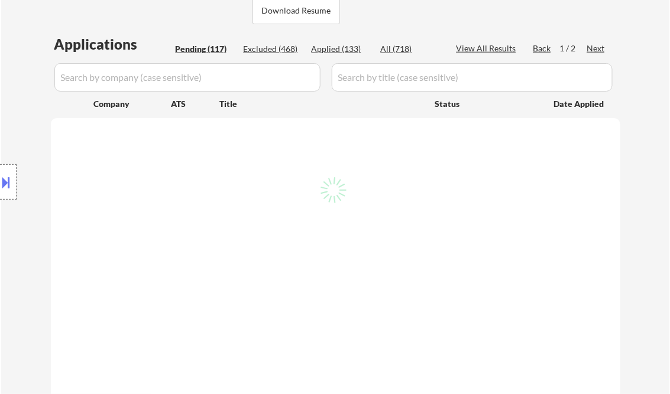
select select ""pending""
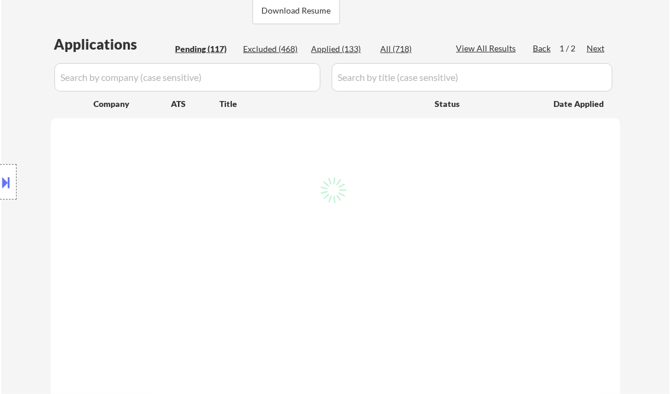
select select ""pending""
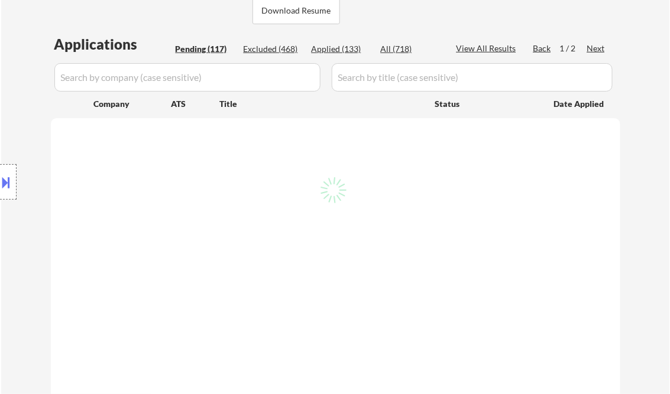
select select ""pending""
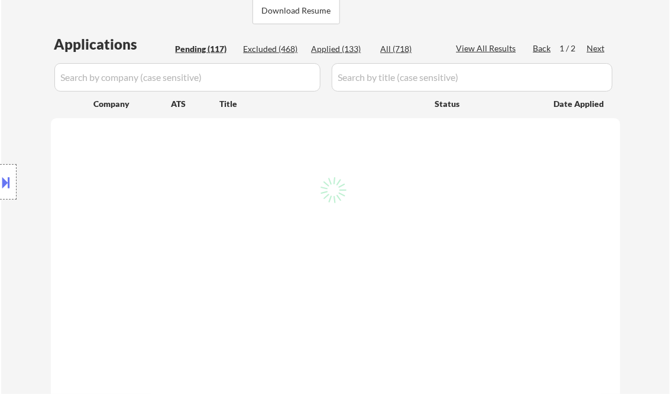
select select ""pending""
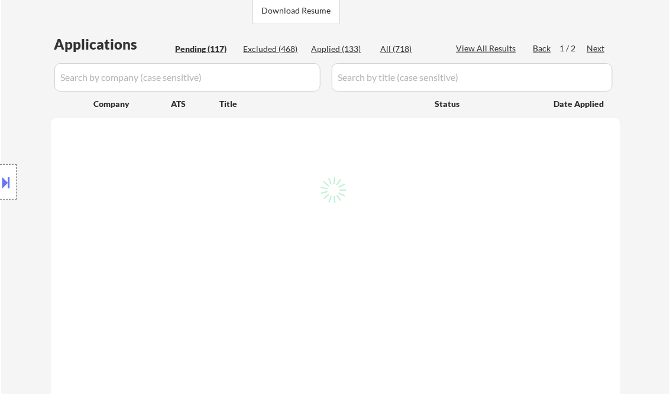
select select ""pending""
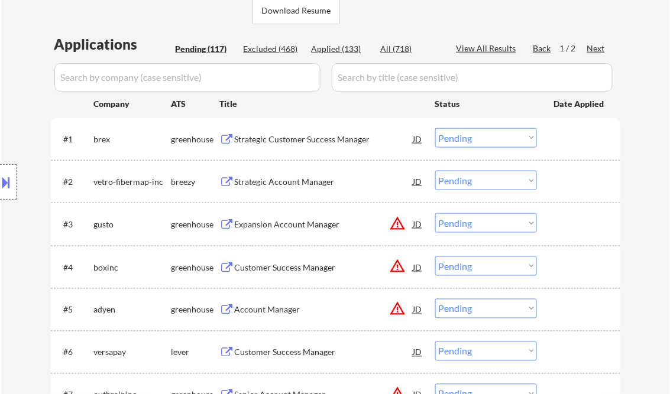
click at [345, 48] on div "Applied (133)" at bounding box center [340, 49] width 59 height 12
click at [476, 46] on div "View All Results" at bounding box center [487, 49] width 63 height 12
select select ""applied""
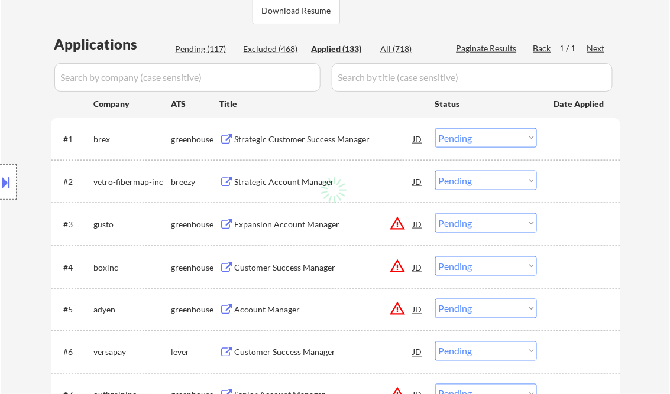
select select ""applied""
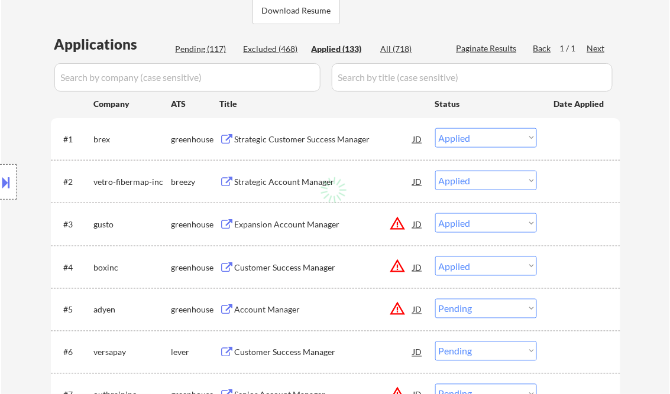
select select ""applied""
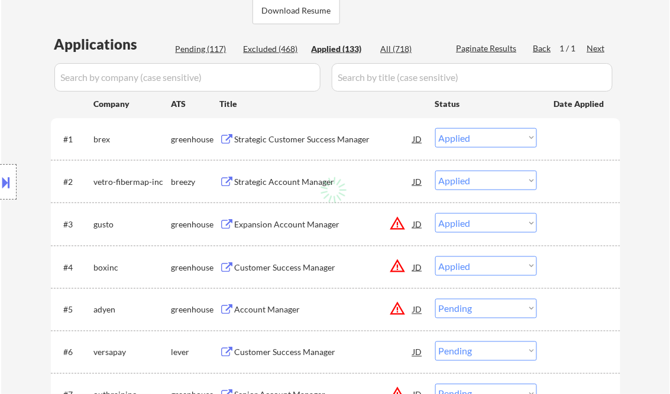
select select ""applied""
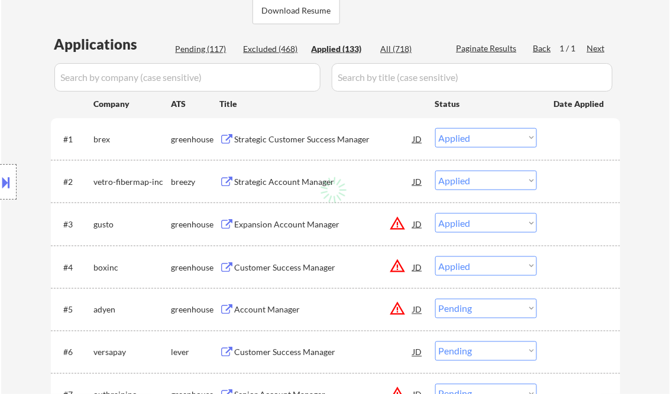
select select ""applied""
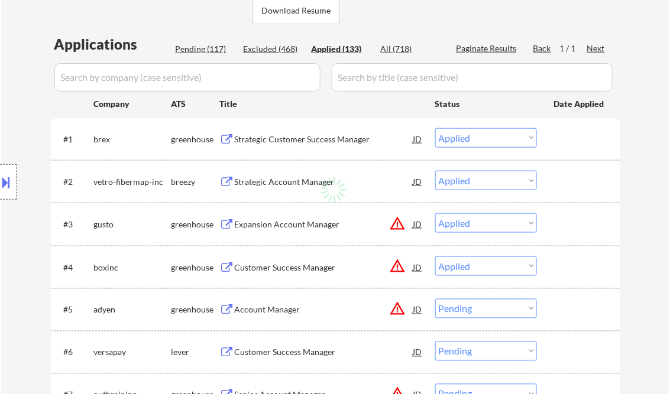
select select ""applied""
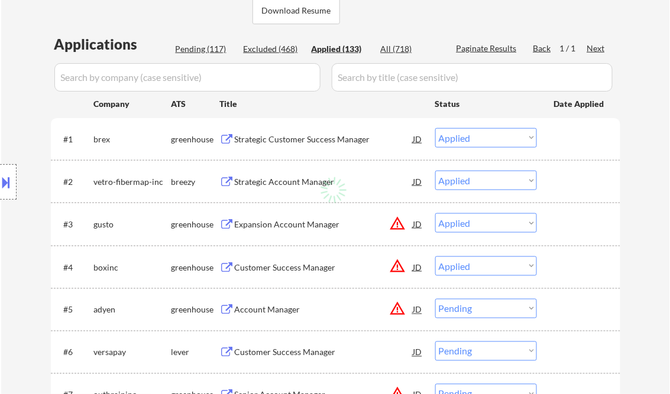
select select ""applied""
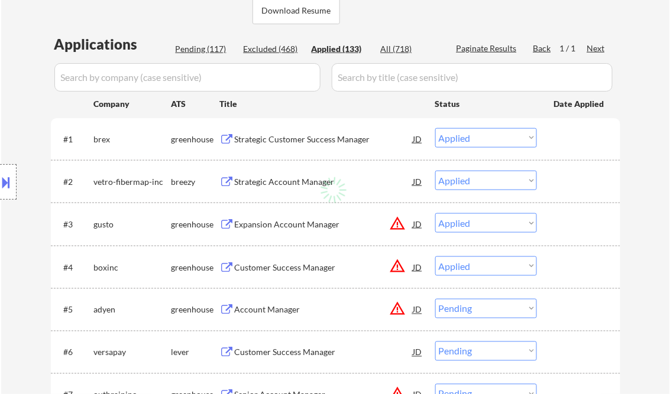
select select ""applied""
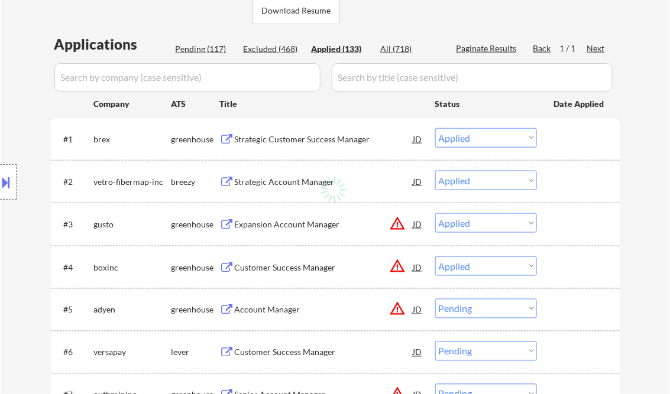
select select ""applied""
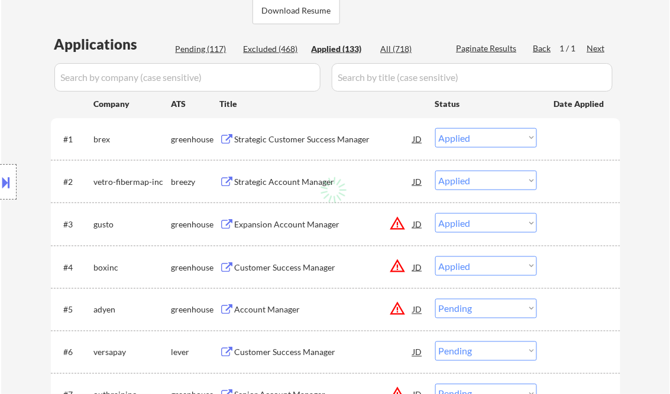
select select ""applied""
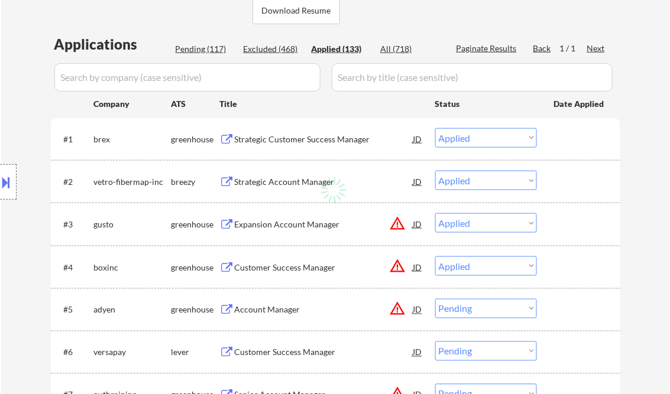
select select ""applied""
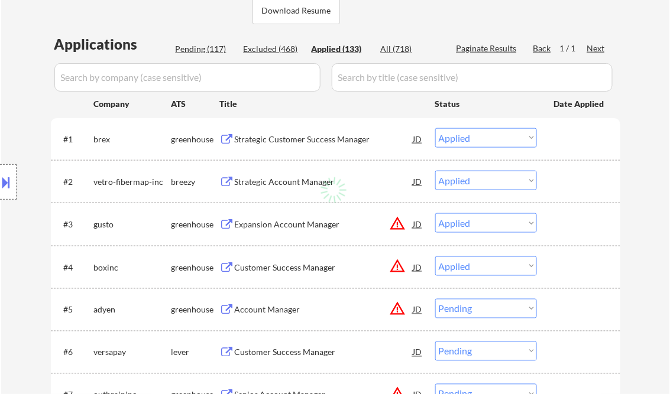
select select ""applied""
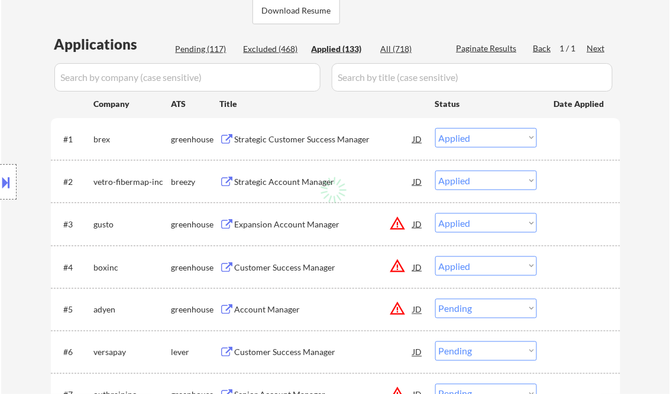
select select ""applied""
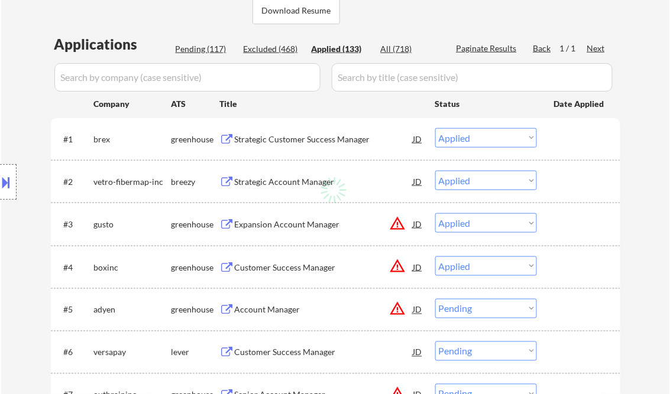
select select ""applied""
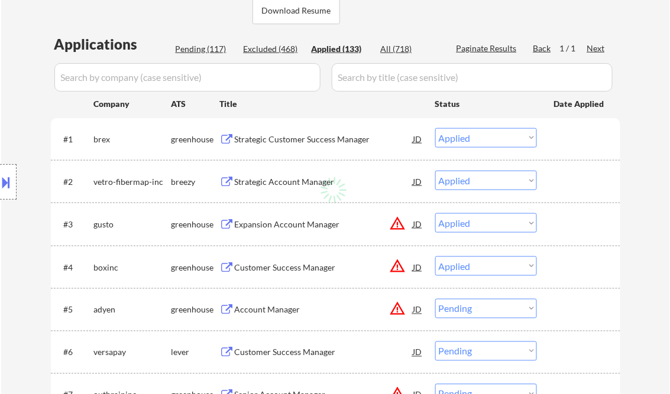
select select ""applied""
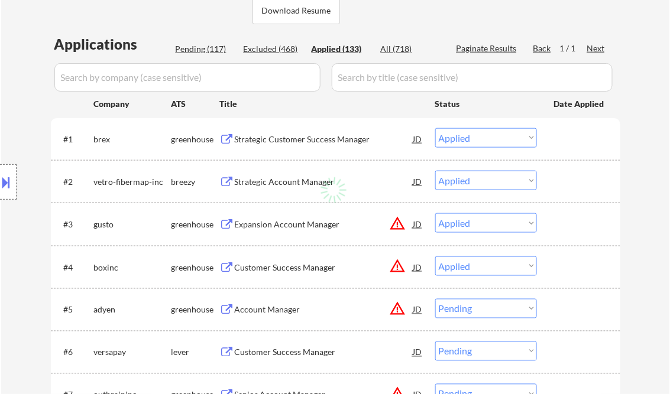
select select ""applied""
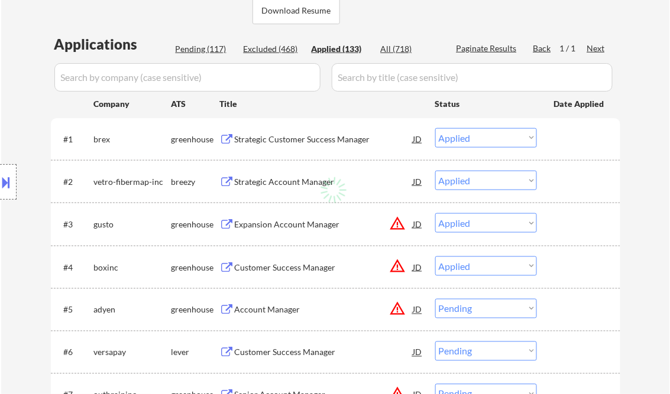
select select ""applied""
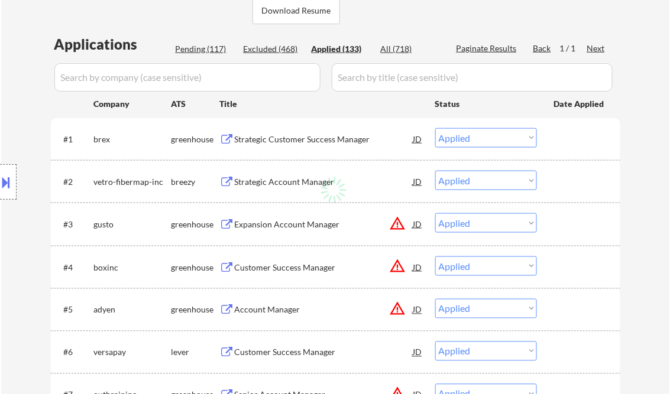
select select ""applied""
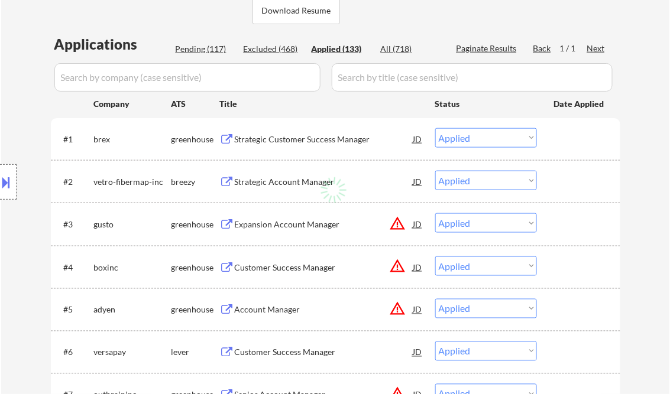
select select ""applied""
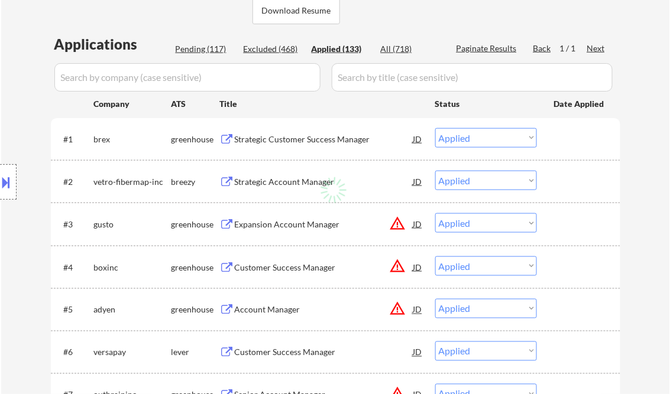
select select ""applied""
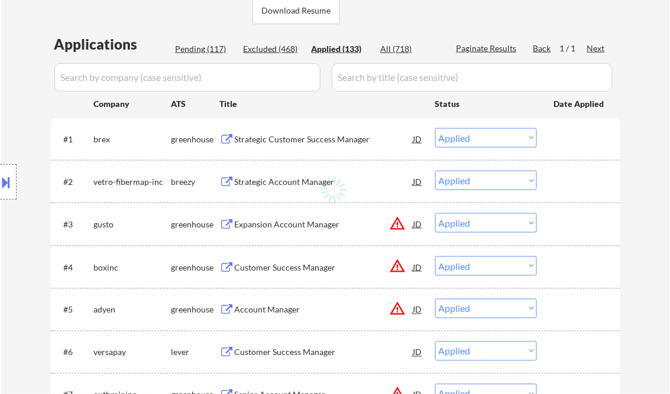
select select ""applied""
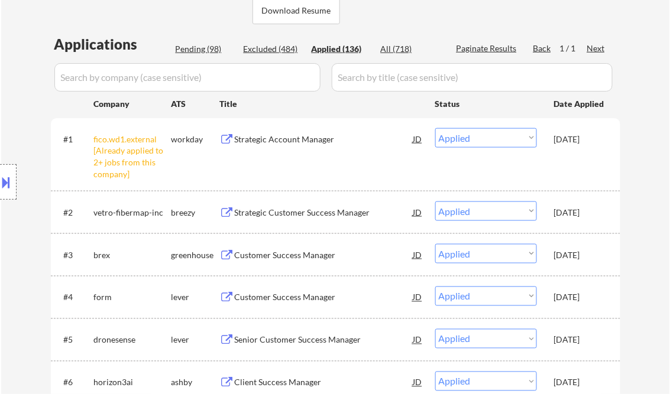
scroll to position [934, 0]
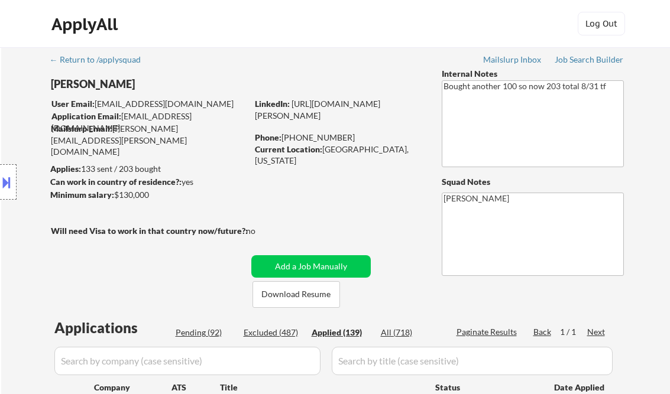
select select ""applied""
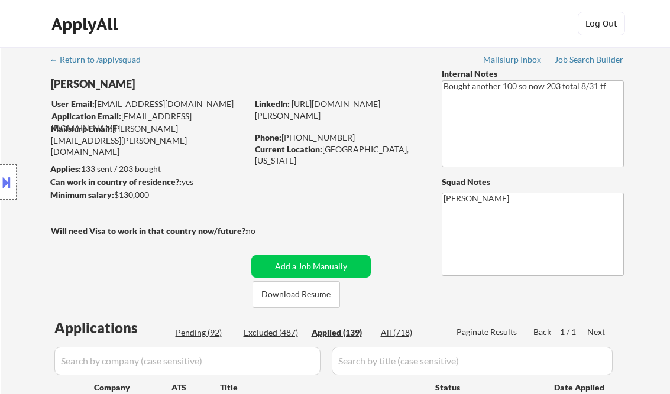
select select ""applied""
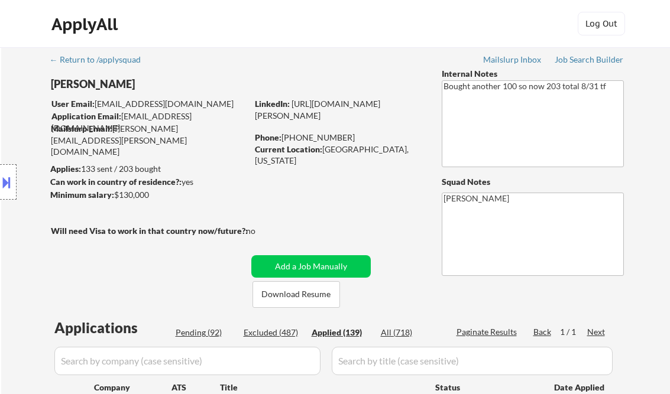
select select ""applied""
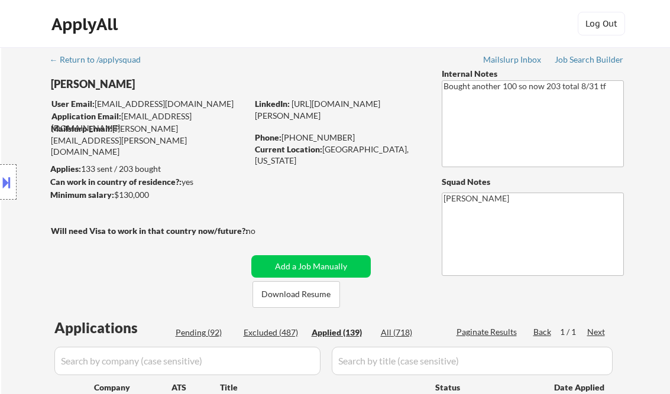
select select ""applied""
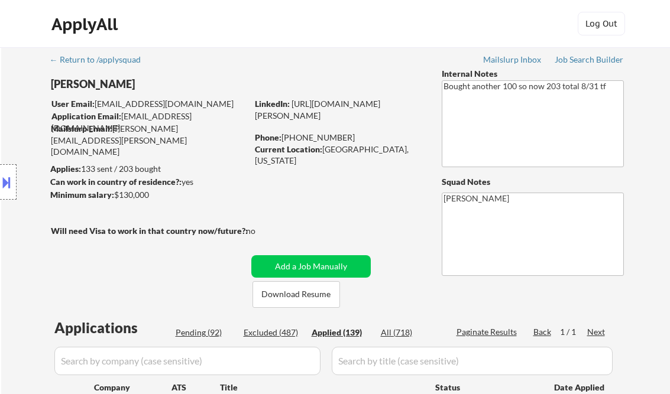
select select ""applied""
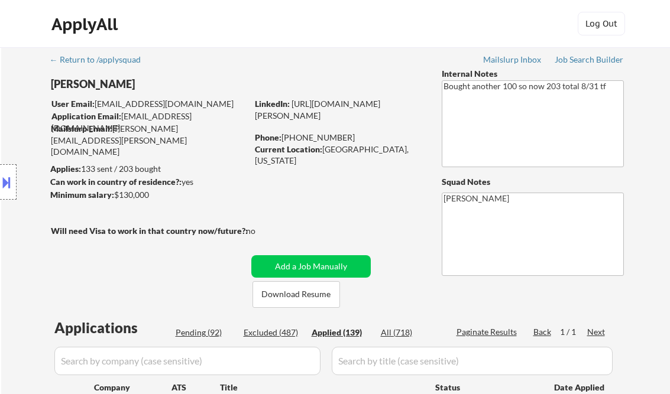
select select ""applied""
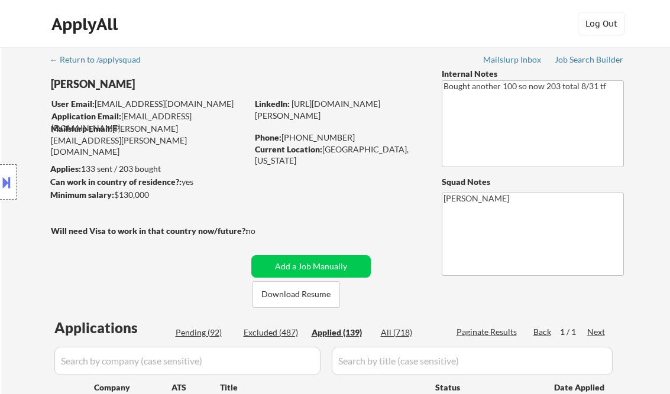
select select ""applied""
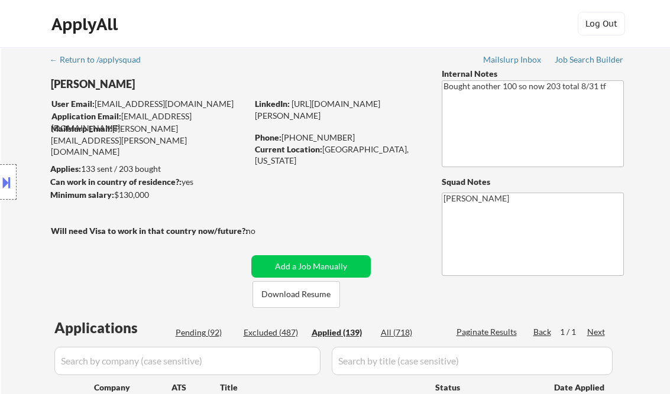
select select ""applied""
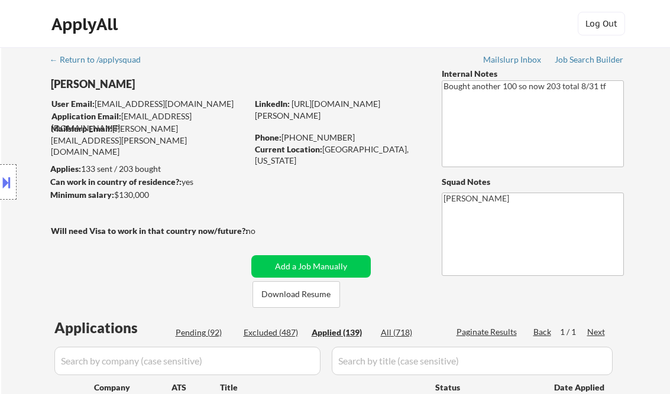
select select ""applied""
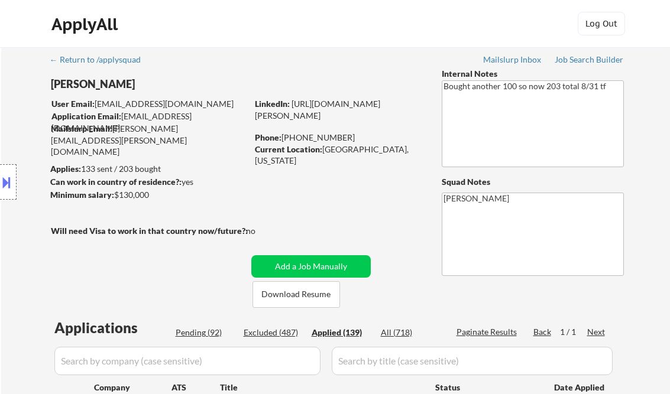
select select ""applied""
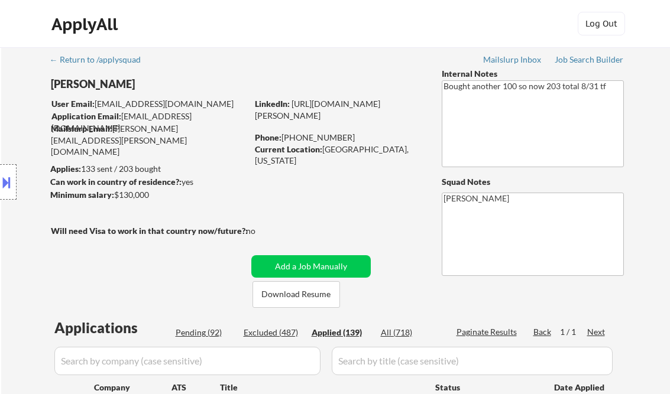
select select ""applied""
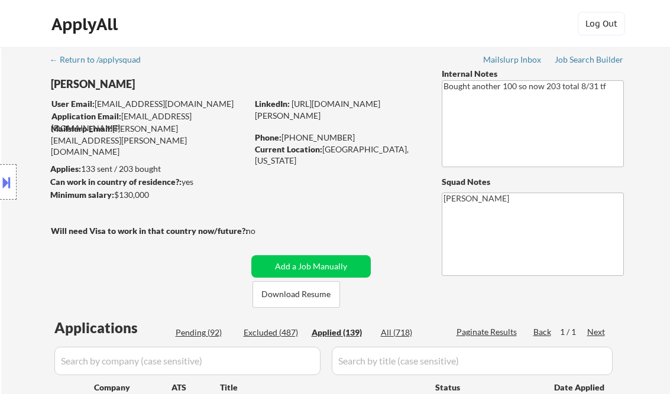
select select ""applied""
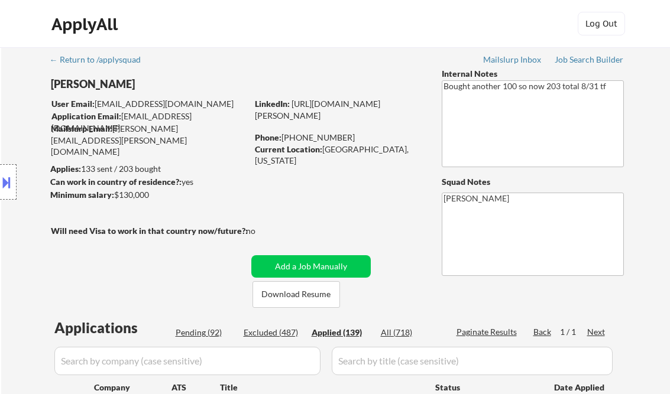
select select ""applied""
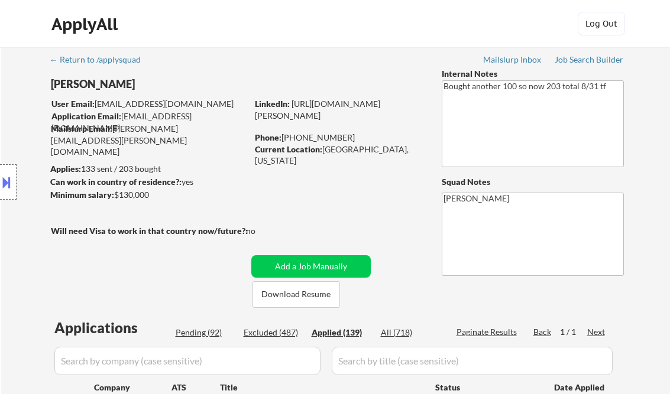
select select ""applied""
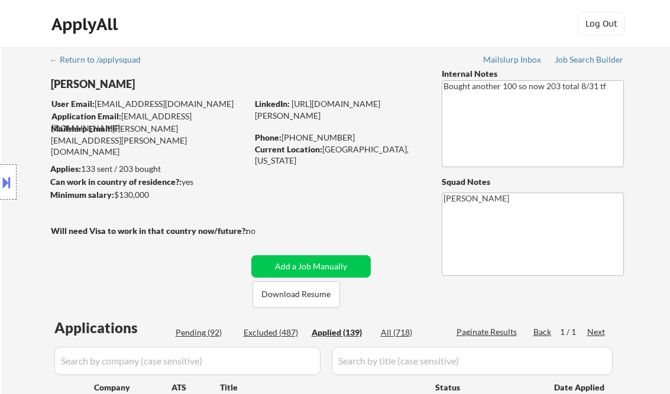
select select ""applied""
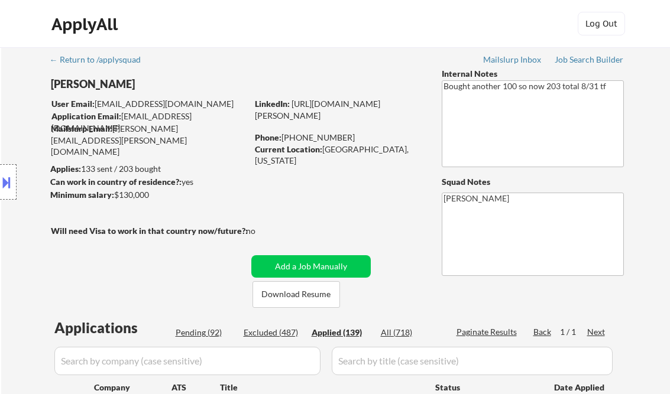
select select ""applied""
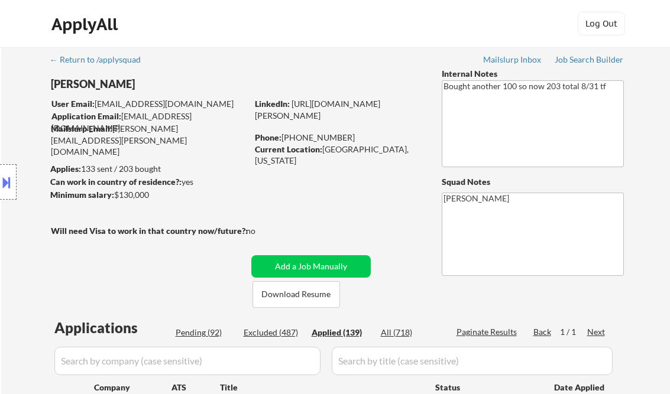
select select ""applied""
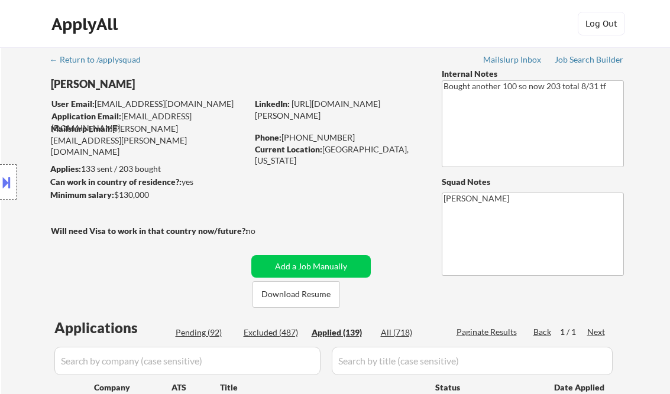
select select ""applied""
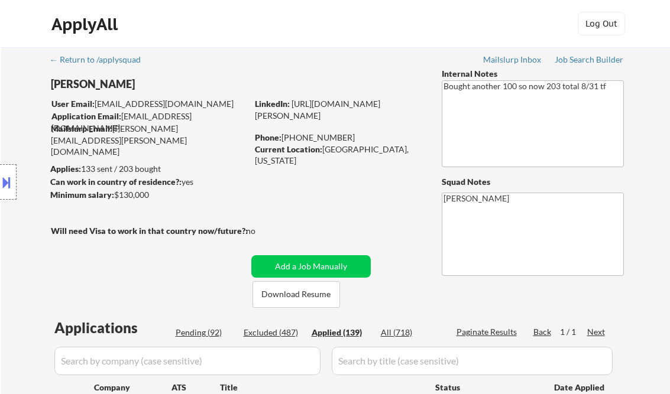
select select ""applied""
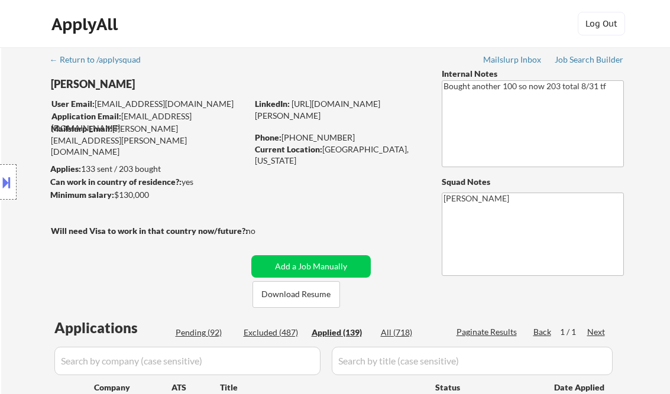
select select ""applied""
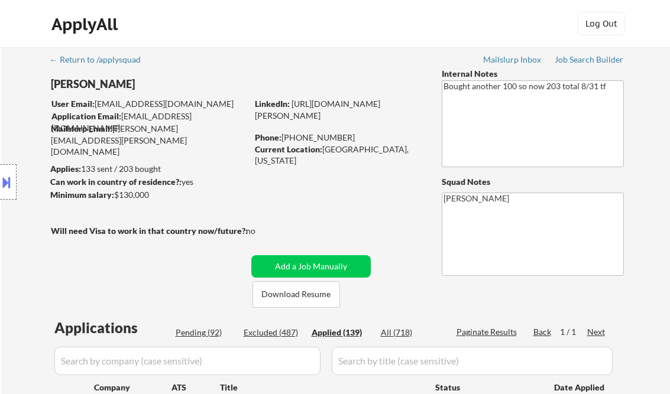
select select ""applied""
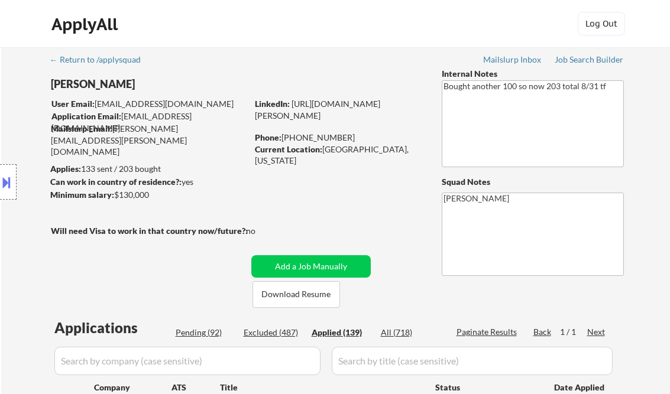
select select ""applied""
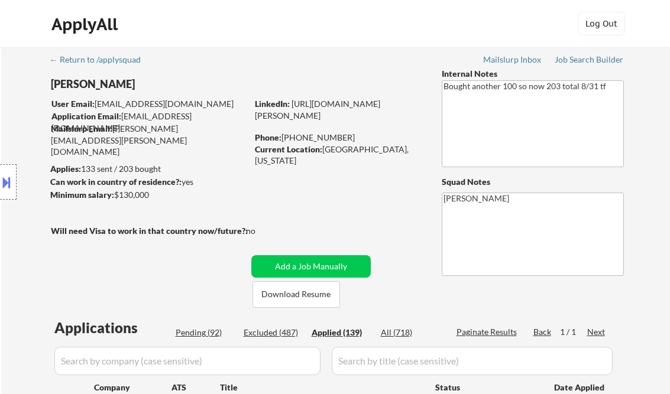
select select ""applied""
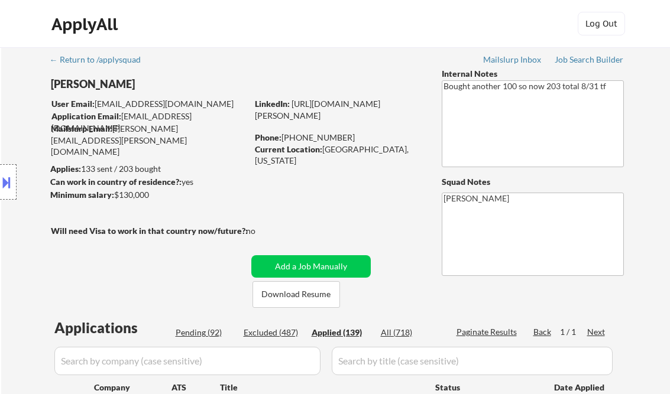
select select ""applied""
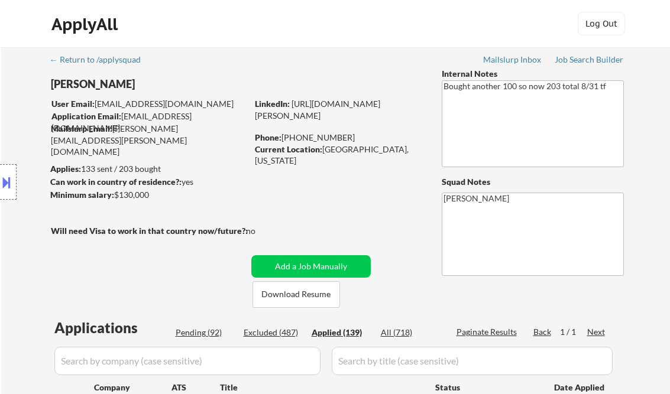
select select ""applied""
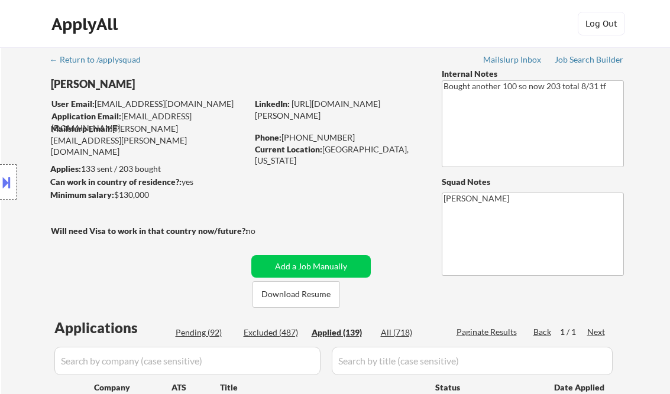
select select ""applied""
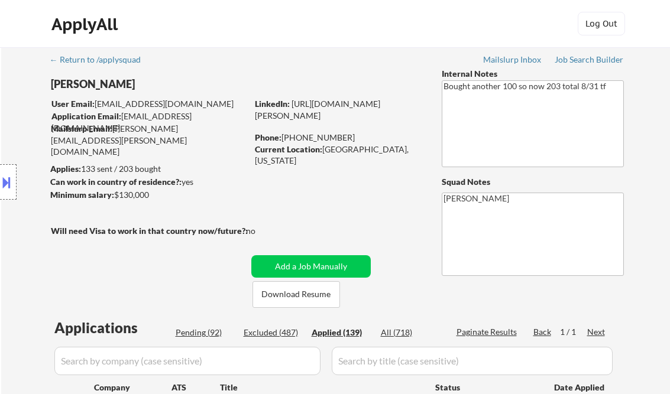
select select ""applied""
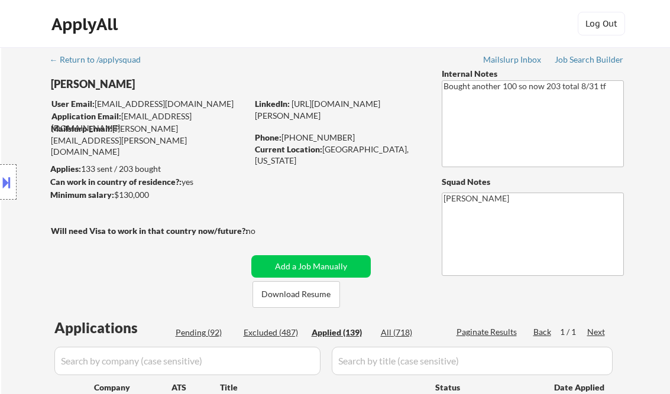
select select ""applied""
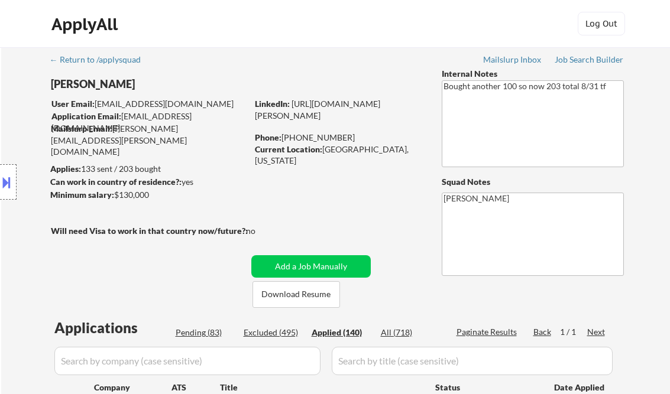
select select ""applied""
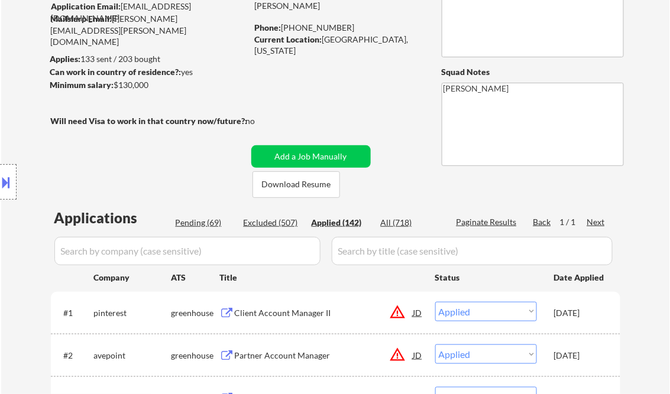
scroll to position [95, 0]
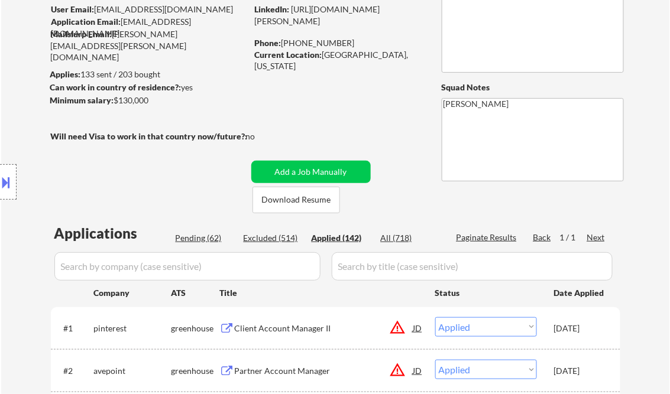
select select ""applied""
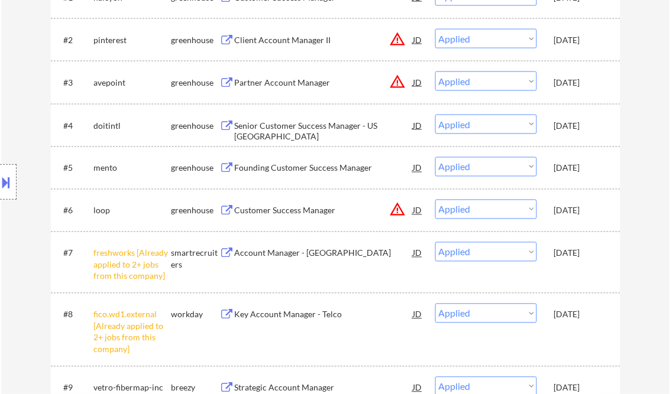
scroll to position [567, 0]
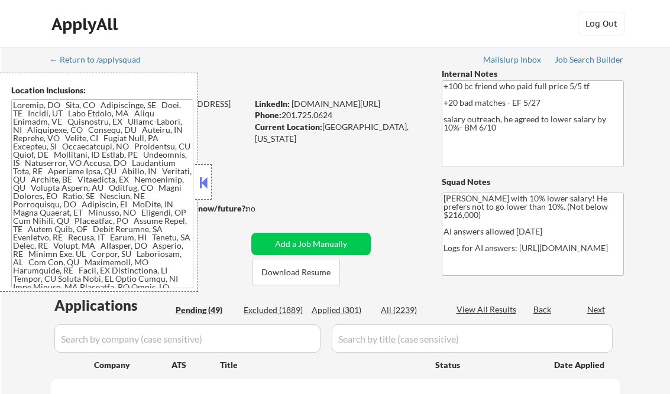
select select ""pending""
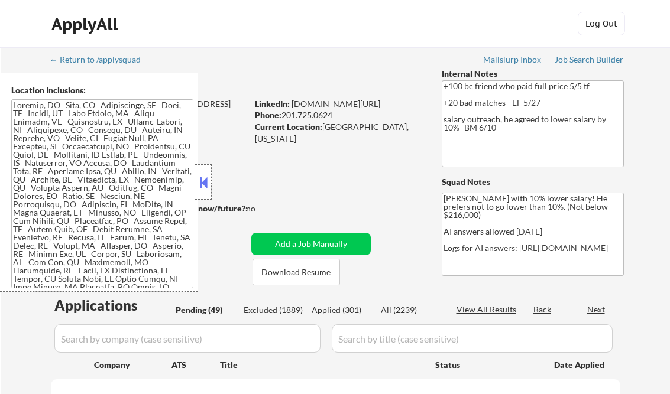
select select ""pending""
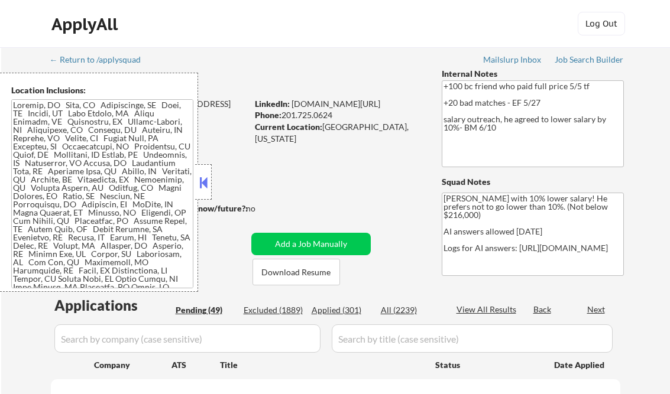
select select ""pending""
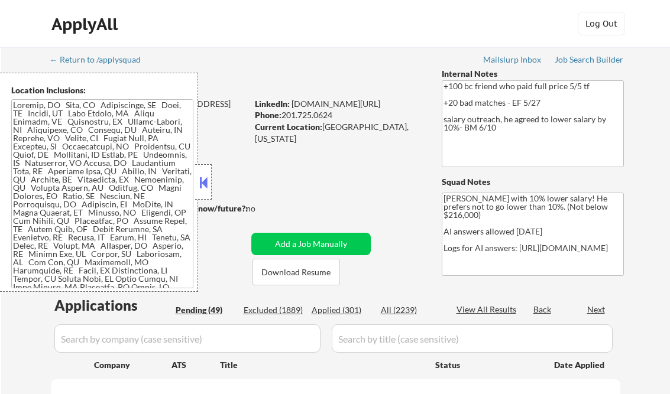
select select ""pending""
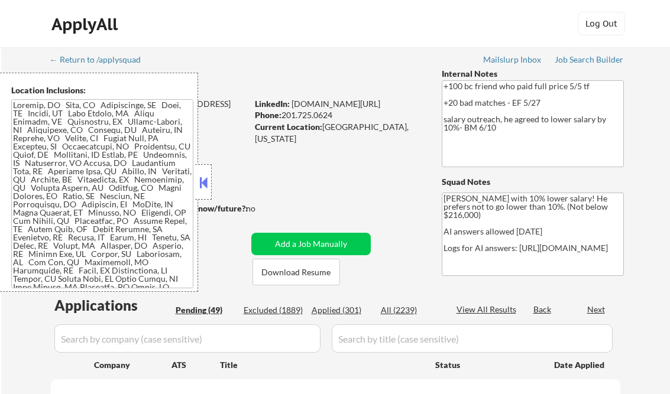
select select ""pending""
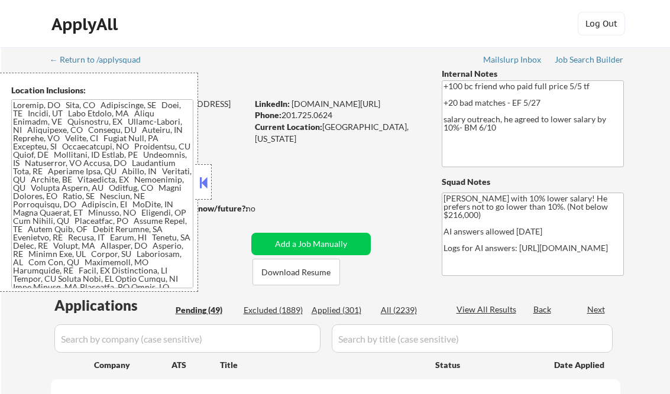
select select ""pending""
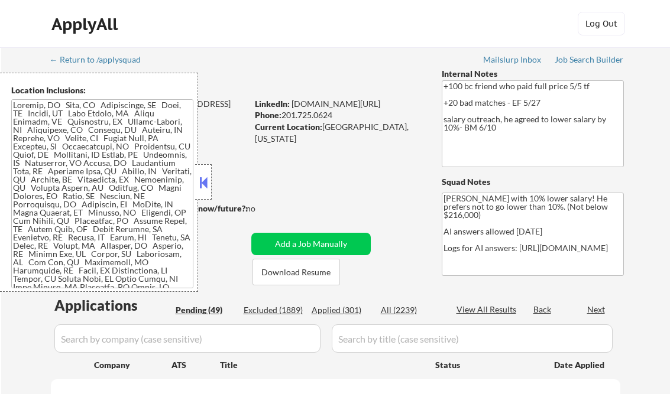
select select ""pending""
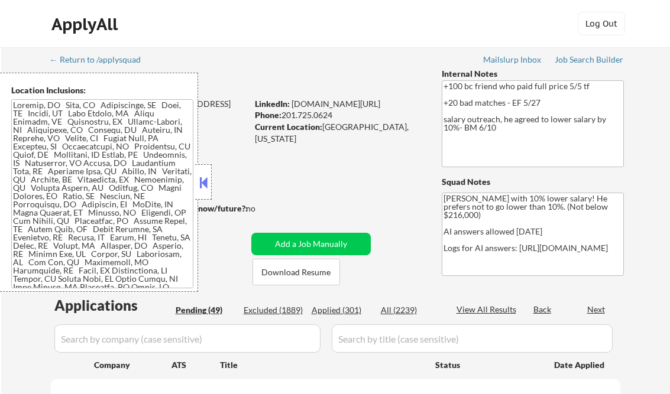
select select ""pending""
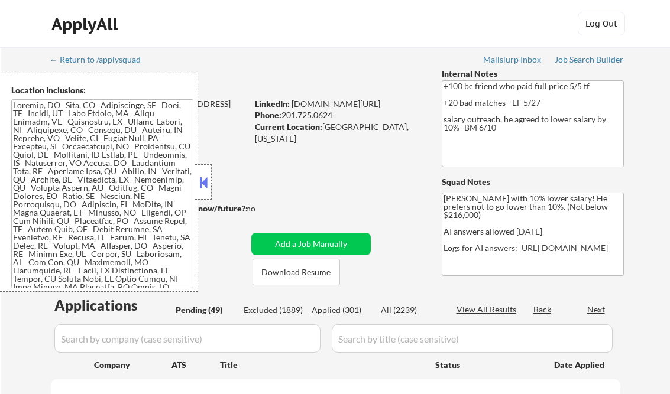
select select ""pending""
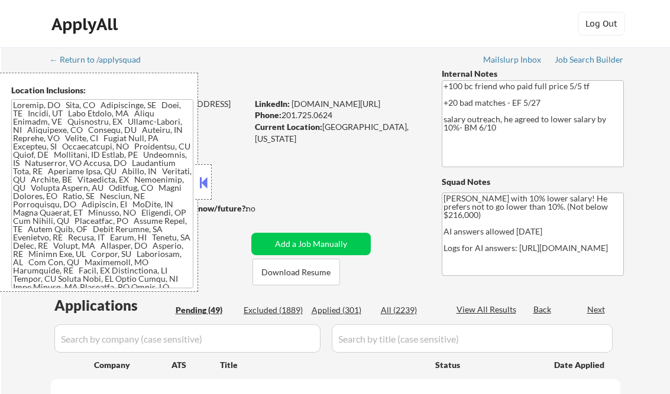
select select ""pending""
click at [206, 183] on button at bounding box center [203, 183] width 13 height 18
